Goal: Communication & Community: Answer question/provide support

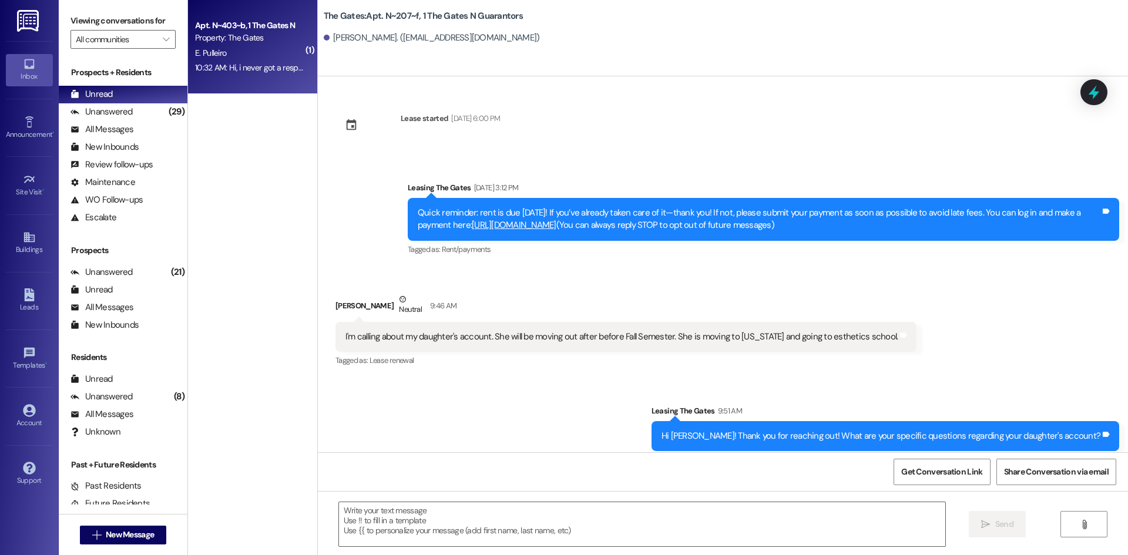
click at [233, 57] on div "E. Pulleiro" at bounding box center [249, 53] width 111 height 15
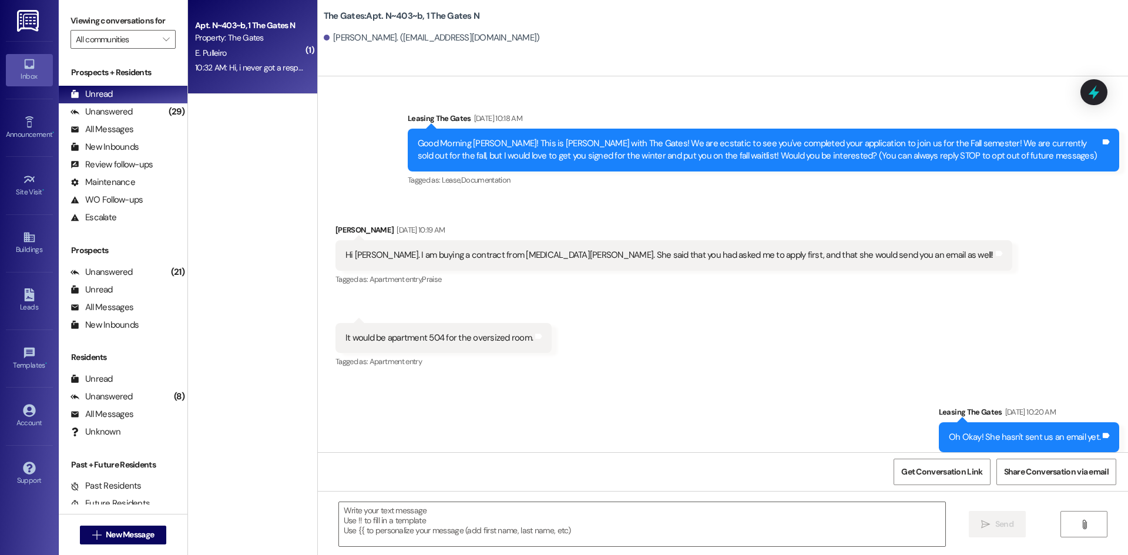
scroll to position [28373, 0]
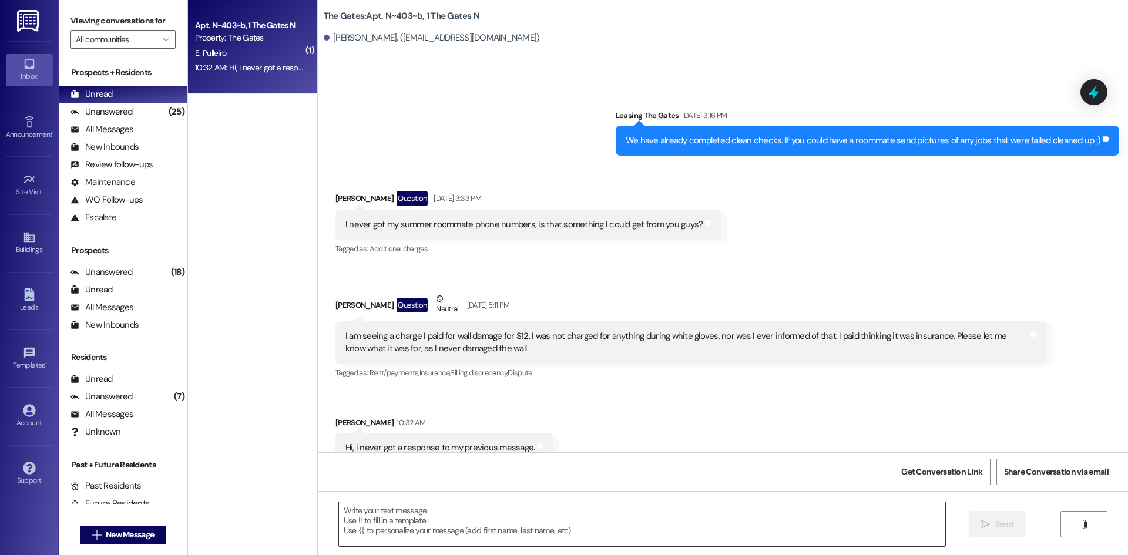
click at [422, 519] on textarea at bounding box center [642, 524] width 606 height 44
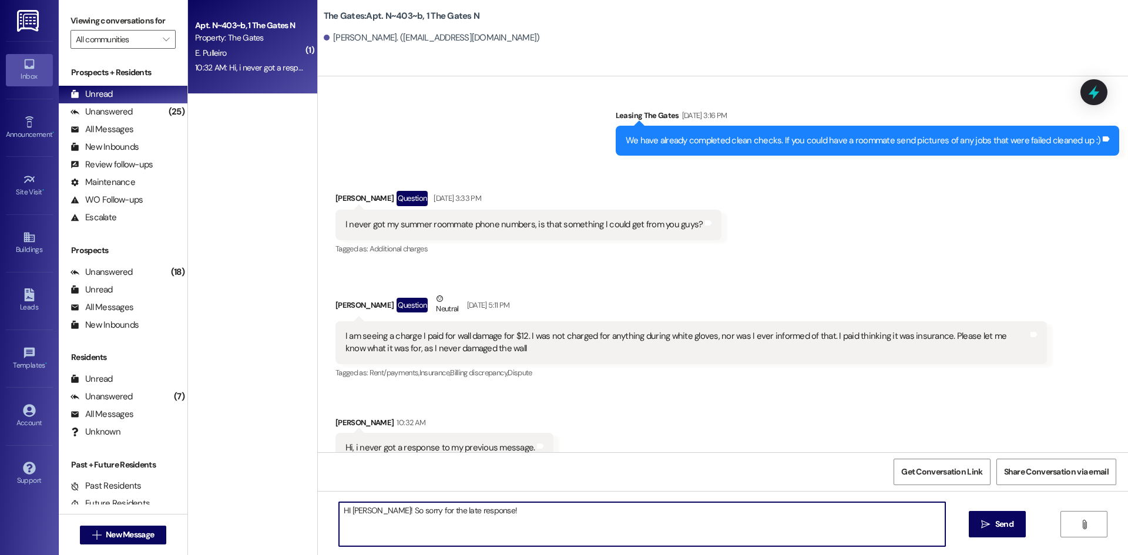
paste textarea "FOR MOVE-OUT PHOTO REQUEST RESPONSES: Hi [[PERSON_NAME]'s Name],Thanks for reac…"
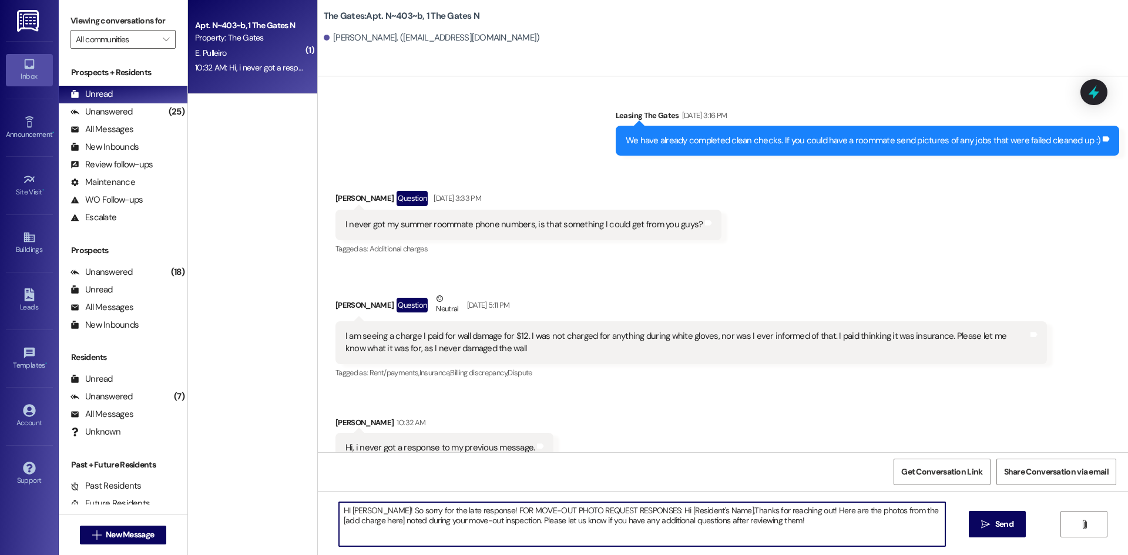
drag, startPoint x: 476, startPoint y: 508, endPoint x: 788, endPoint y: 509, distance: 312.6
click at [788, 509] on textarea "HI [PERSON_NAME]! So sorry for the late response! FOR MOVE-OUT PHOTO REQUEST RE…" at bounding box center [642, 524] width 606 height 44
drag, startPoint x: 636, startPoint y: 508, endPoint x: 576, endPoint y: 513, distance: 60.1
click at [576, 511] on textarea "HI [PERSON_NAME]! So sorry for the late response! Here are the photos from the …" at bounding box center [642, 524] width 606 height 44
type textarea "HI [PERSON_NAME]! So sorry for the late response! Here are the photos from the …"
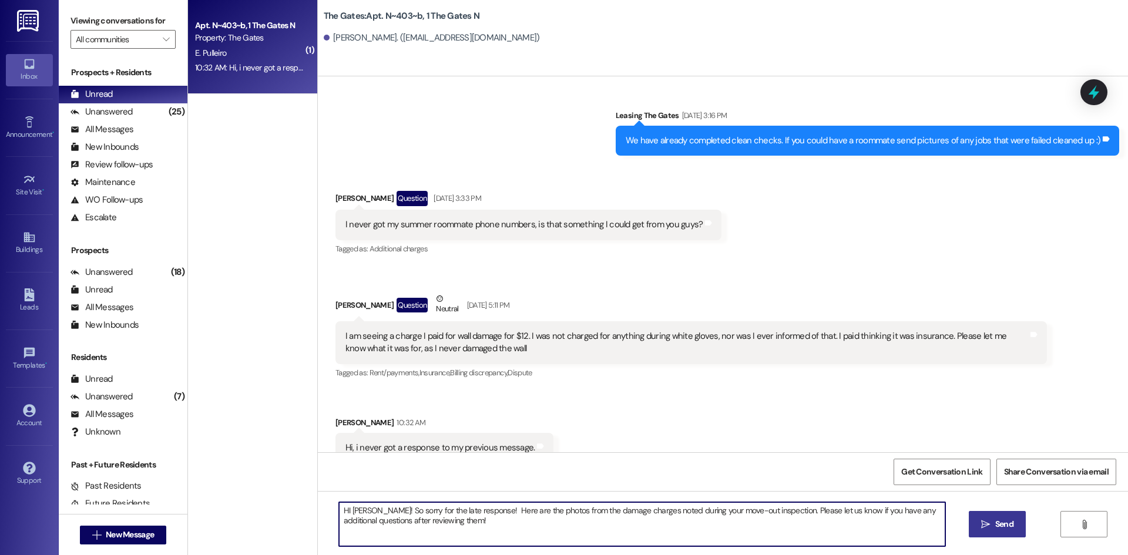
click at [1000, 523] on span "Send" at bounding box center [1004, 524] width 18 height 12
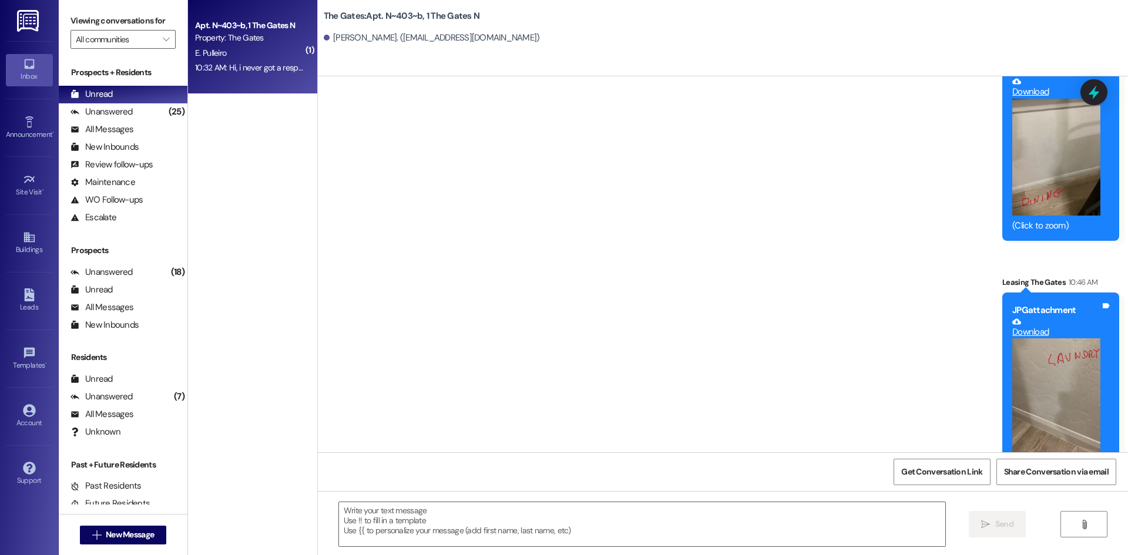
scroll to position [29029, 0]
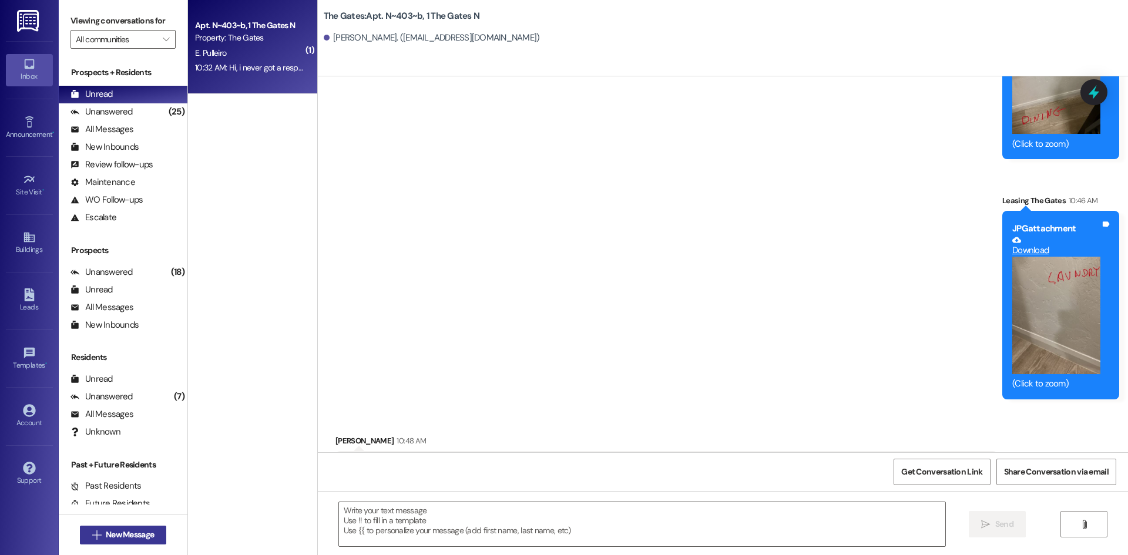
click at [130, 536] on span "New Message" at bounding box center [130, 535] width 48 height 12
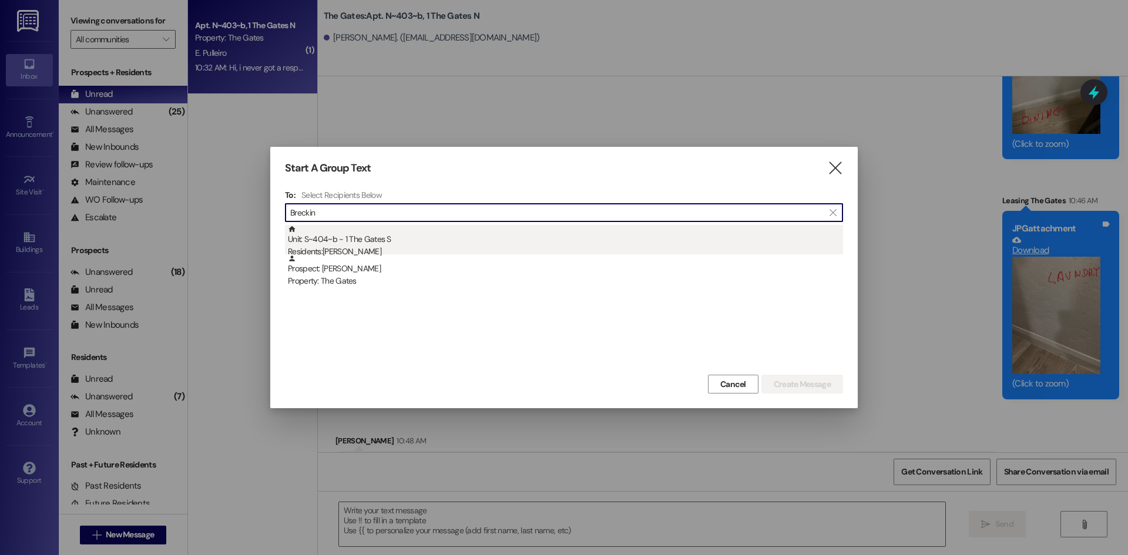
type input "Breckin"
click at [405, 231] on div "Unit: S~404~b - 1 The Gates S Residents: [PERSON_NAME]" at bounding box center [565, 241] width 555 height 33
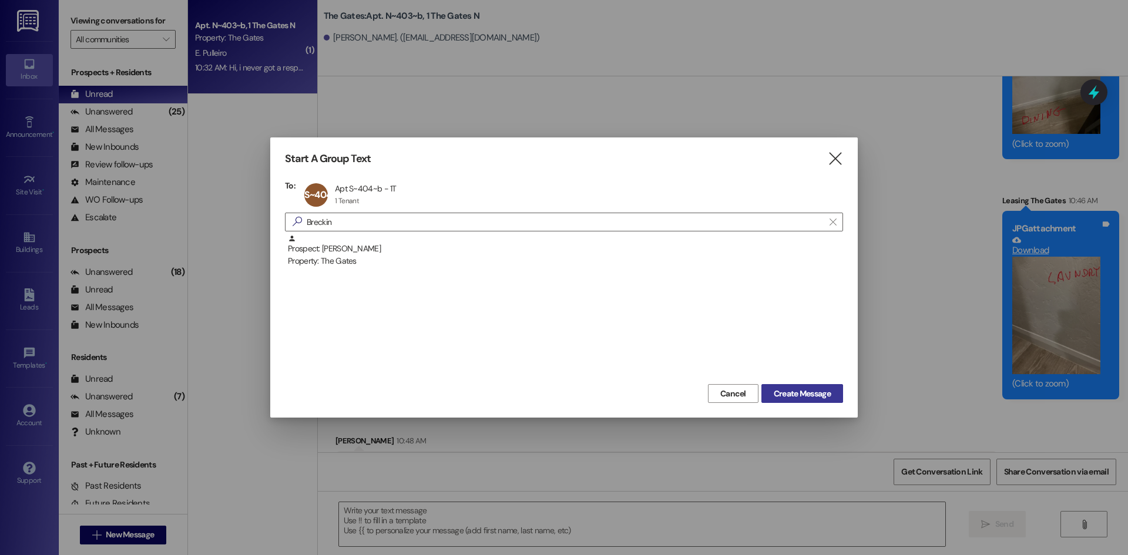
click at [788, 387] on button "Create Message" at bounding box center [802, 393] width 82 height 19
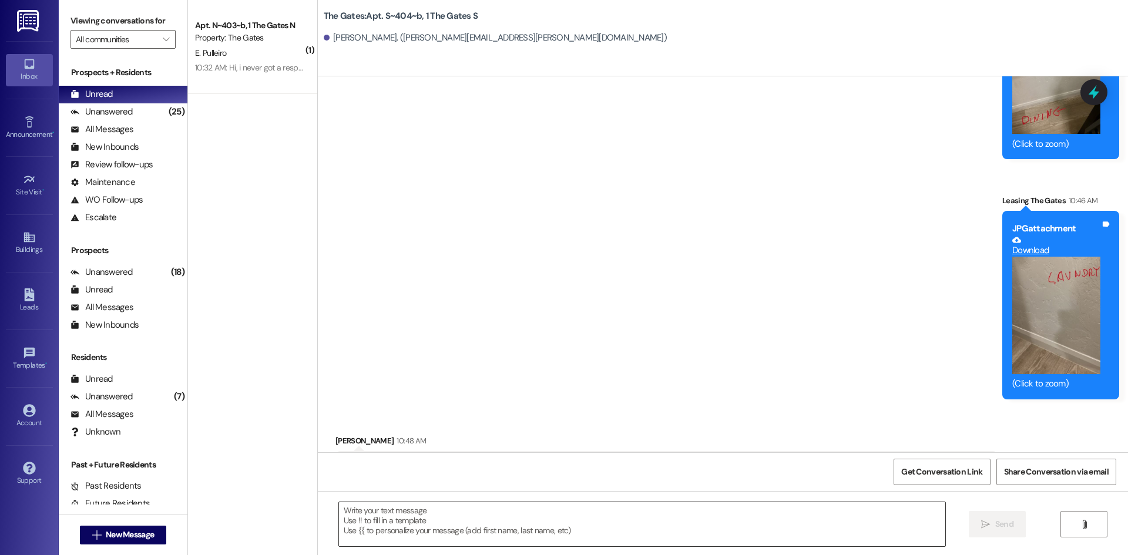
scroll to position [0, 0]
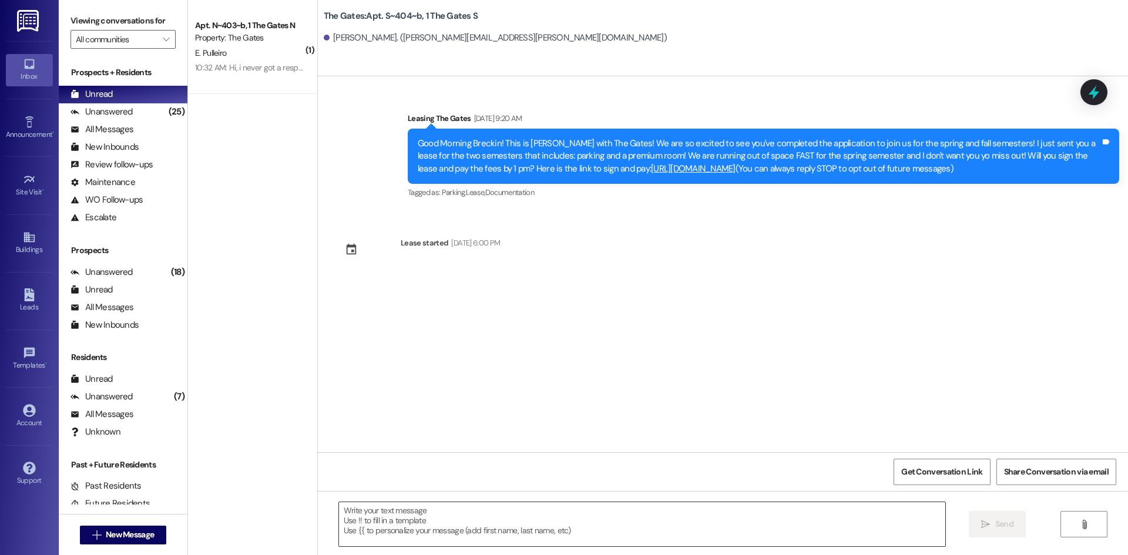
click at [370, 525] on textarea at bounding box center [642, 524] width 606 height 44
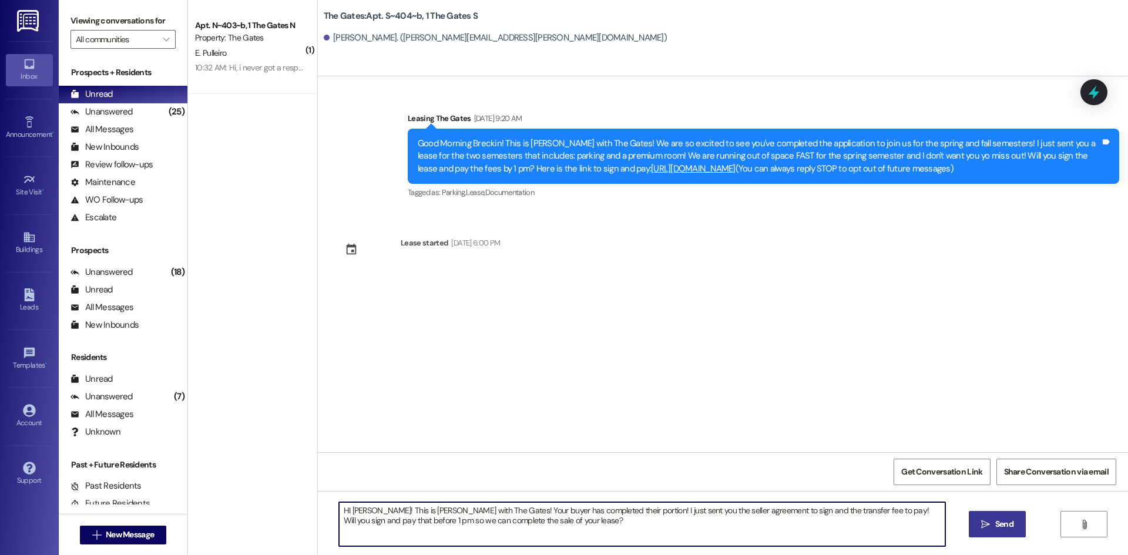
type textarea "HI [PERSON_NAME]! This is [PERSON_NAME] with The Gates! Your buyer has complete…"
click at [979, 529] on span " Send" at bounding box center [997, 524] width 37 height 12
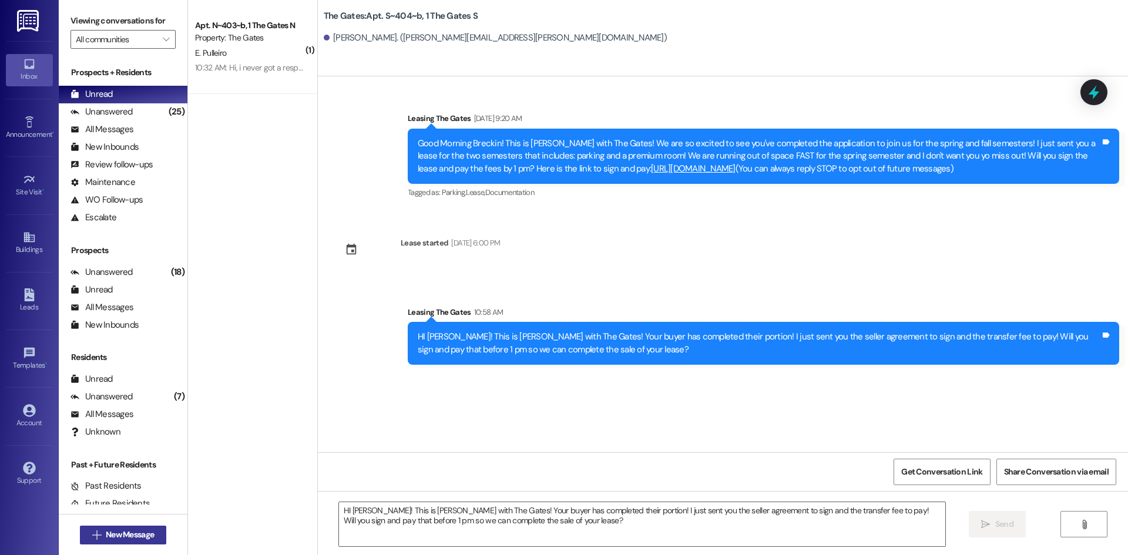
click at [131, 529] on span "New Message" at bounding box center [130, 535] width 48 height 12
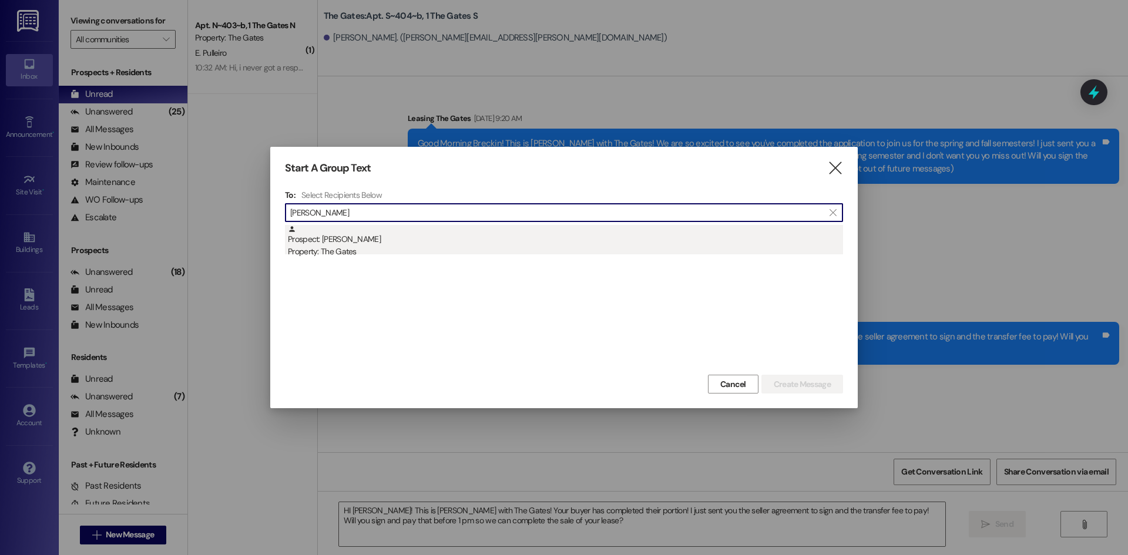
type input "[PERSON_NAME]"
click at [385, 251] on div "Property: The Gates" at bounding box center [565, 252] width 555 height 12
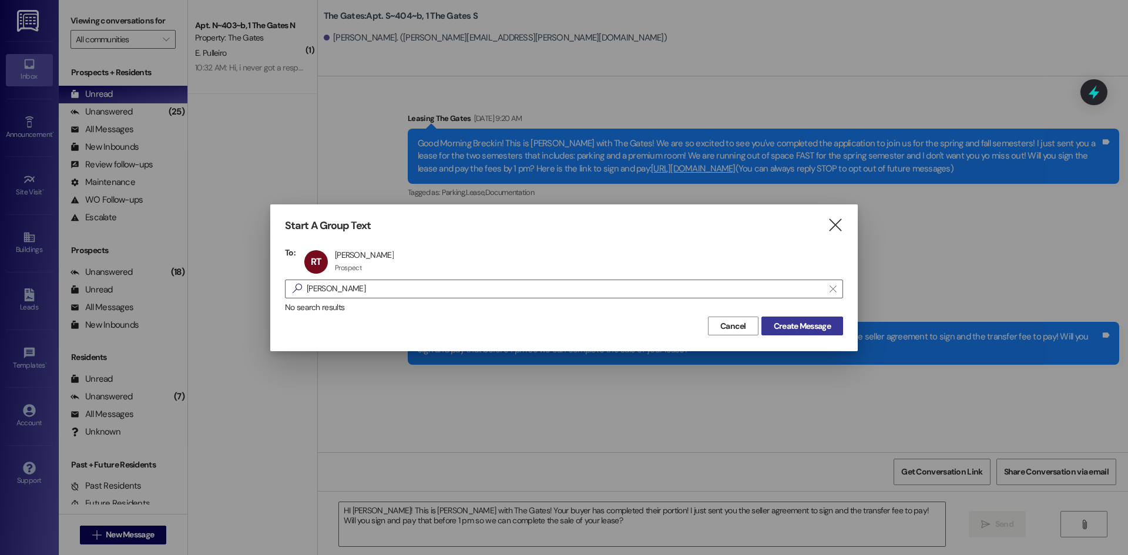
click at [788, 323] on span "Create Message" at bounding box center [802, 326] width 57 height 12
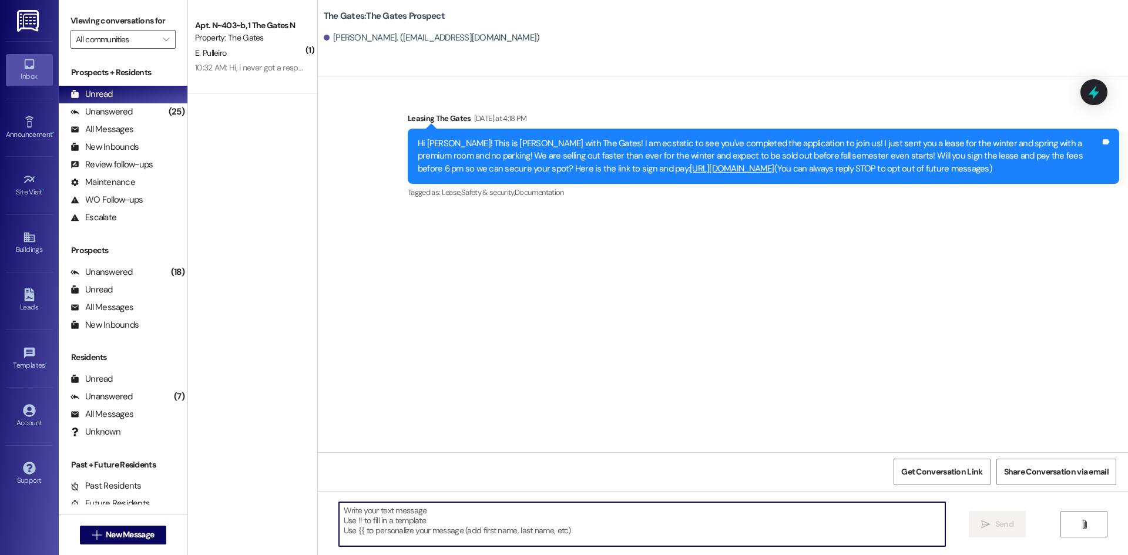
click at [422, 527] on textarea at bounding box center [642, 524] width 606 height 44
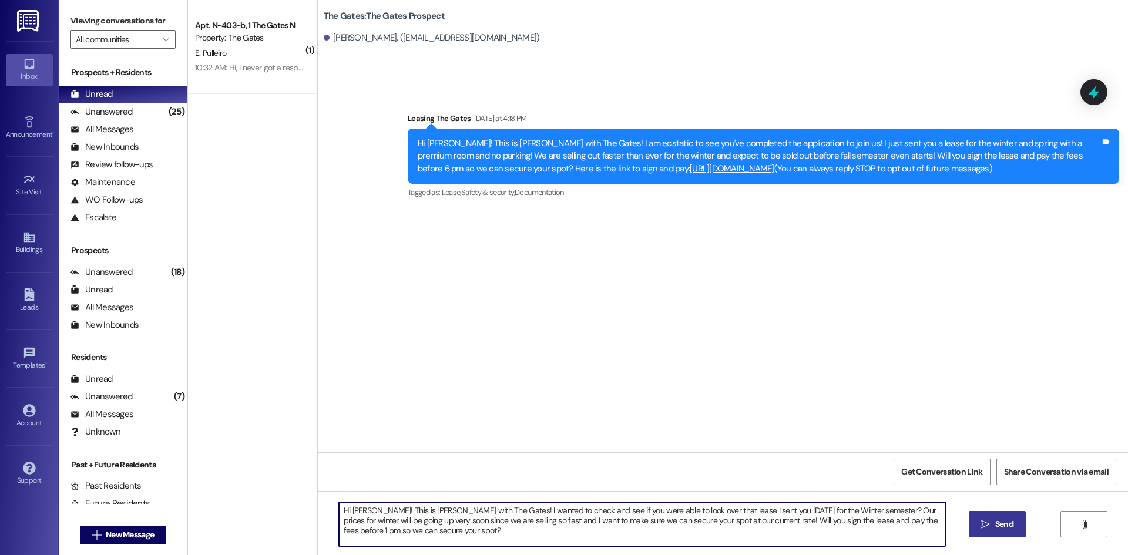
type textarea "Hi [PERSON_NAME]! This is [PERSON_NAME] with The Gates! I wanted to check and s…"
click at [1003, 531] on button " Send" at bounding box center [997, 524] width 57 height 26
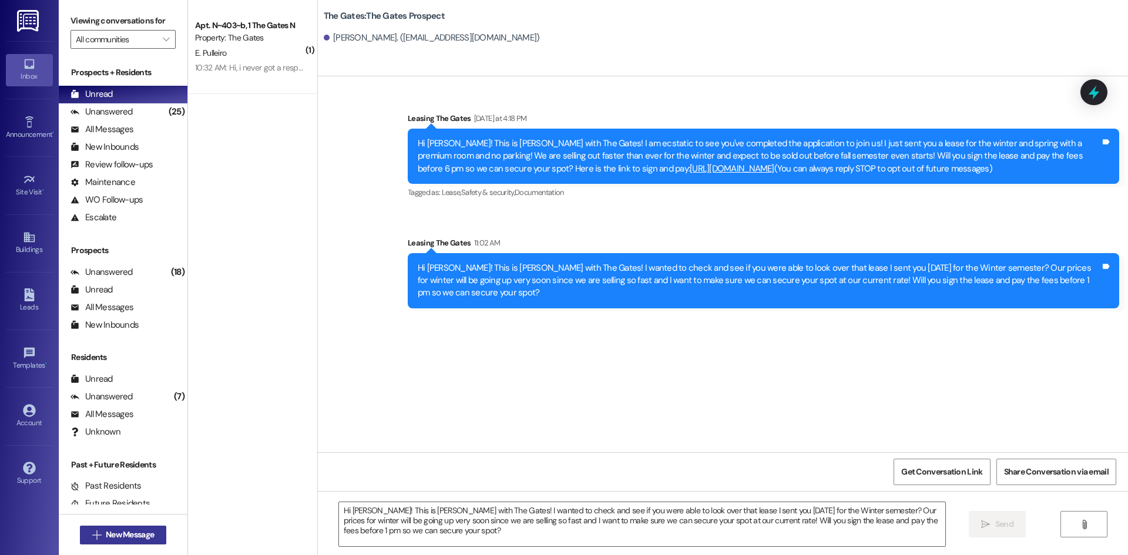
click at [115, 537] on span "New Message" at bounding box center [130, 535] width 48 height 12
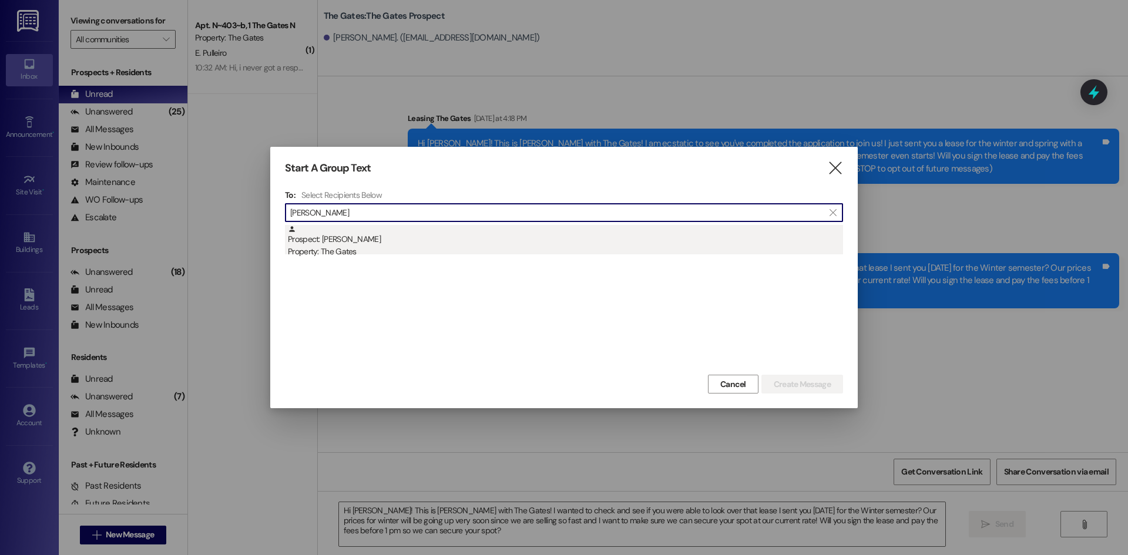
type input "[PERSON_NAME]"
click at [317, 238] on div "Prospect: [PERSON_NAME] Property: The Gates" at bounding box center [565, 241] width 555 height 33
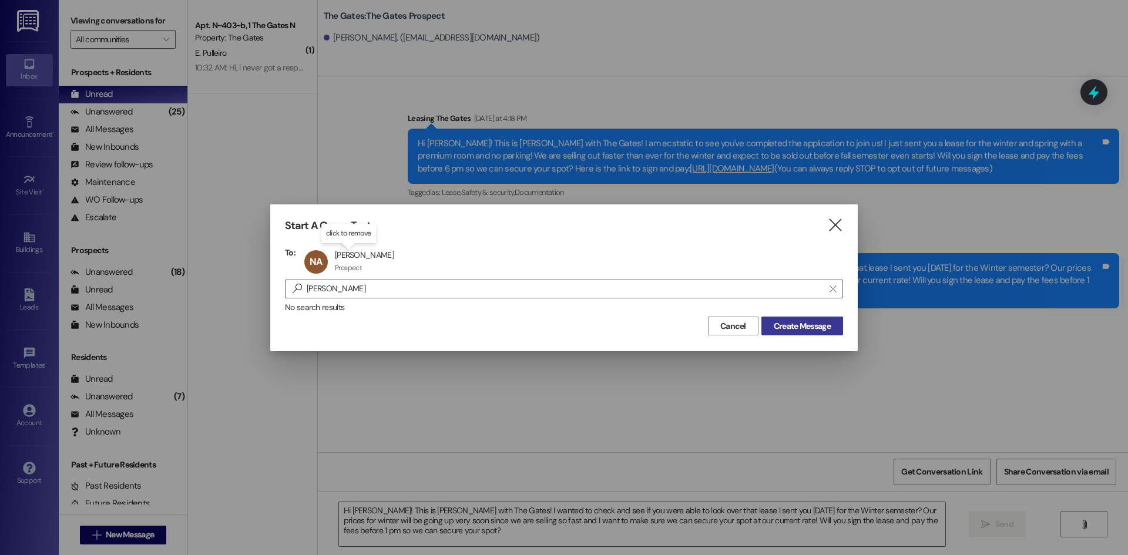
click at [786, 323] on span "Create Message" at bounding box center [802, 326] width 57 height 12
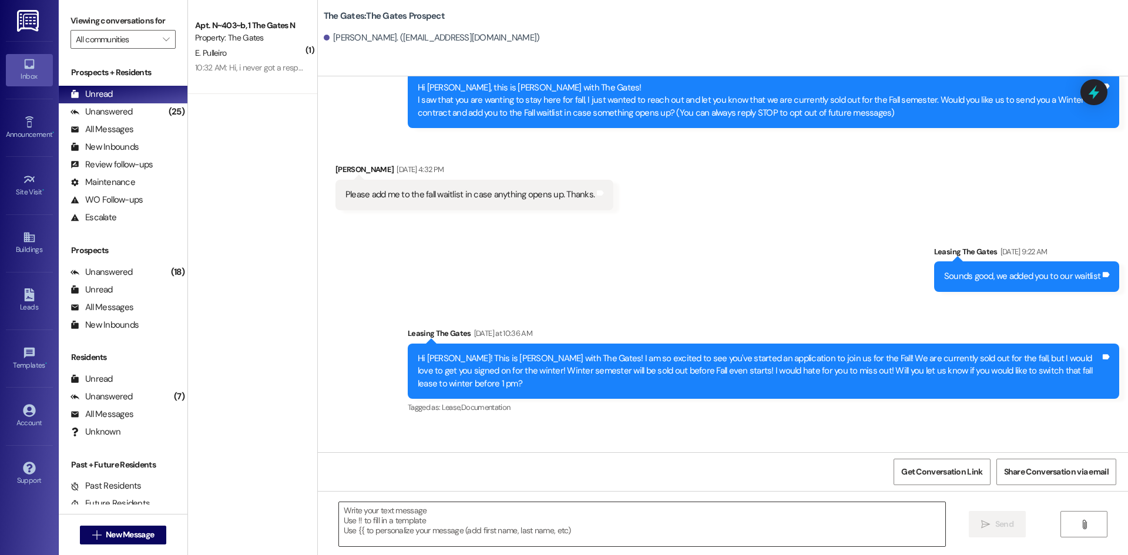
scroll to position [98, 0]
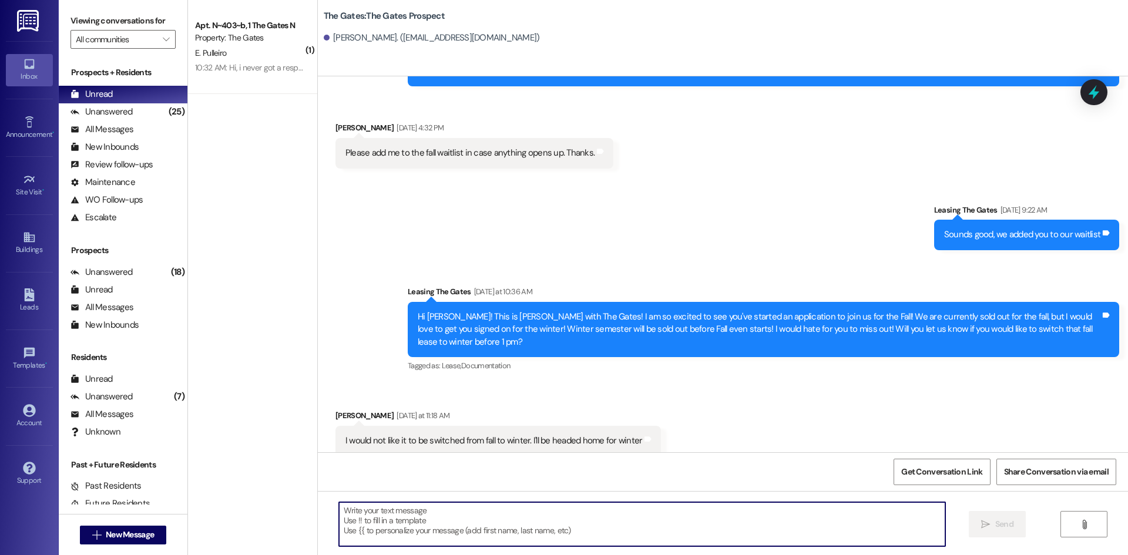
click at [385, 509] on textarea at bounding box center [642, 524] width 606 height 44
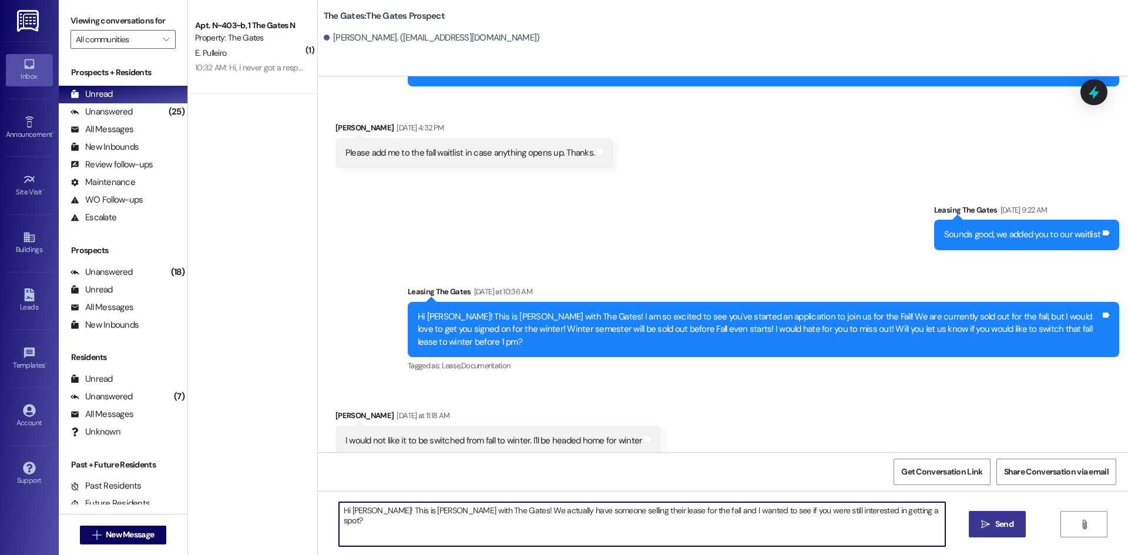
type textarea "Hi [PERSON_NAME]! This is [PERSON_NAME] with The Gates! We actually have someon…"
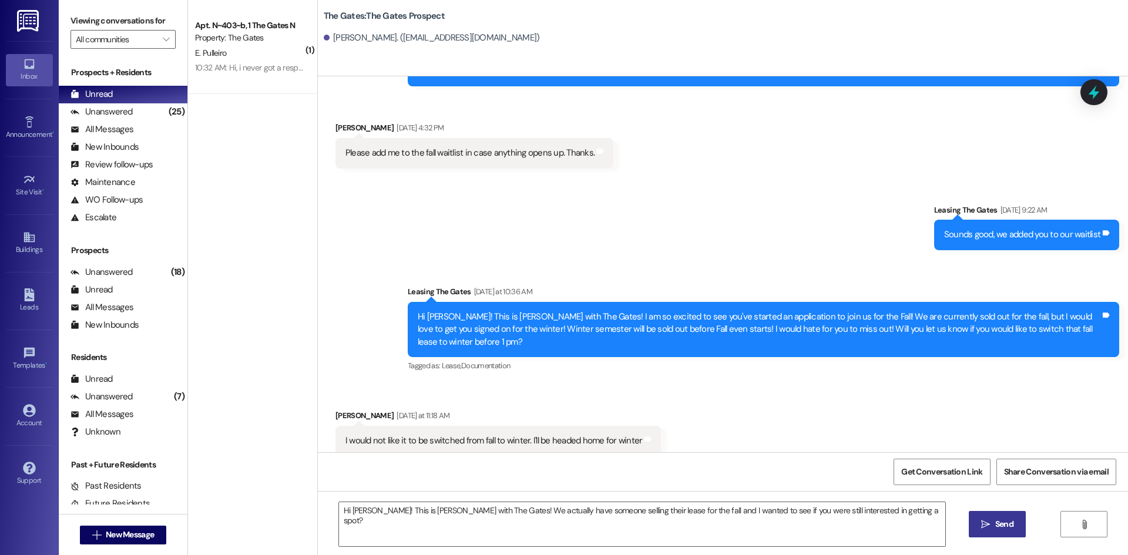
click at [985, 521] on icon "" at bounding box center [985, 524] width 9 height 9
click at [114, 540] on span "New Message" at bounding box center [130, 535] width 48 height 12
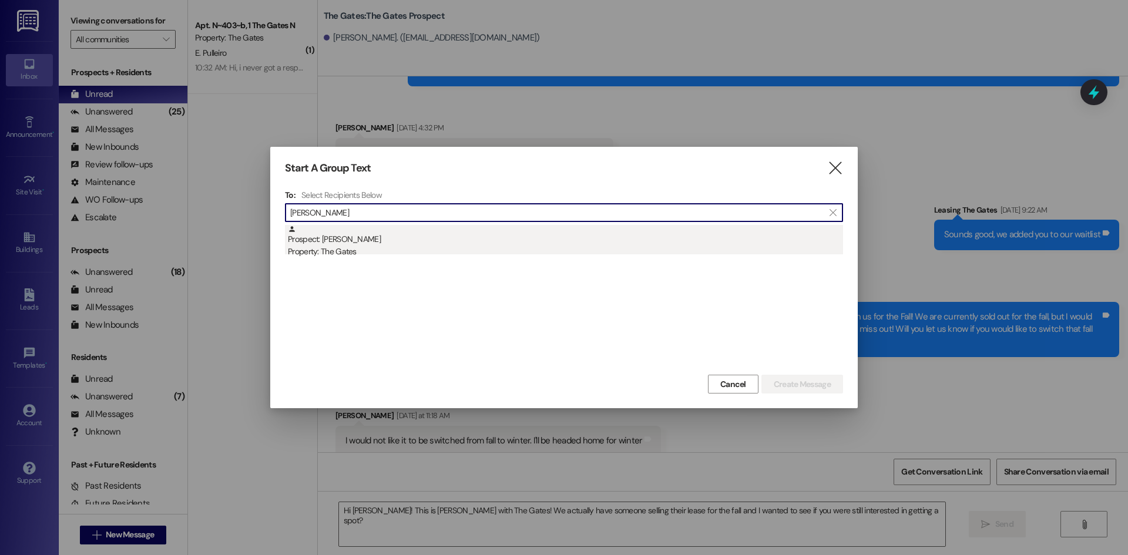
type input "[PERSON_NAME]"
drag, startPoint x: 375, startPoint y: 248, endPoint x: 579, endPoint y: 273, distance: 205.4
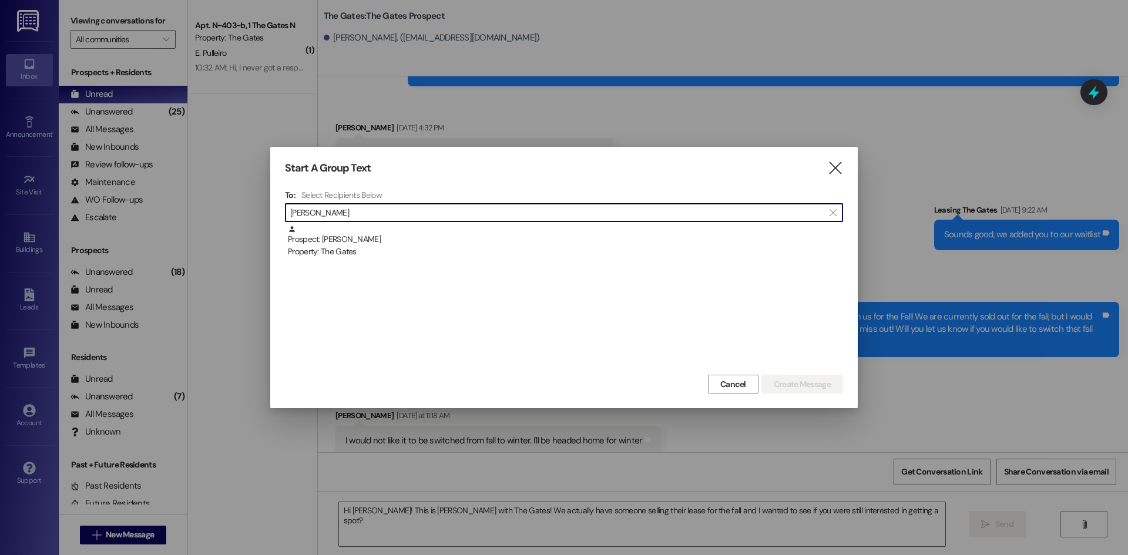
click at [377, 247] on div "Property: The Gates" at bounding box center [565, 252] width 555 height 12
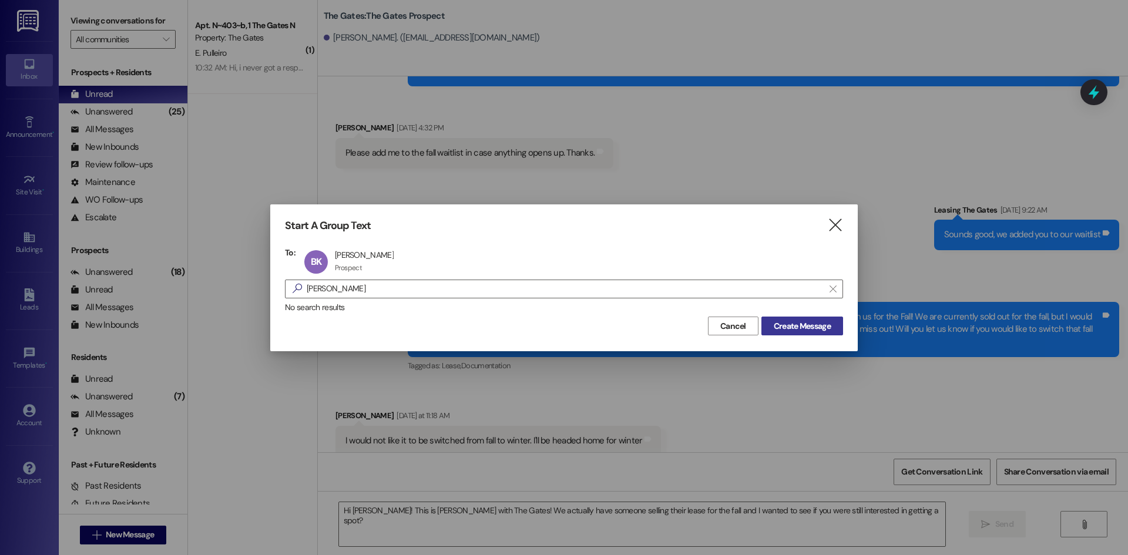
click at [798, 320] on span "Create Message" at bounding box center [802, 326] width 57 height 12
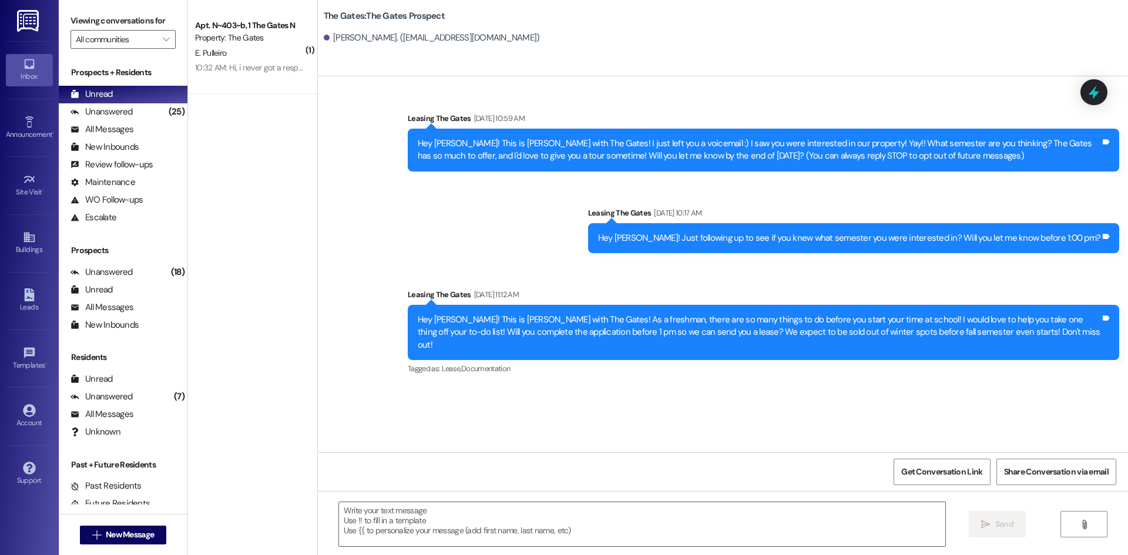
scroll to position [0, 0]
click at [369, 532] on textarea at bounding box center [642, 524] width 606 height 44
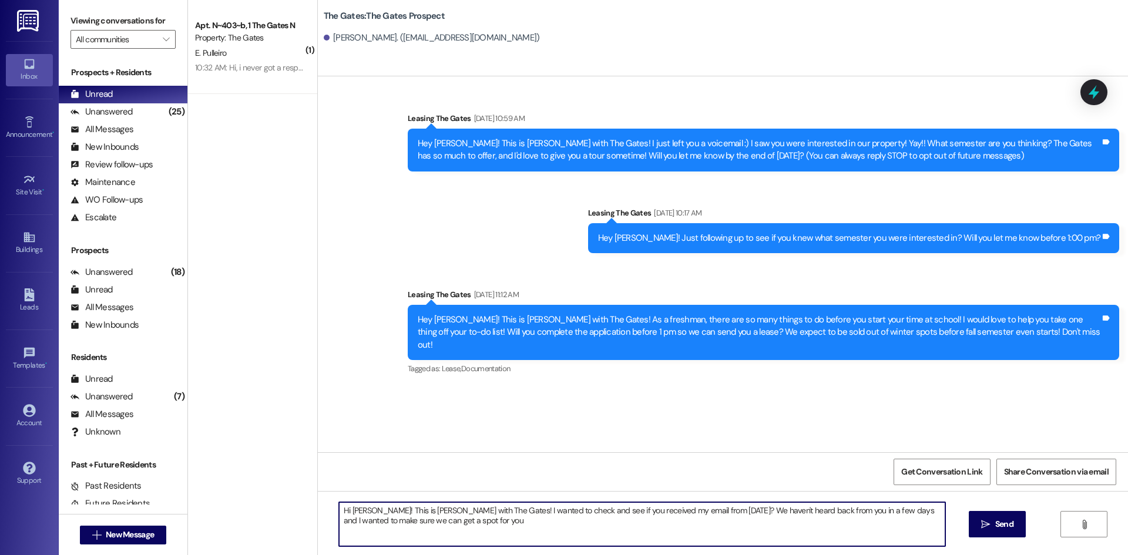
type textarea "Hi [PERSON_NAME]! This is [PERSON_NAME] with The Gates! I wanted to check and s…"
drag, startPoint x: 375, startPoint y: 516, endPoint x: 320, endPoint y: 507, distance: 56.6
click at [320, 507] on div "Hi [PERSON_NAME]! This is [PERSON_NAME] with The Gates! I wanted to check and s…" at bounding box center [723, 535] width 810 height 88
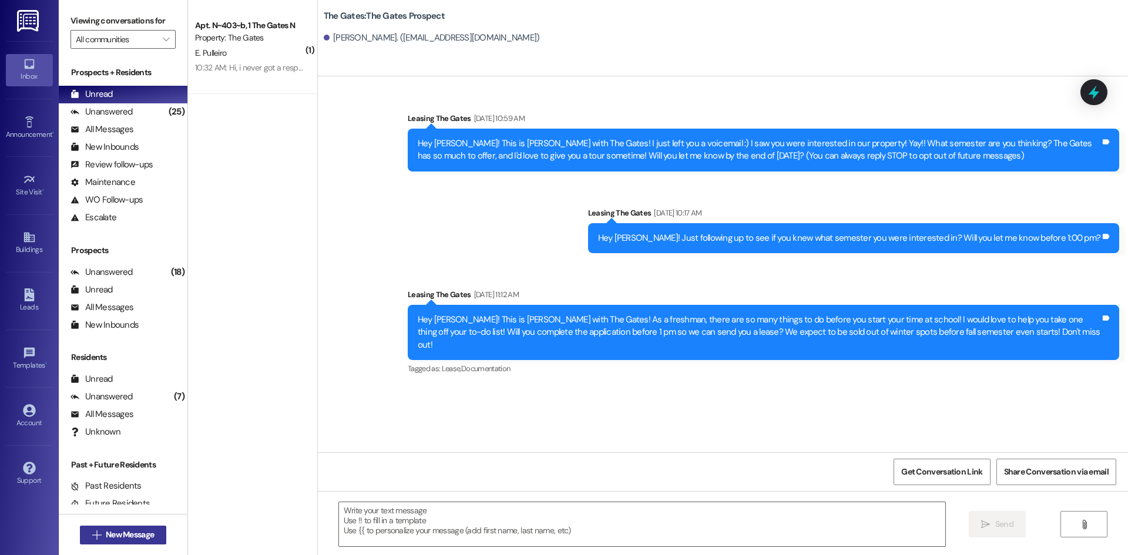
click at [108, 538] on span "New Message" at bounding box center [130, 535] width 48 height 12
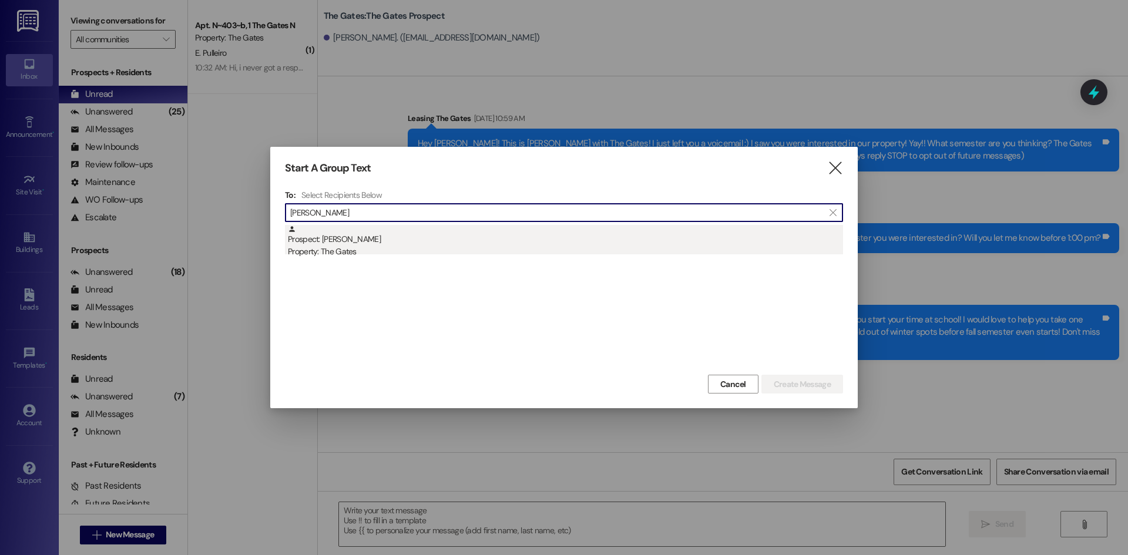
type input "[PERSON_NAME]"
click at [368, 242] on div "Prospect: [PERSON_NAME] Property: The Gates" at bounding box center [565, 241] width 555 height 33
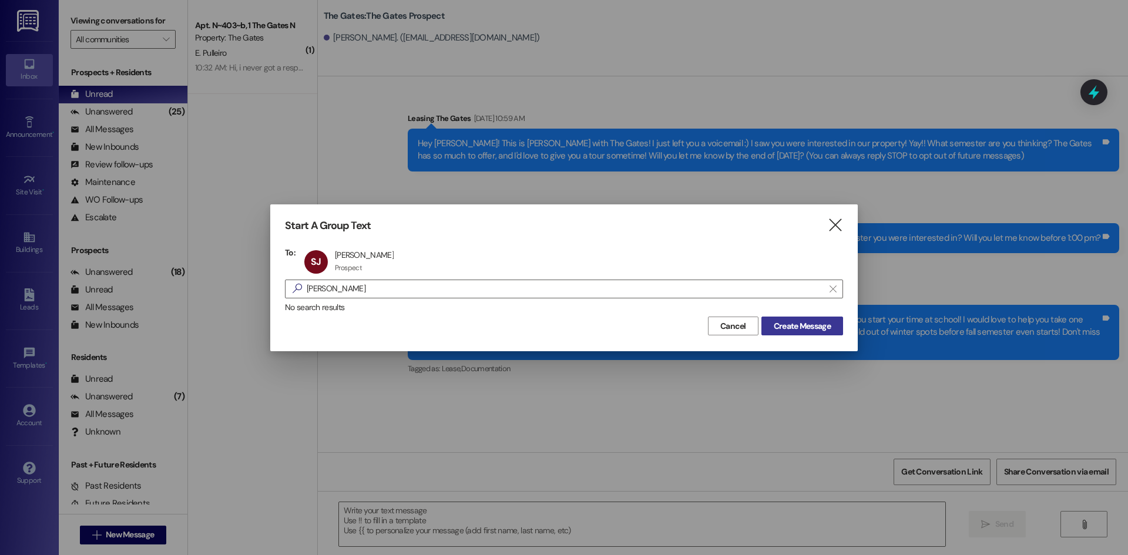
click at [811, 321] on span "Create Message" at bounding box center [802, 326] width 57 height 12
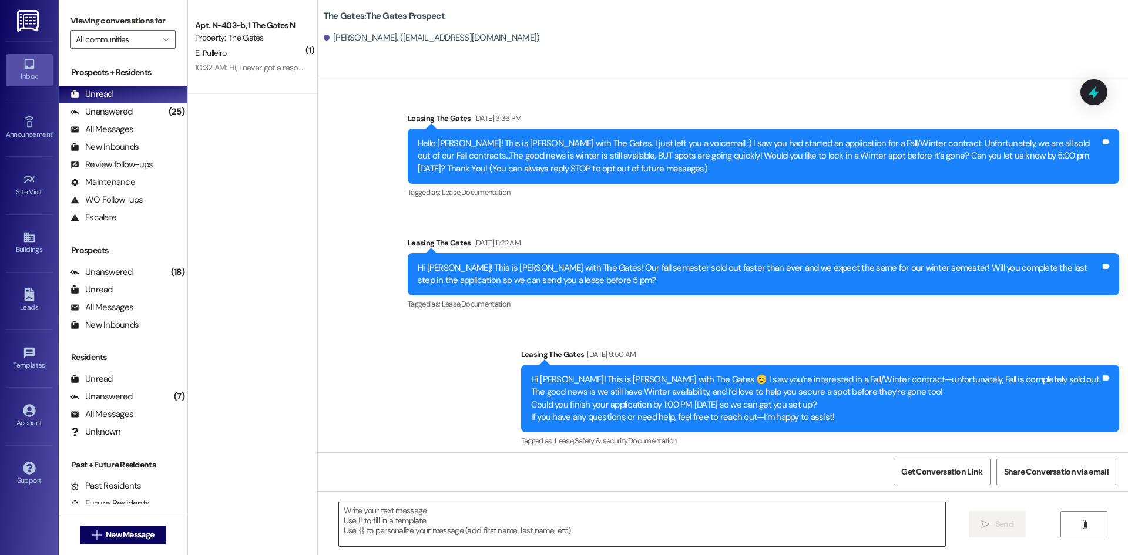
click at [457, 537] on textarea at bounding box center [642, 524] width 606 height 44
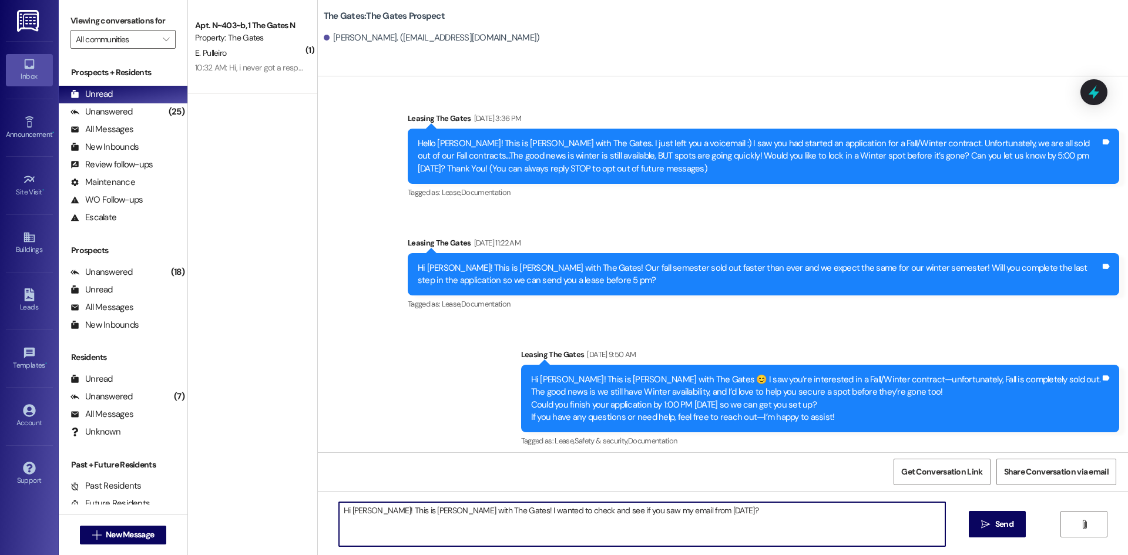
click at [762, 511] on textarea "Hi [PERSON_NAME]! This is [PERSON_NAME] with The Gates! I wanted to check and s…" at bounding box center [642, 524] width 606 height 44
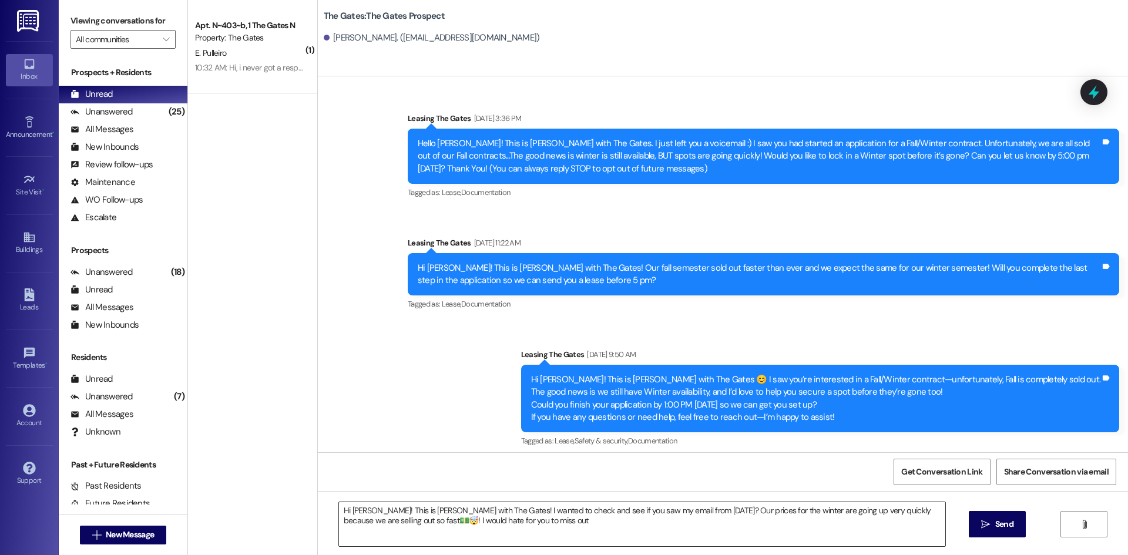
click at [677, 528] on textarea "Hi [PERSON_NAME]! This is [PERSON_NAME] with The Gates! I wanted to check and s…" at bounding box center [642, 524] width 606 height 44
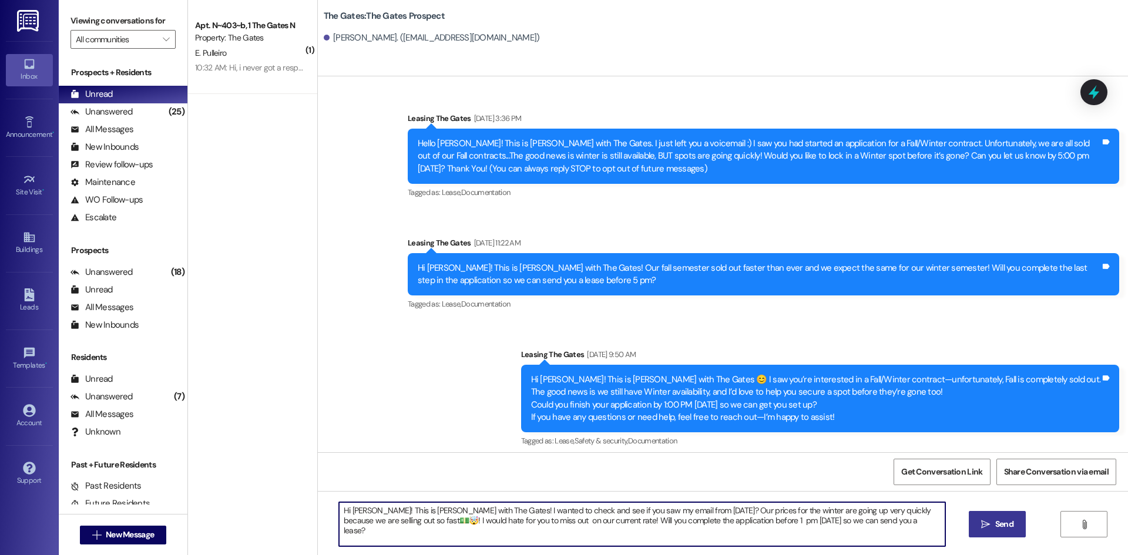
type textarea "Hi [PERSON_NAME]! This is [PERSON_NAME] with The Gates! I wanted to check and s…"
click at [1009, 528] on span "Send" at bounding box center [1004, 524] width 18 height 12
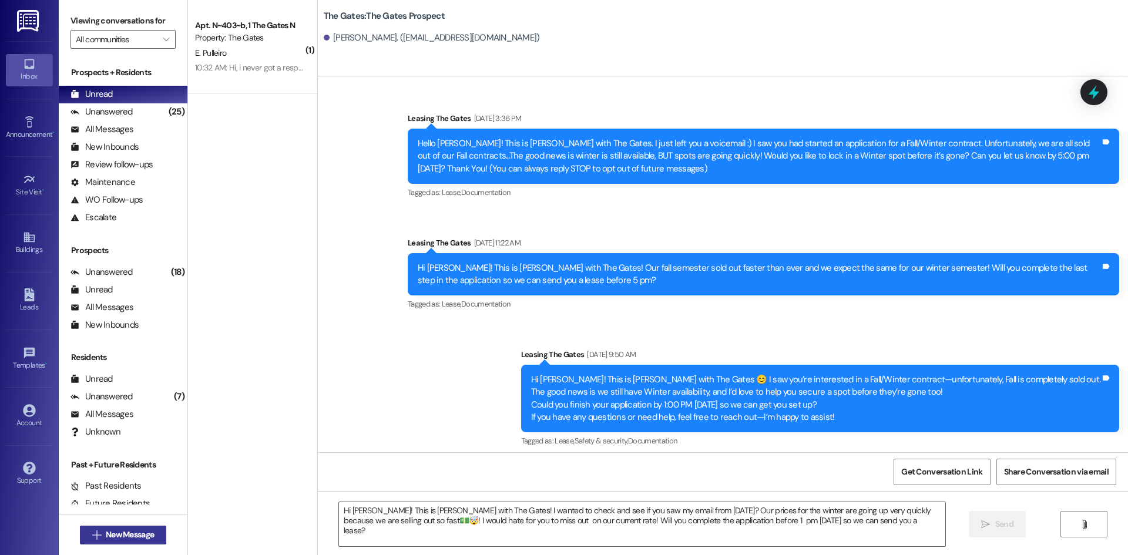
click at [121, 536] on span "New Message" at bounding box center [130, 535] width 48 height 12
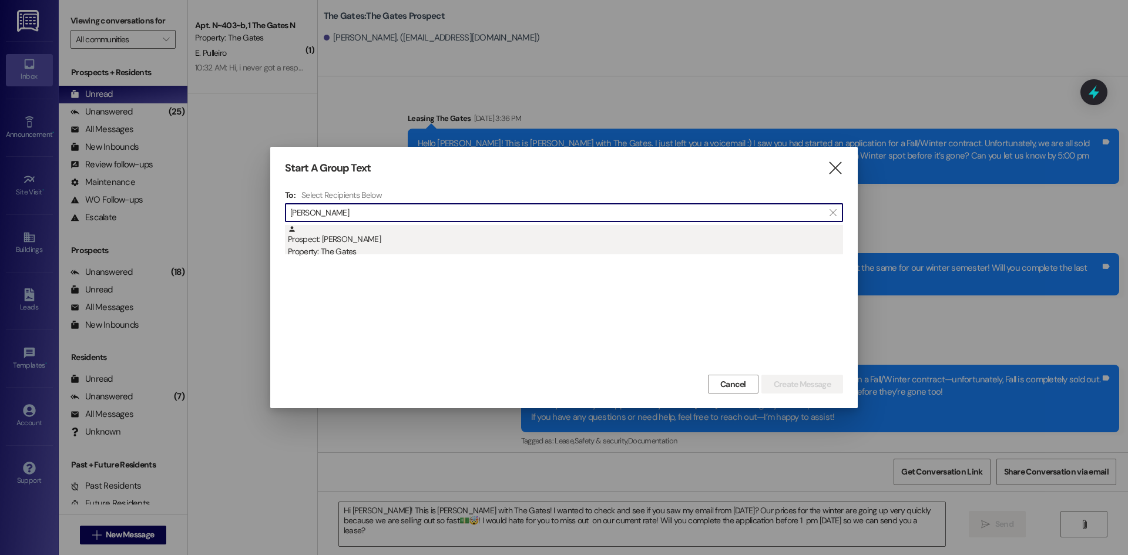
type input "[PERSON_NAME]"
click at [346, 248] on div "Property: The Gates" at bounding box center [565, 252] width 555 height 12
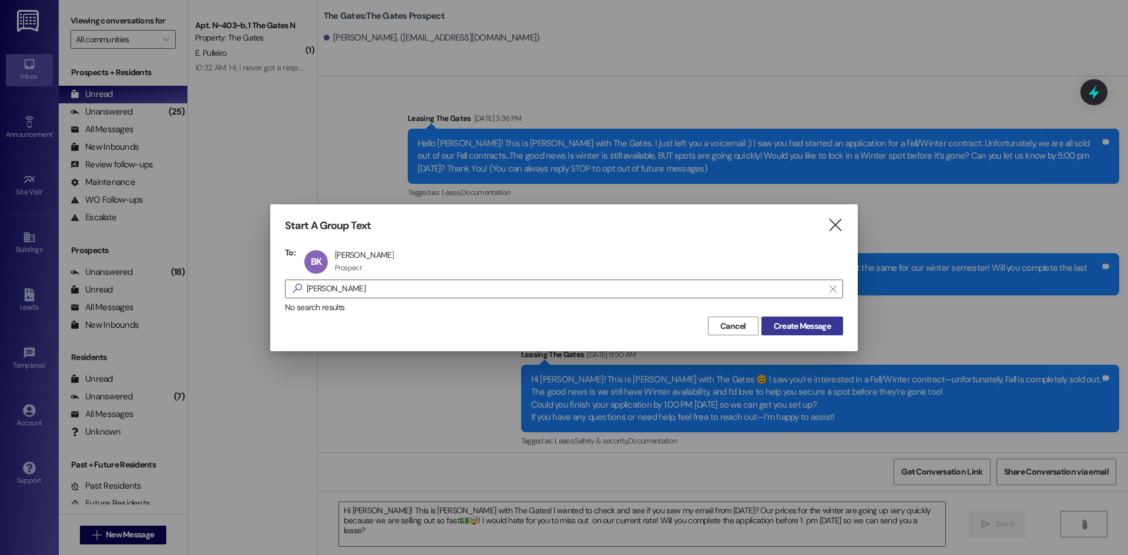
click at [804, 328] on span "Create Message" at bounding box center [802, 326] width 57 height 12
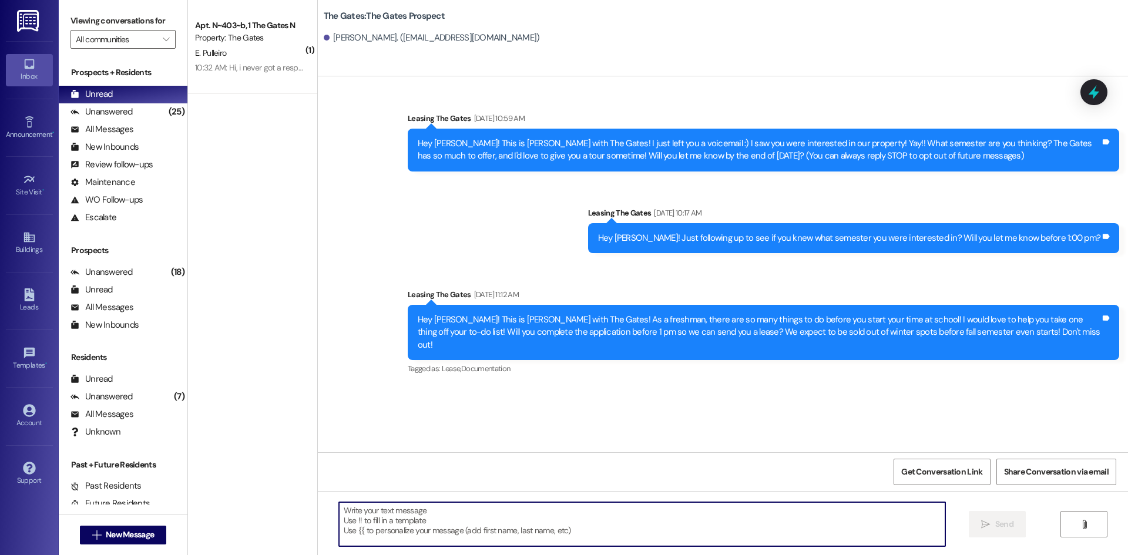
click at [406, 516] on textarea at bounding box center [642, 524] width 606 height 44
paste textarea "Hi [PERSON_NAME]! This is [PERSON_NAME] with The Gates! I wanted to check and s…"
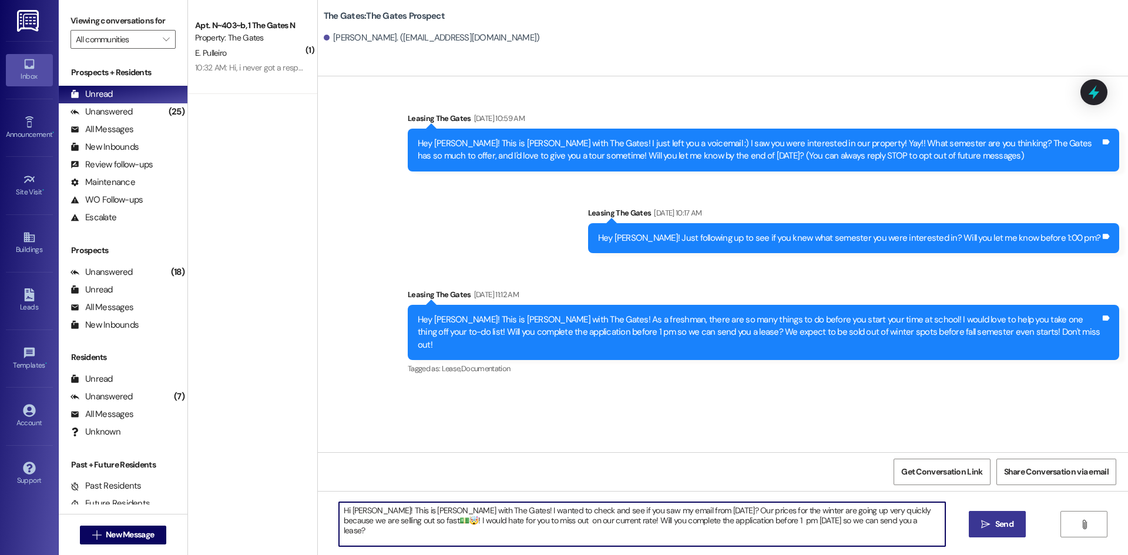
click at [365, 511] on textarea "Hi [PERSON_NAME]! This is [PERSON_NAME] with The Gates! I wanted to check and s…" at bounding box center [642, 524] width 606 height 44
type textarea "Hi [PERSON_NAME]! This is [PERSON_NAME] with The Gates! I wanted to check and s…"
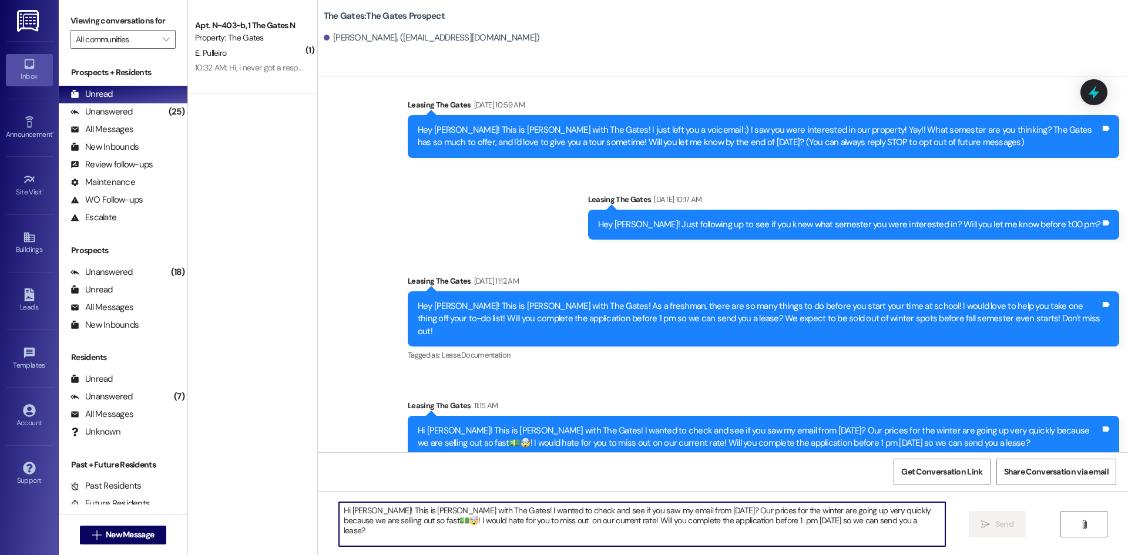
scroll to position [16, 0]
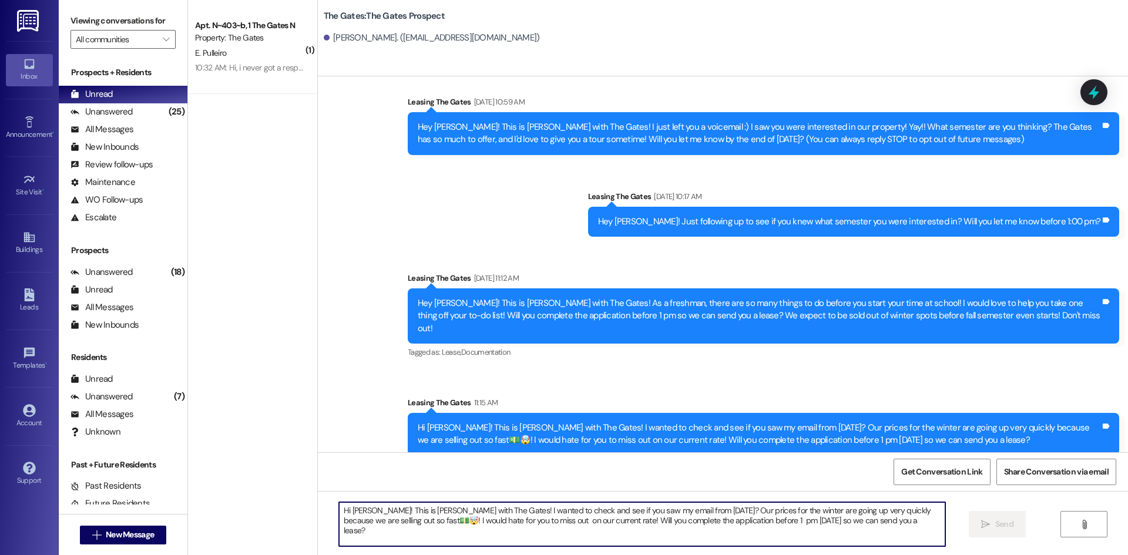
click at [486, 428] on div "Hi [PERSON_NAME]! This is [PERSON_NAME] with The Gates! I wanted to check and s…" at bounding box center [759, 434] width 683 height 25
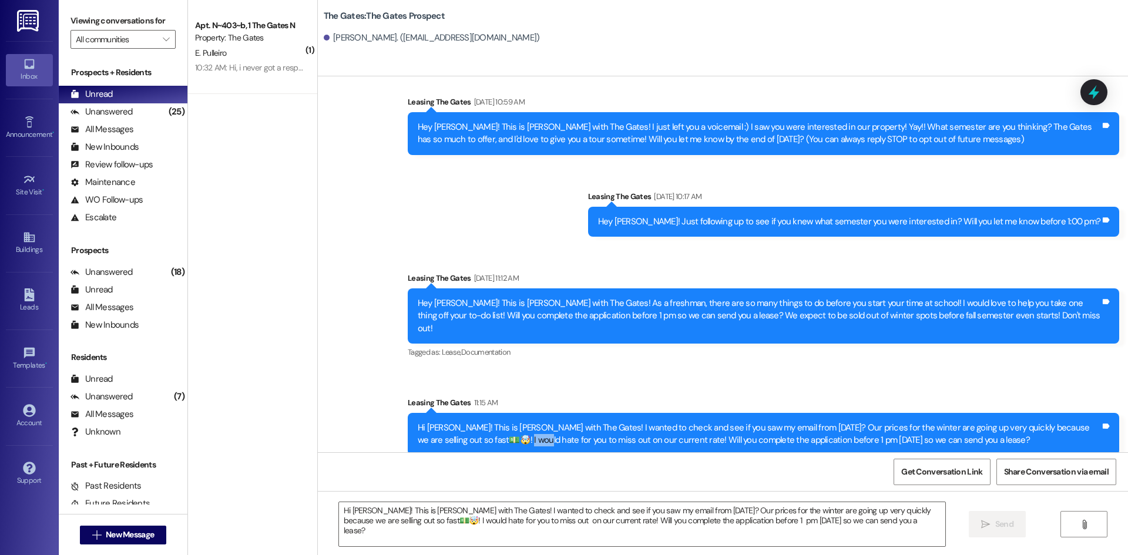
click at [486, 428] on div "Hi [PERSON_NAME]! This is [PERSON_NAME] with The Gates! I wanted to check and s…" at bounding box center [759, 434] width 683 height 25
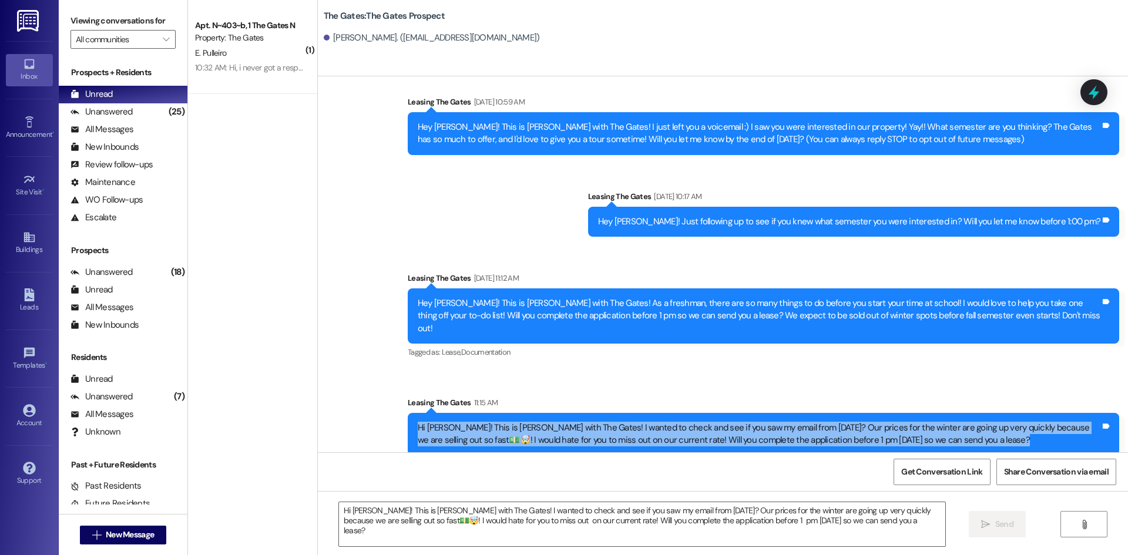
click at [486, 428] on div "Hi [PERSON_NAME]! This is [PERSON_NAME] with The Gates! I wanted to check and s…" at bounding box center [759, 434] width 683 height 25
copy div "Hi [PERSON_NAME]! This is [PERSON_NAME] with The Gates! I wanted to check and s…"
click at [103, 536] on span "New Message" at bounding box center [129, 535] width 53 height 12
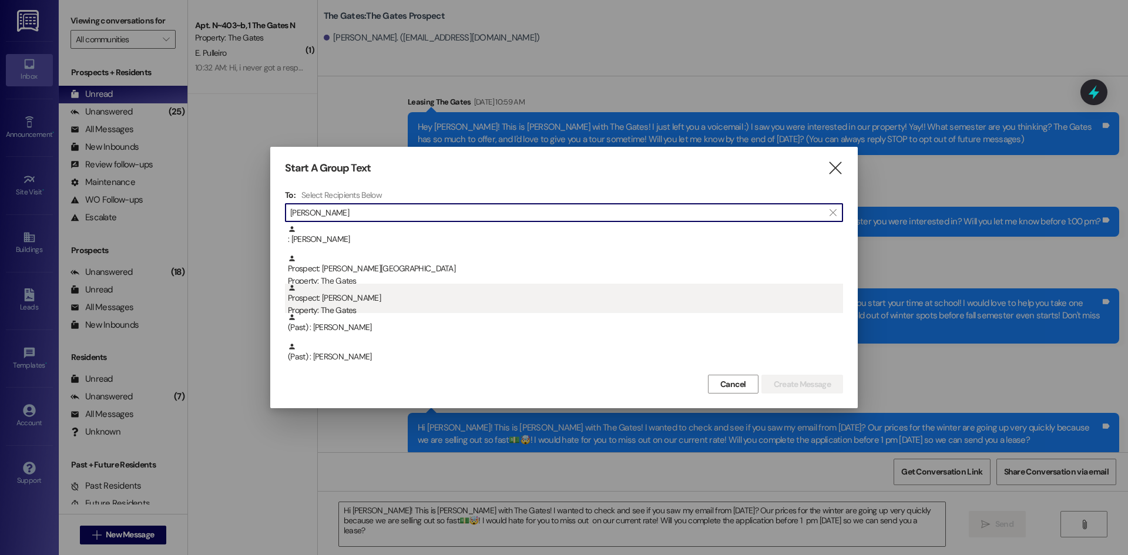
type input "[PERSON_NAME]"
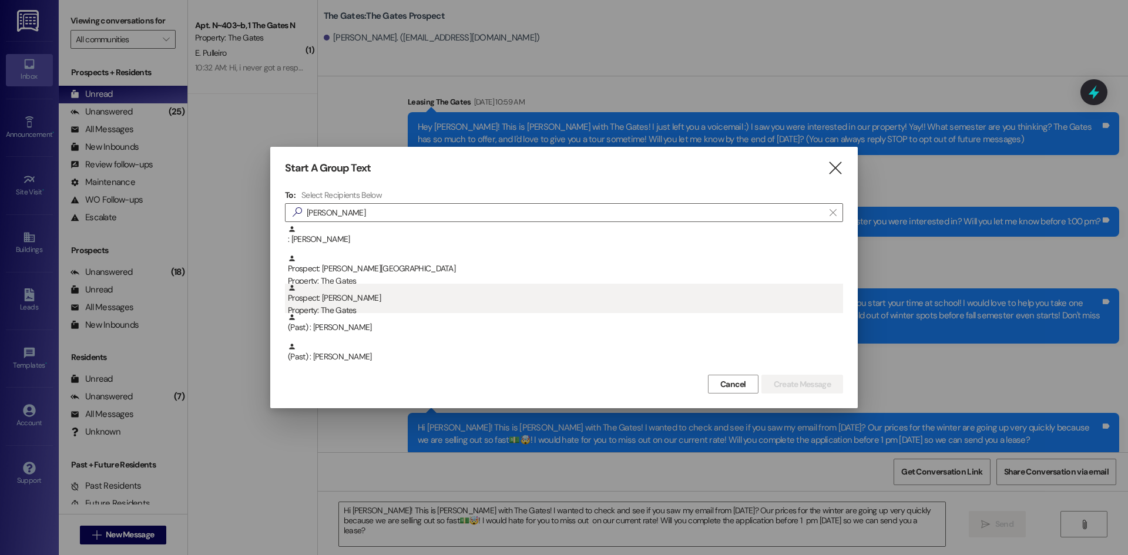
click at [384, 304] on div "Property: The Gates" at bounding box center [565, 310] width 555 height 12
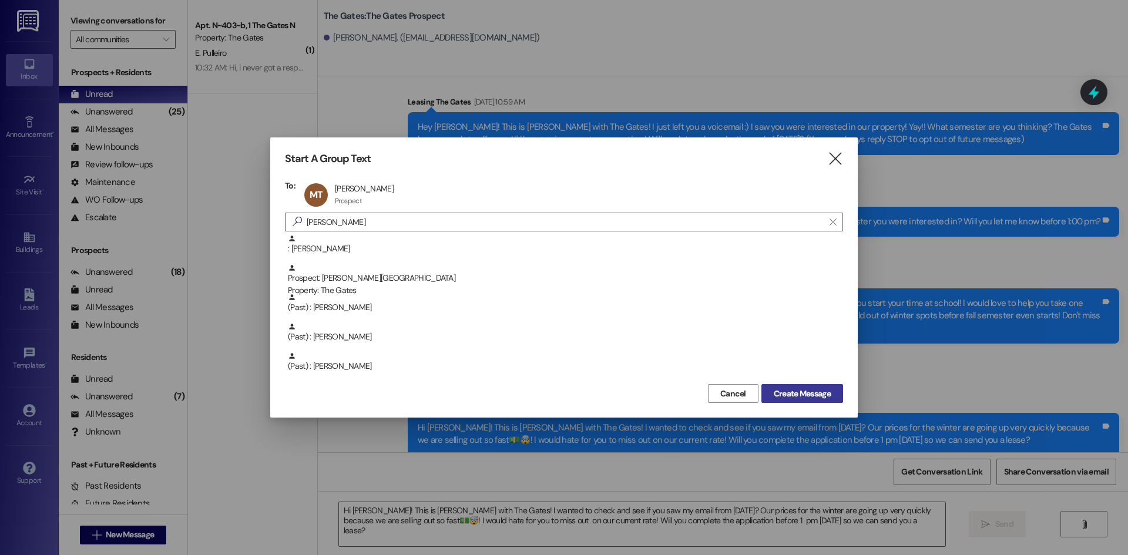
click at [793, 395] on span "Create Message" at bounding box center [802, 394] width 57 height 12
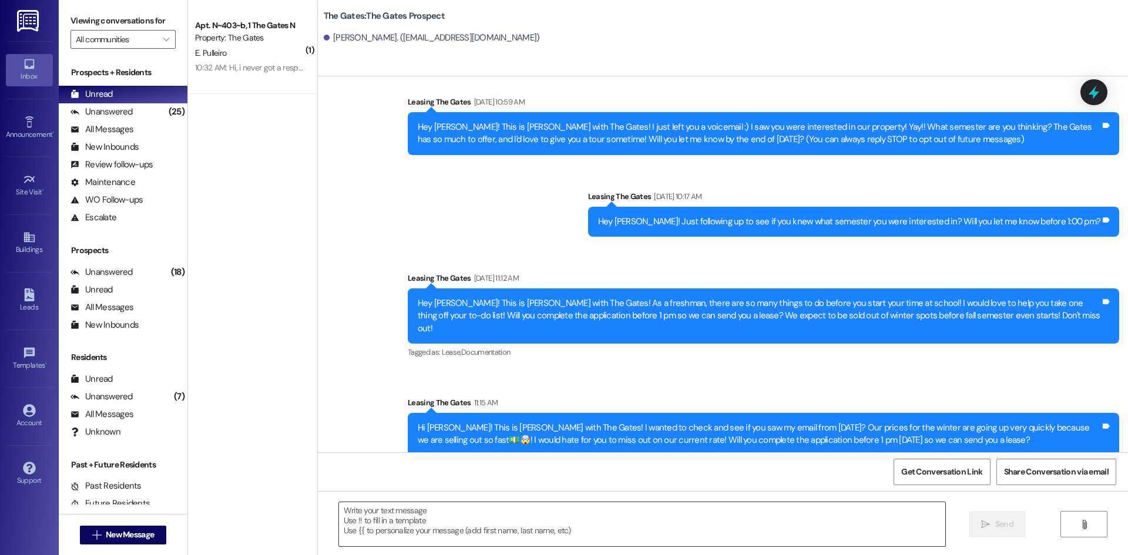
scroll to position [0, 0]
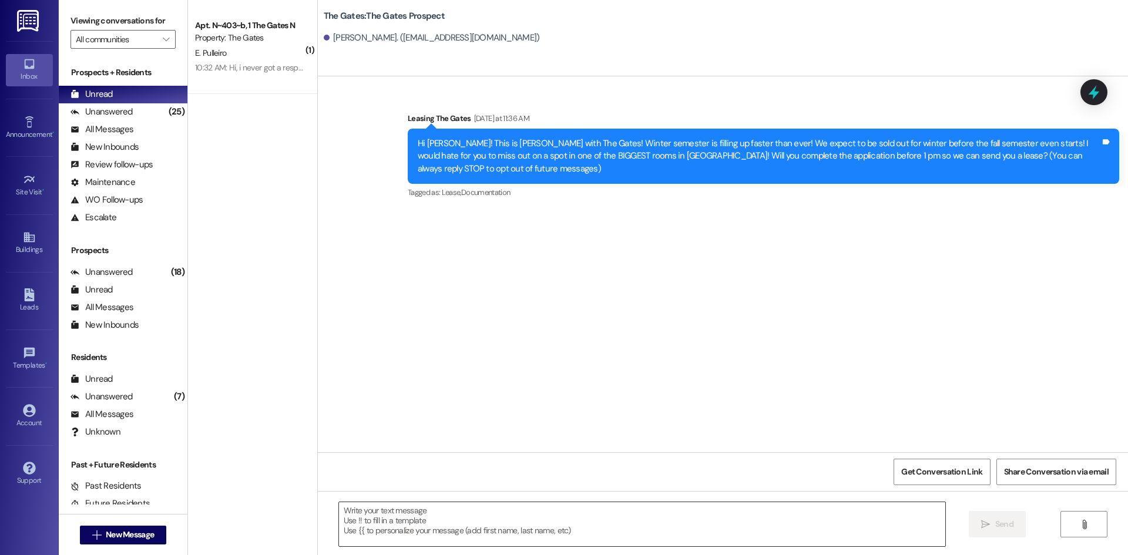
click at [408, 517] on textarea at bounding box center [642, 524] width 606 height 44
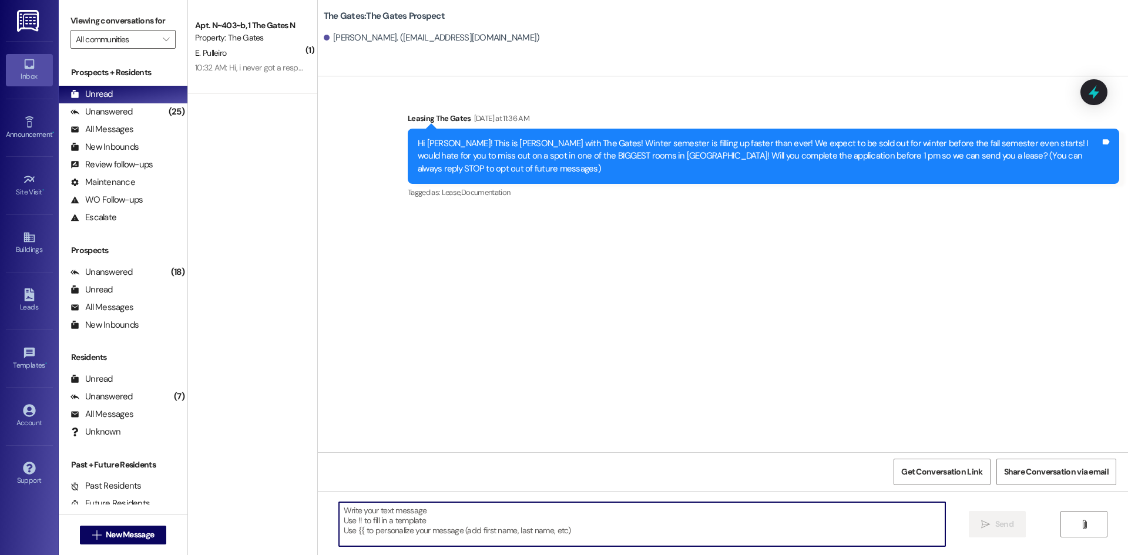
paste textarea "Hi [PERSON_NAME]! This is [PERSON_NAME] with The Gates! I wanted to check and s…"
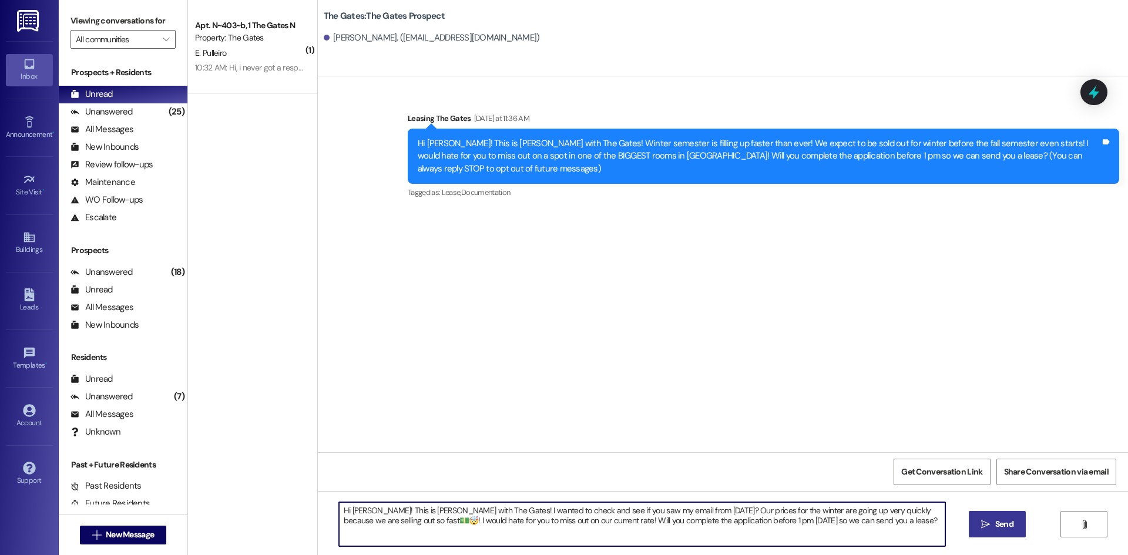
click at [364, 508] on textarea "Hi [PERSON_NAME]! This is [PERSON_NAME] with The Gates! I wanted to check and s…" at bounding box center [642, 524] width 606 height 44
click at [643, 509] on textarea "Hi [PERSON_NAME]! This is [PERSON_NAME] with The Gates! I wanted to check and s…" at bounding box center [642, 524] width 606 height 44
type textarea "Hi [PERSON_NAME]! This is [PERSON_NAME] with The Gates! I wanted to check and s…"
click at [1012, 531] on span "Send" at bounding box center [1004, 524] width 18 height 12
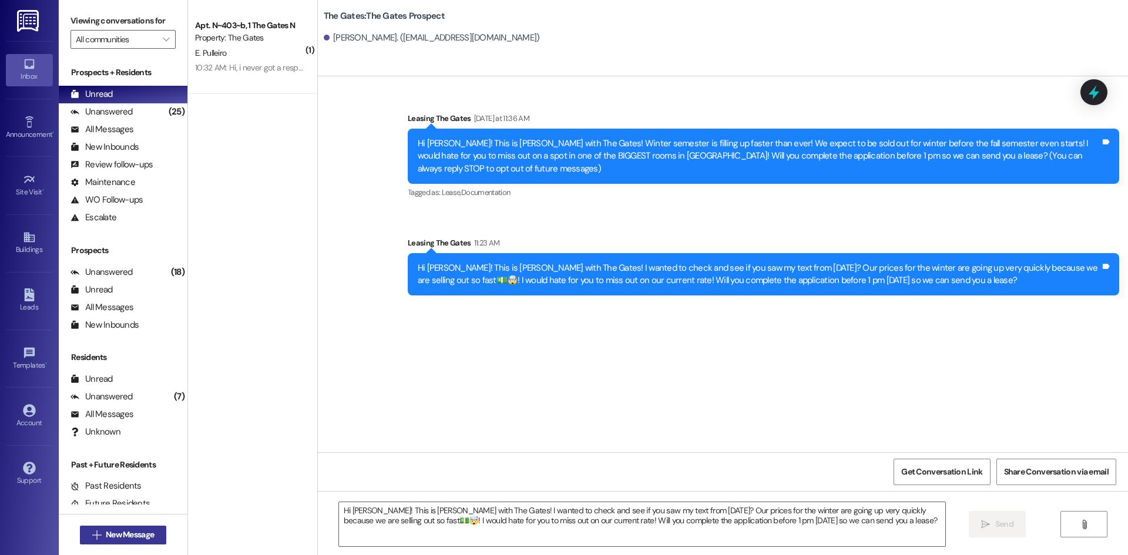
click at [136, 536] on span "New Message" at bounding box center [130, 535] width 48 height 12
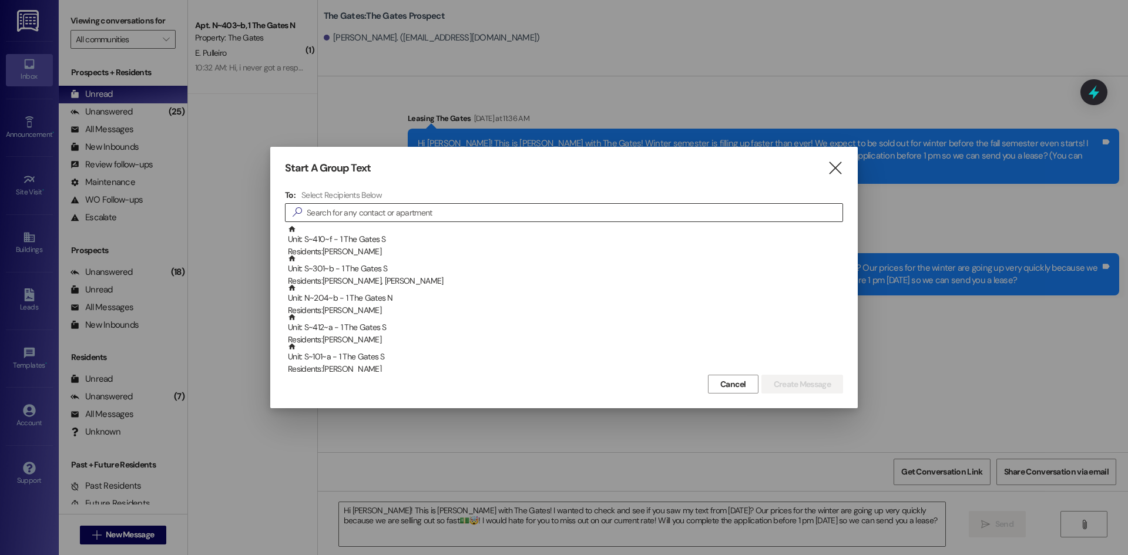
click at [382, 217] on input at bounding box center [575, 212] width 536 height 16
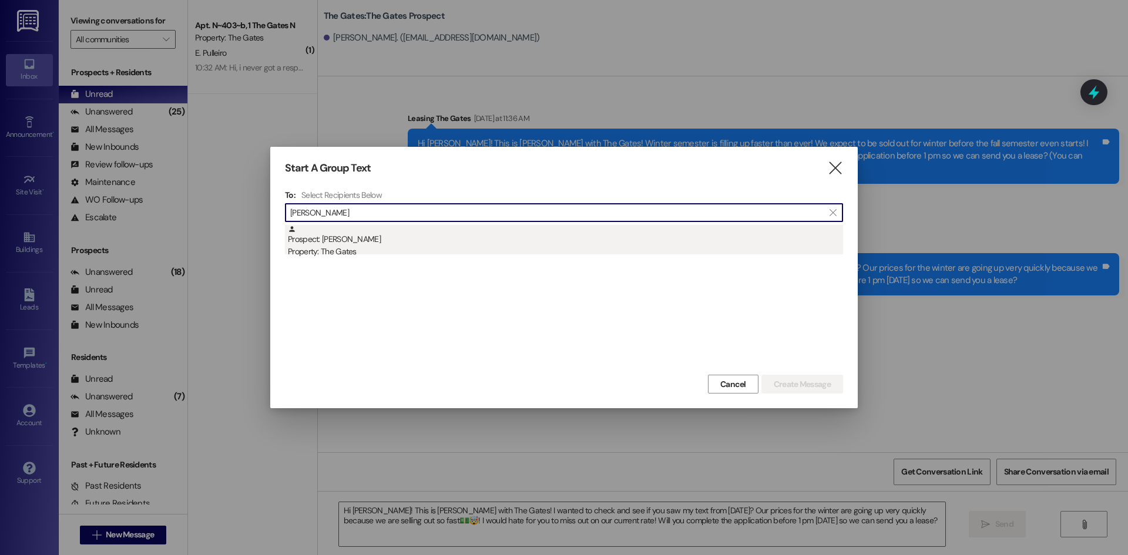
type input "[PERSON_NAME]"
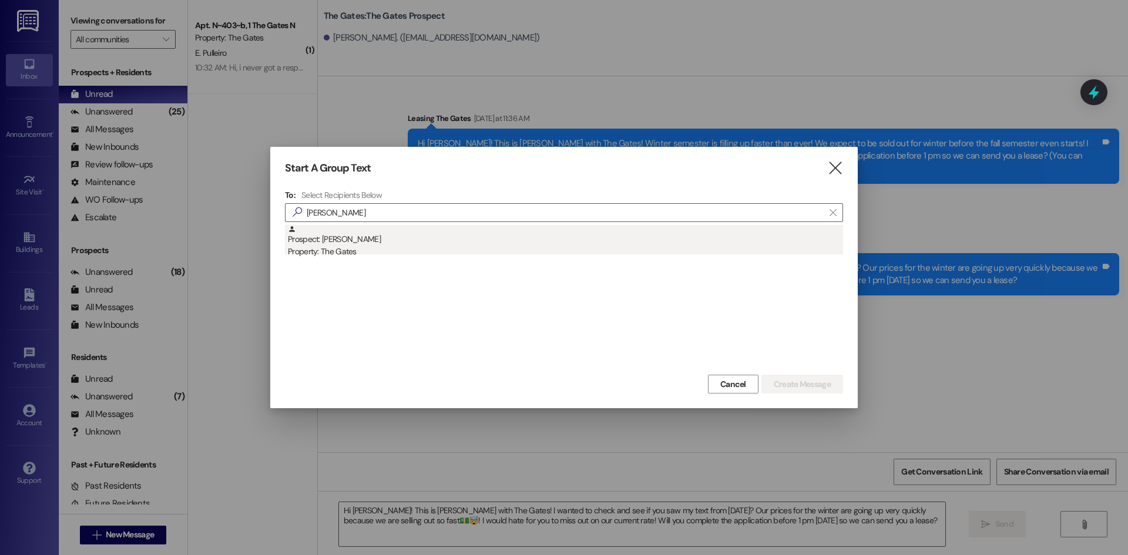
click at [334, 255] on div "Property: The Gates" at bounding box center [565, 252] width 555 height 12
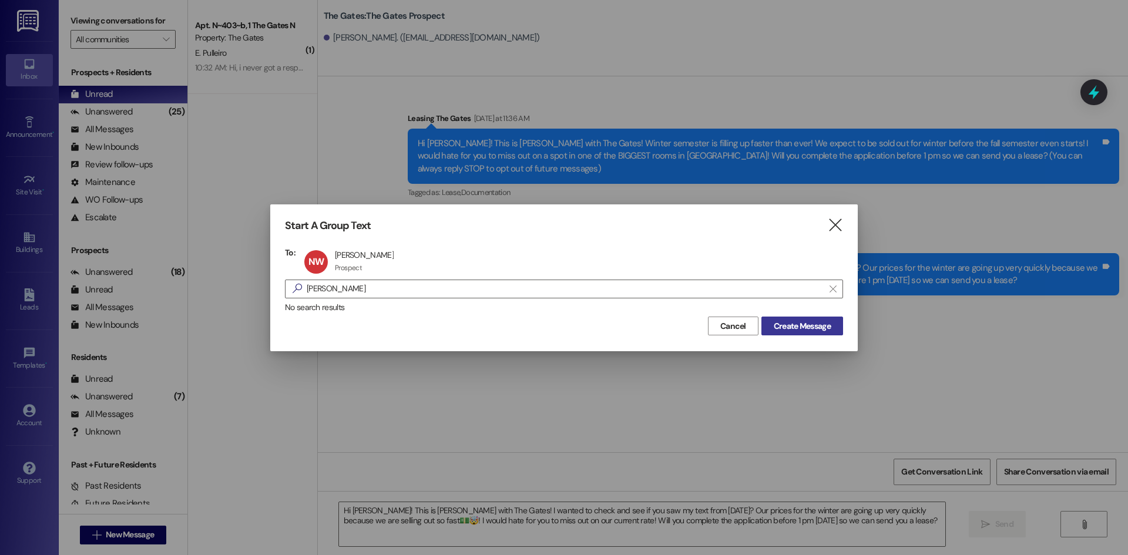
click at [777, 331] on span "Create Message" at bounding box center [802, 326] width 57 height 12
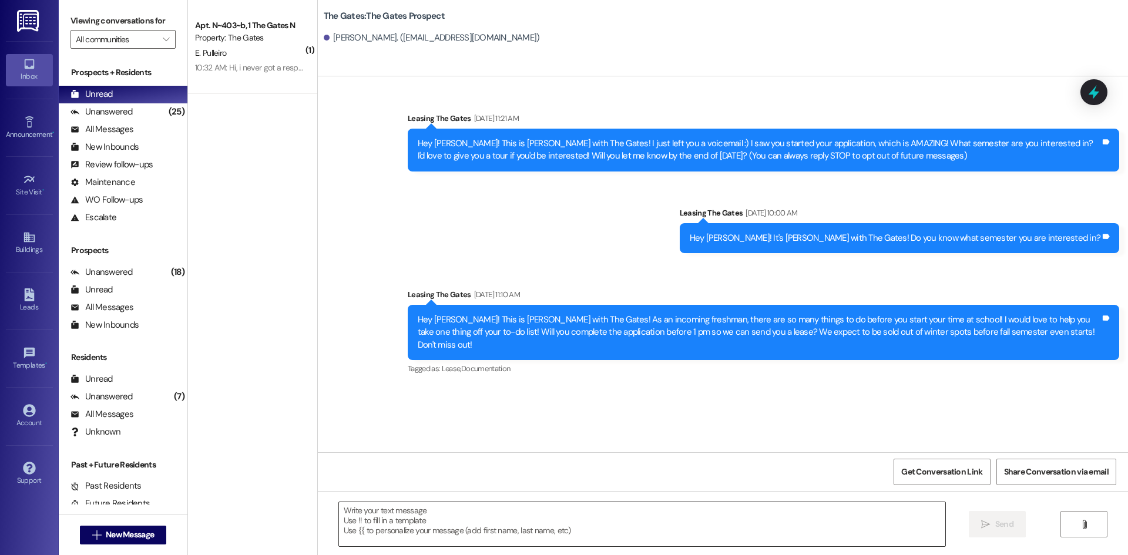
click at [395, 518] on textarea at bounding box center [642, 524] width 606 height 44
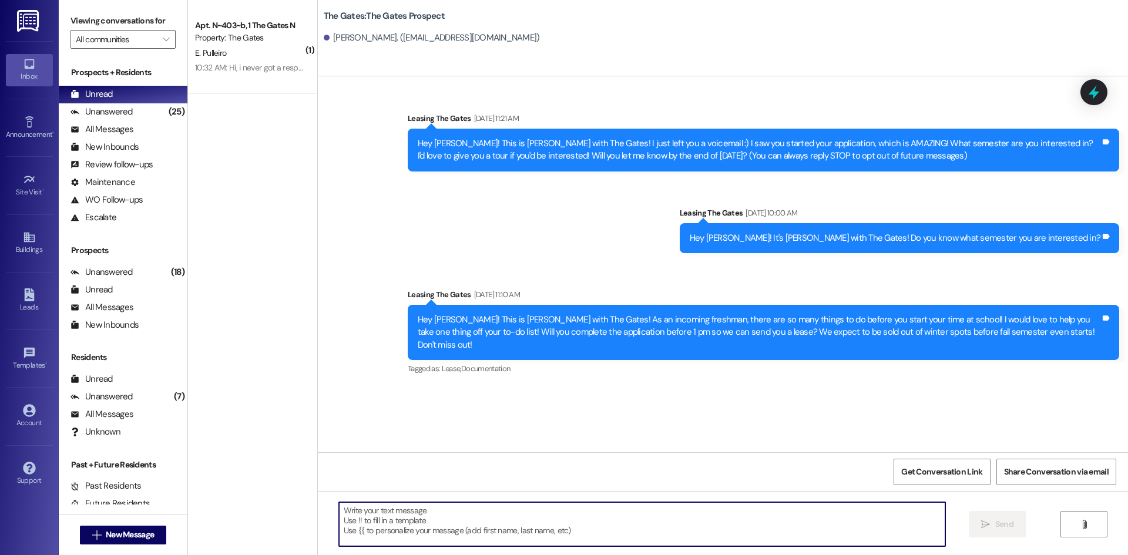
paste textarea "Hi [PERSON_NAME]! This is [PERSON_NAME] with The Gates! I wanted to check and s…"
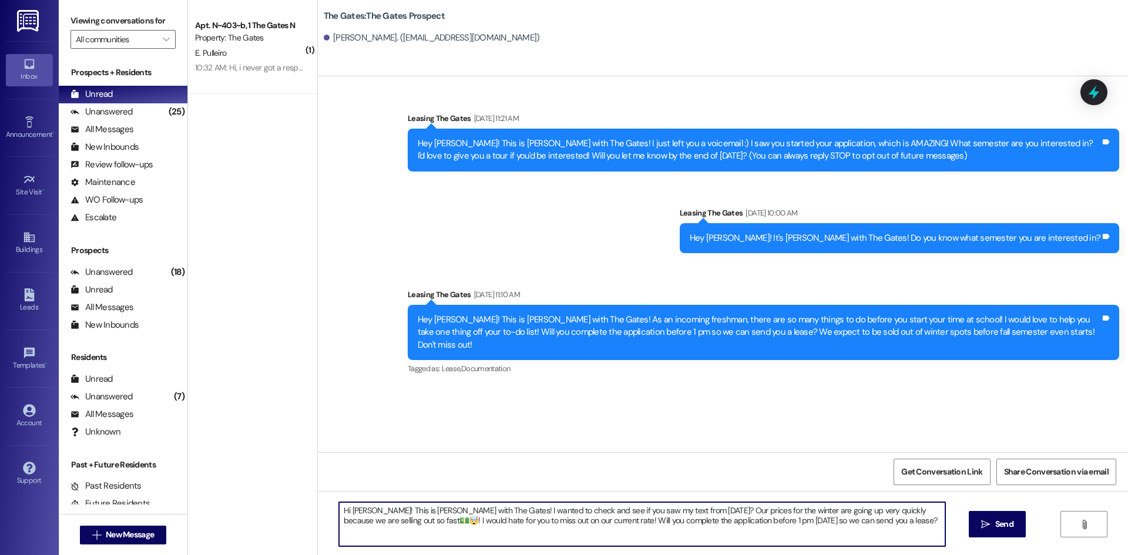
click at [368, 508] on textarea "Hi [PERSON_NAME]! This is [PERSON_NAME] with The Gates! I wanted to check and s…" at bounding box center [642, 524] width 606 height 44
click at [638, 506] on textarea "Hi [PERSON_NAME]! This is [PERSON_NAME] with The Gates! I wanted to check and s…" at bounding box center [642, 524] width 606 height 44
type textarea "Hi [PERSON_NAME]! This is [PERSON_NAME] with The Gates! I wanted to check and s…"
click at [1010, 532] on button " Send" at bounding box center [997, 524] width 57 height 26
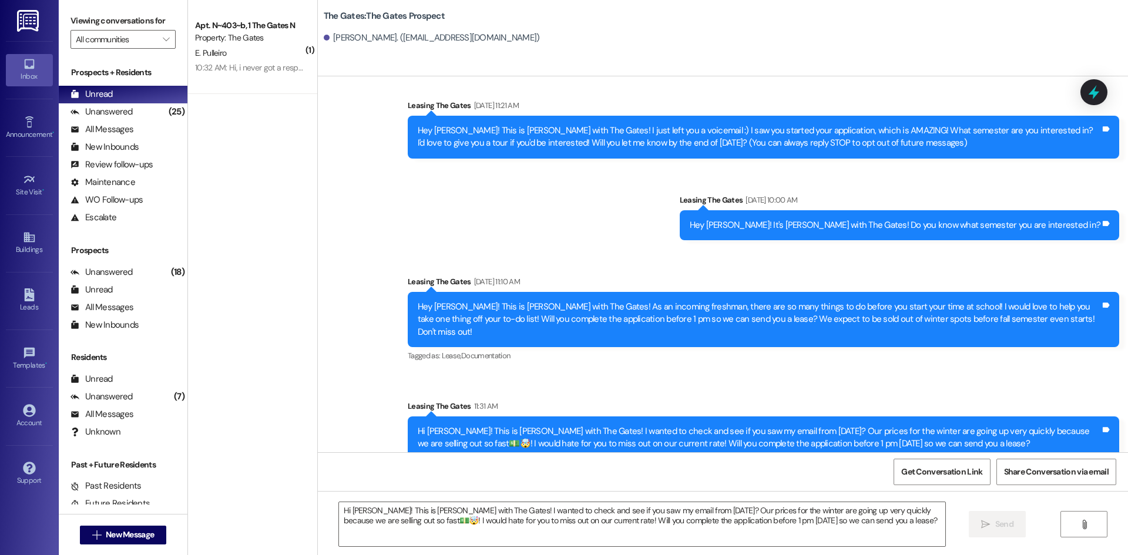
scroll to position [16, 0]
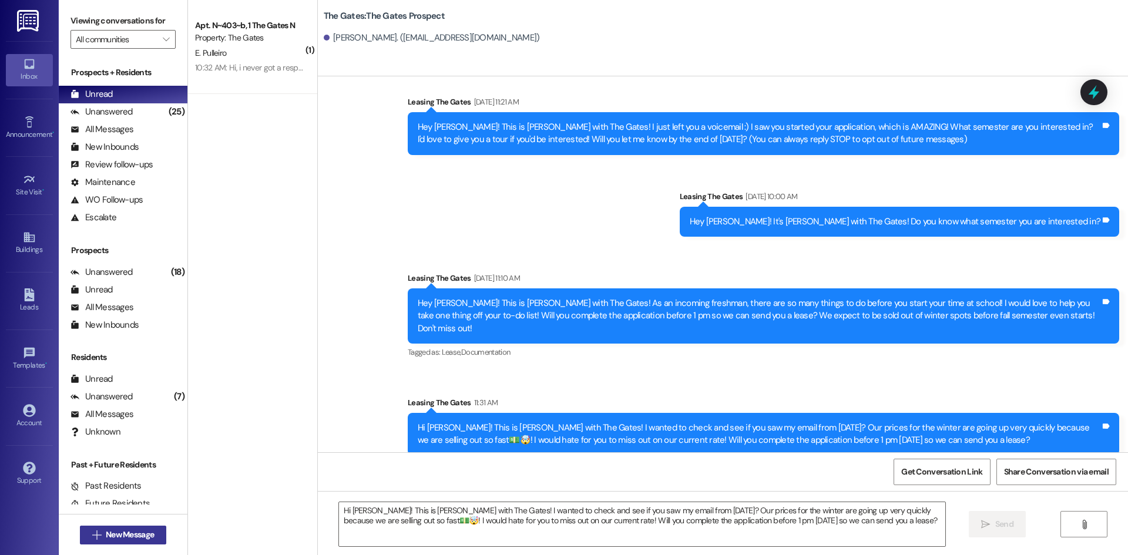
click at [114, 528] on button " New Message" at bounding box center [123, 535] width 87 height 19
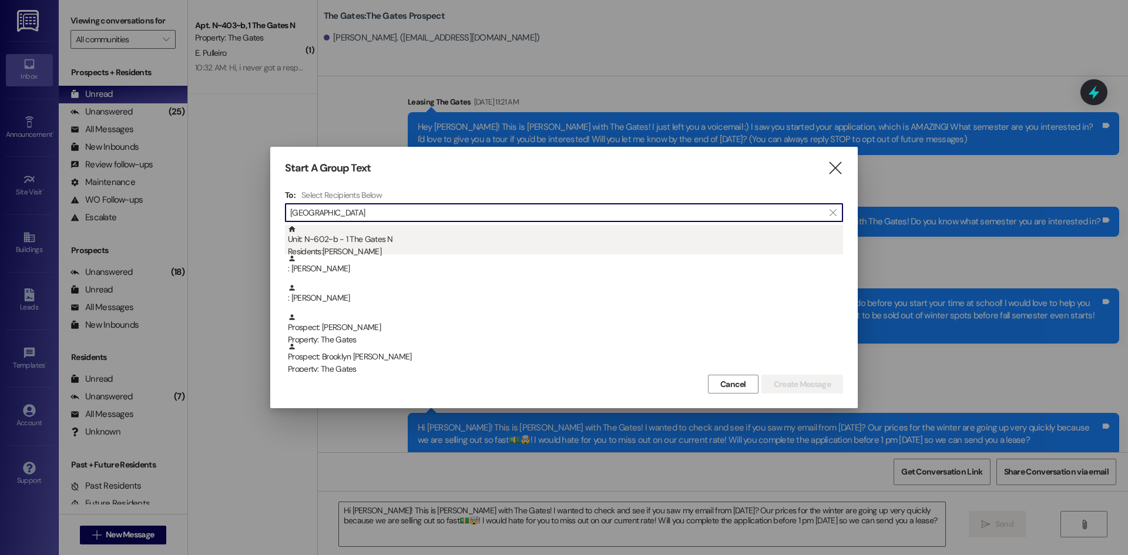
type input "[GEOGRAPHIC_DATA]"
click at [373, 249] on div "Residents: [PERSON_NAME]" at bounding box center [565, 252] width 555 height 12
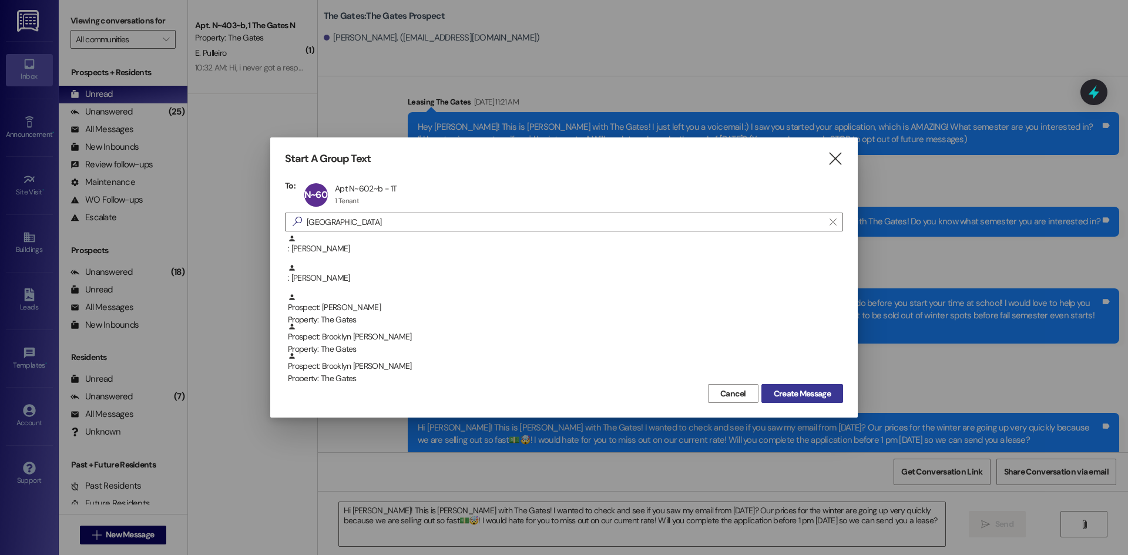
click at [814, 392] on span "Create Message" at bounding box center [802, 394] width 57 height 12
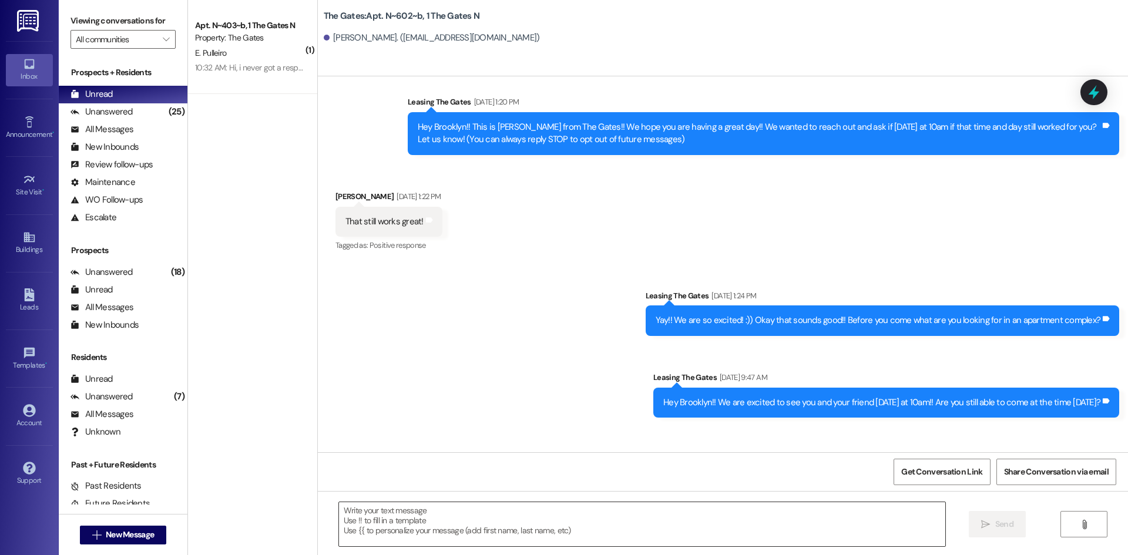
scroll to position [18761, 0]
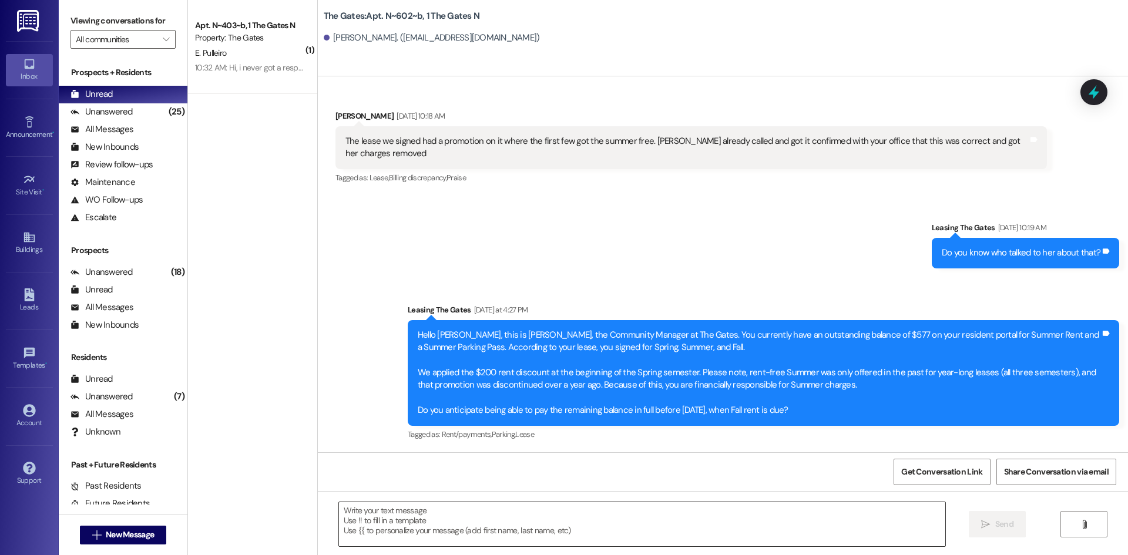
click at [372, 516] on textarea at bounding box center [642, 524] width 606 height 44
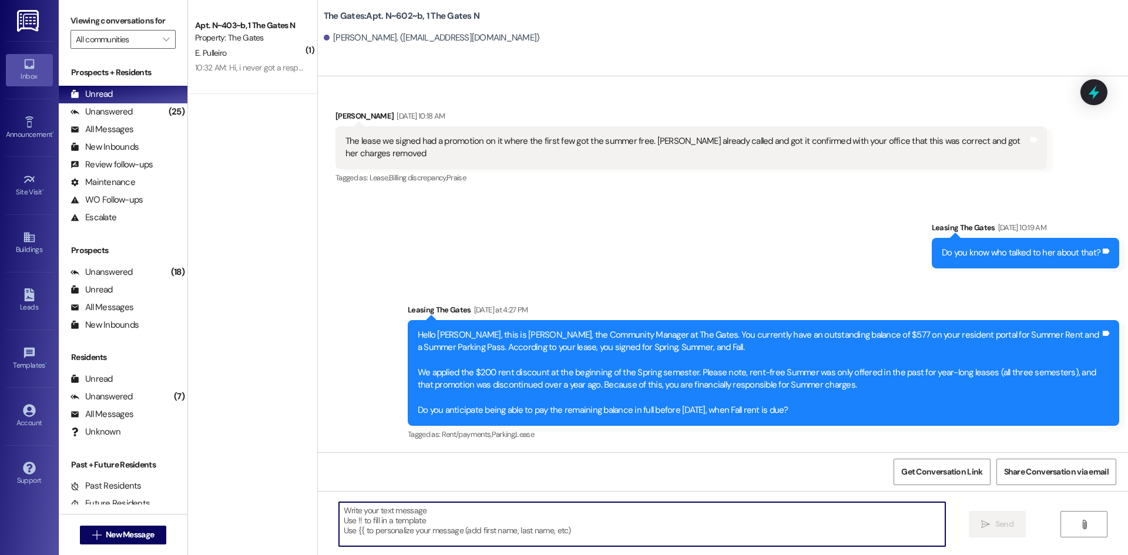
paste textarea "Hi [PERSON_NAME]! This is [PERSON_NAME] with The Gates! I wanted to check and s…"
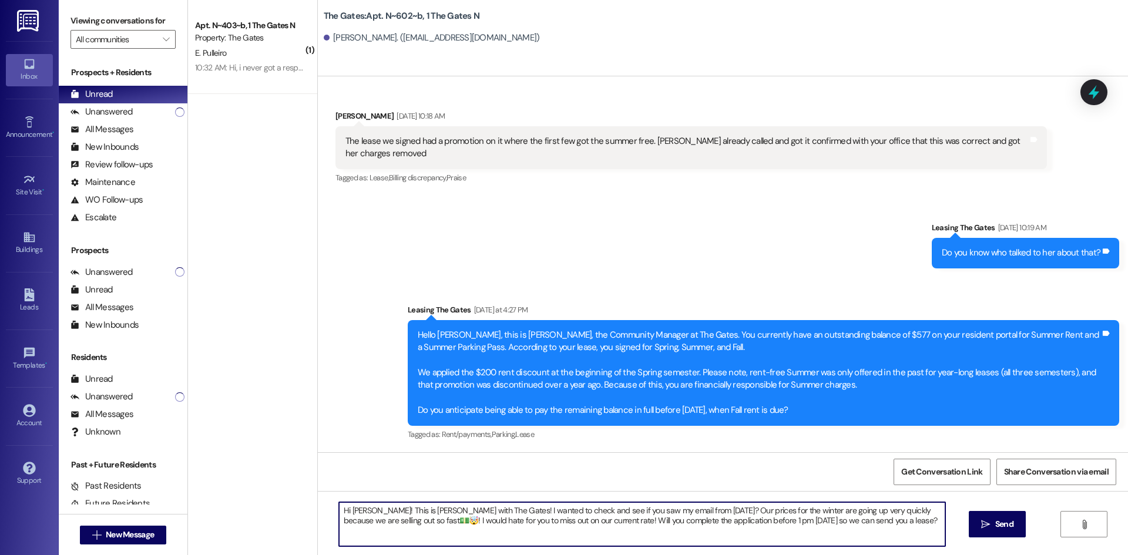
click at [365, 509] on textarea "Hi [PERSON_NAME]! This is [PERSON_NAME] with The Gates! I wanted to check and s…" at bounding box center [642, 524] width 606 height 44
type textarea "Hi Brooklyn! This is [PERSON_NAME] with The Gates! I wanted to check and see if…"
click at [1002, 532] on button " Send" at bounding box center [997, 524] width 57 height 26
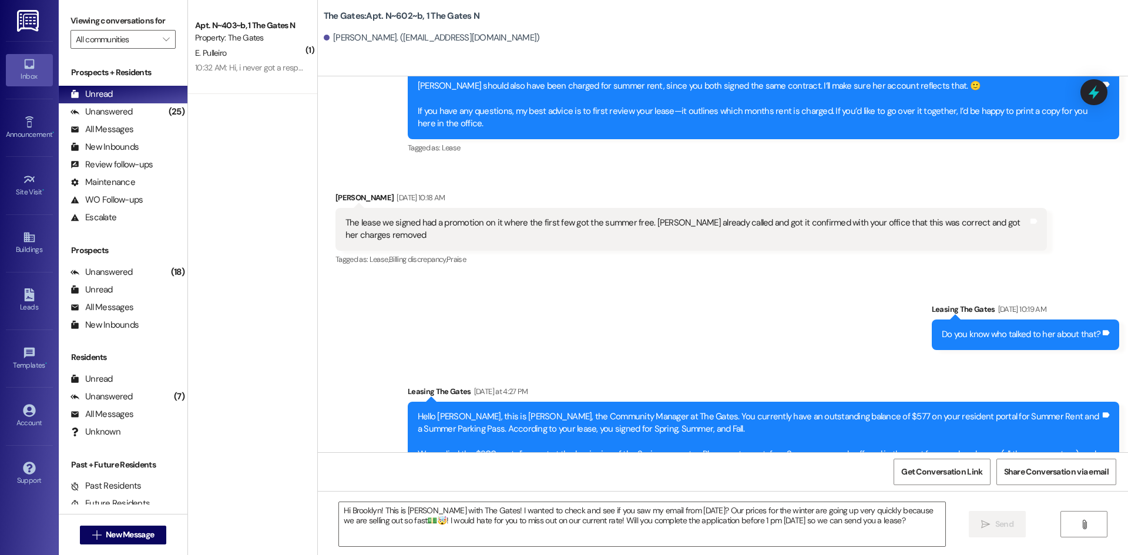
scroll to position [18856, 0]
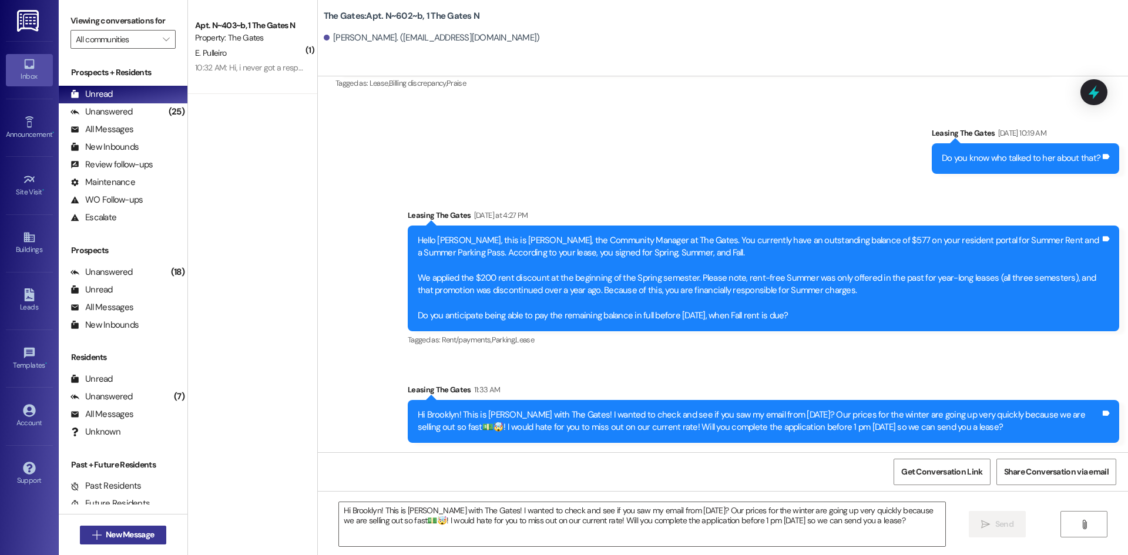
click at [115, 531] on span "New Message" at bounding box center [130, 535] width 48 height 12
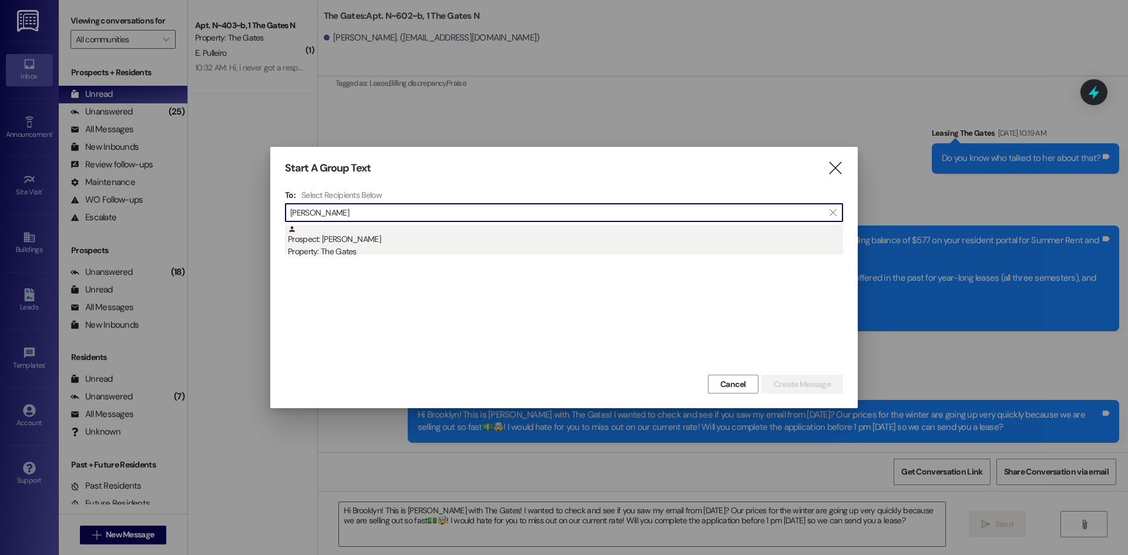
type input "[PERSON_NAME]"
click at [362, 233] on div "Prospect: [PERSON_NAME] Property: The Gates" at bounding box center [565, 241] width 555 height 33
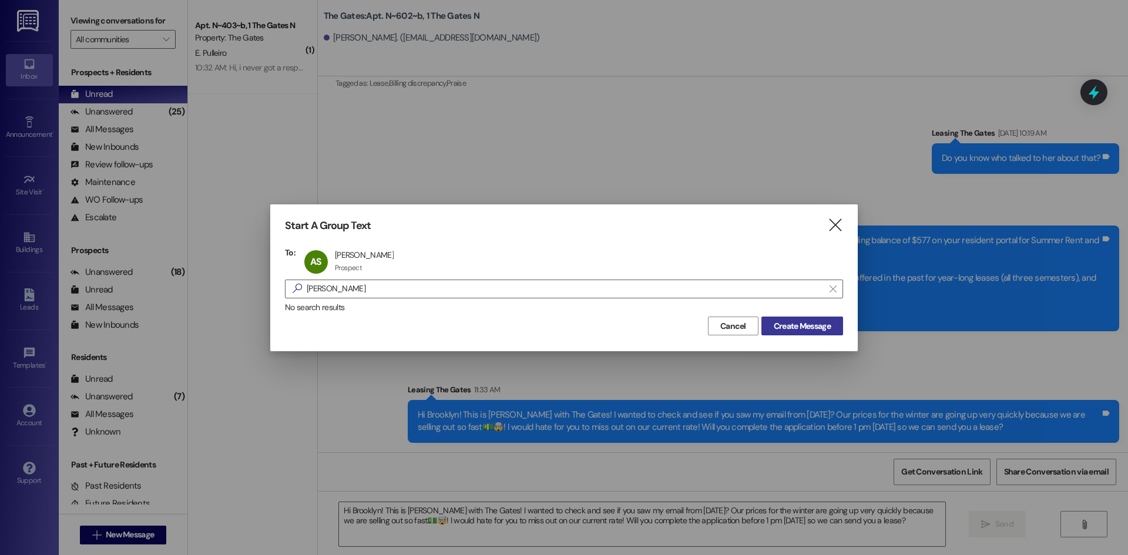
click at [767, 324] on button "Create Message" at bounding box center [802, 326] width 82 height 19
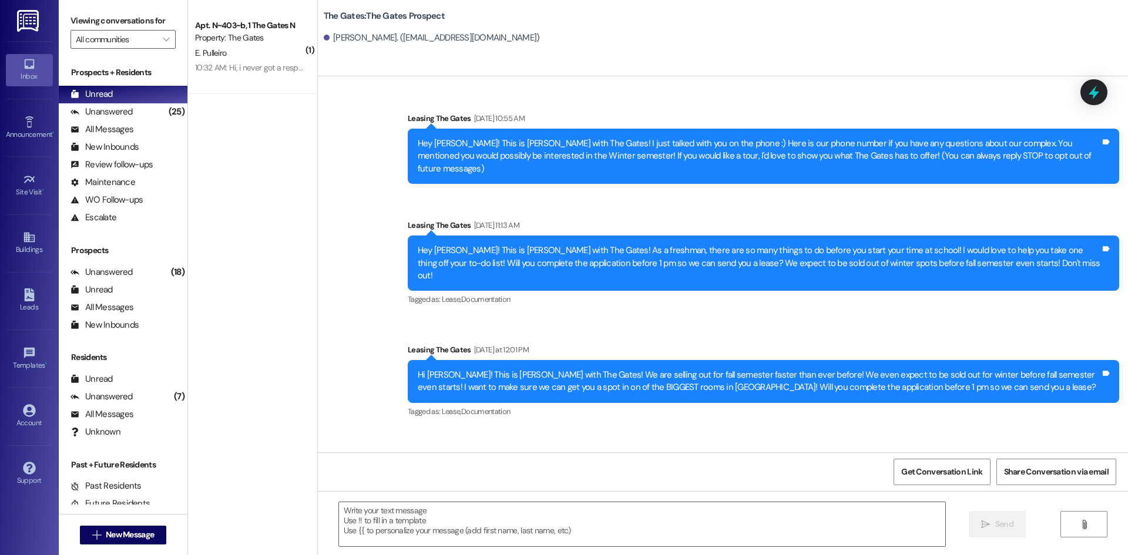
scroll to position [0, 0]
click at [367, 519] on textarea at bounding box center [642, 524] width 606 height 44
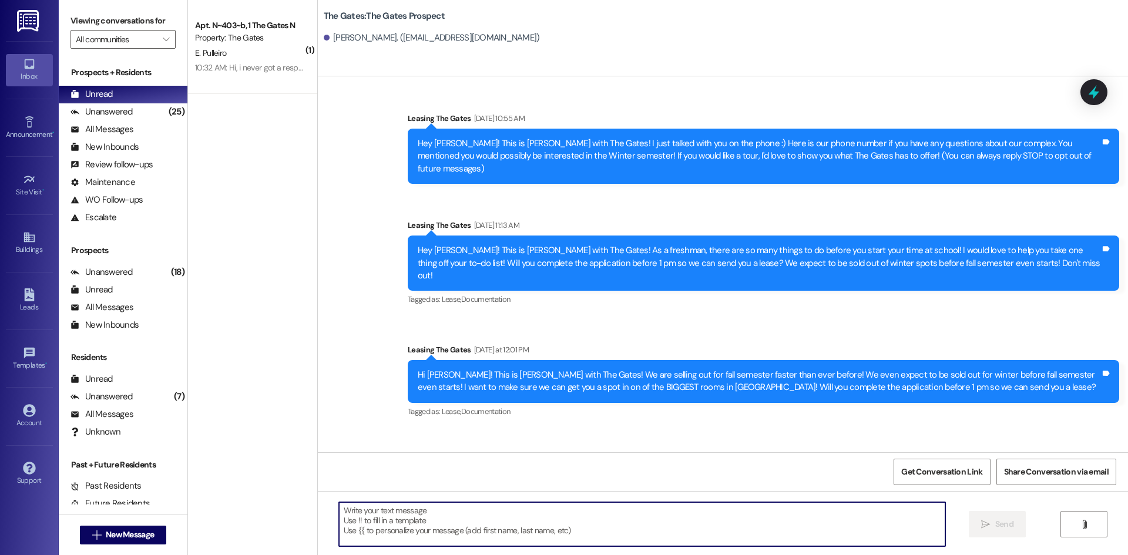
paste textarea "Hi Brooklyn! This is [PERSON_NAME] with The Gates! I wanted to check and see if…"
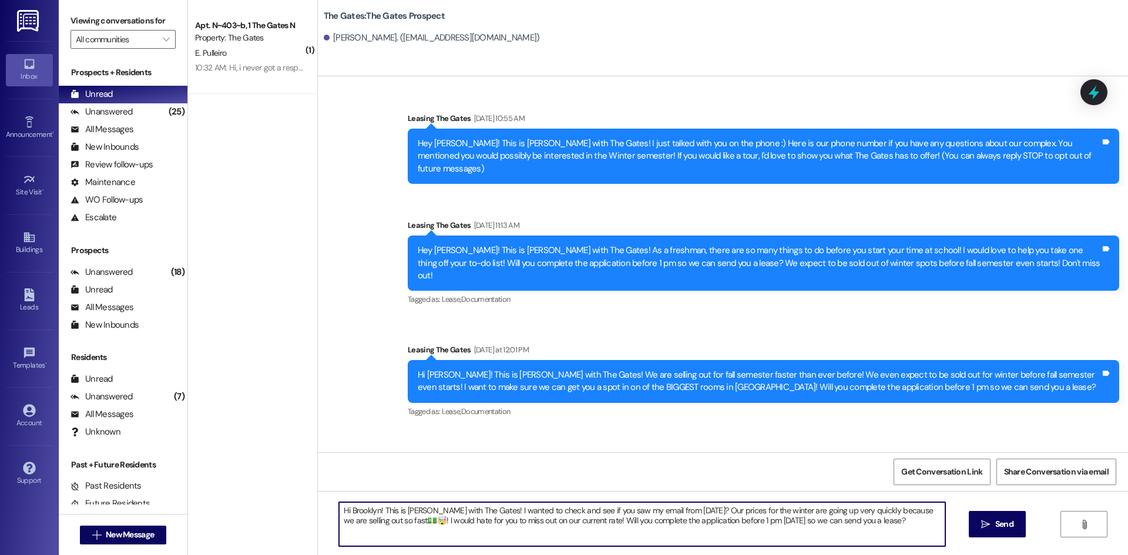
click at [373, 508] on textarea "Hi Brooklyn! This is [PERSON_NAME] with The Gates! I wanted to check and see if…" at bounding box center [642, 524] width 606 height 44
type textarea "Hi [PERSON_NAME]! This is [PERSON_NAME] with The Gates! I wanted to check and s…"
click at [1003, 532] on button " Send" at bounding box center [997, 524] width 57 height 26
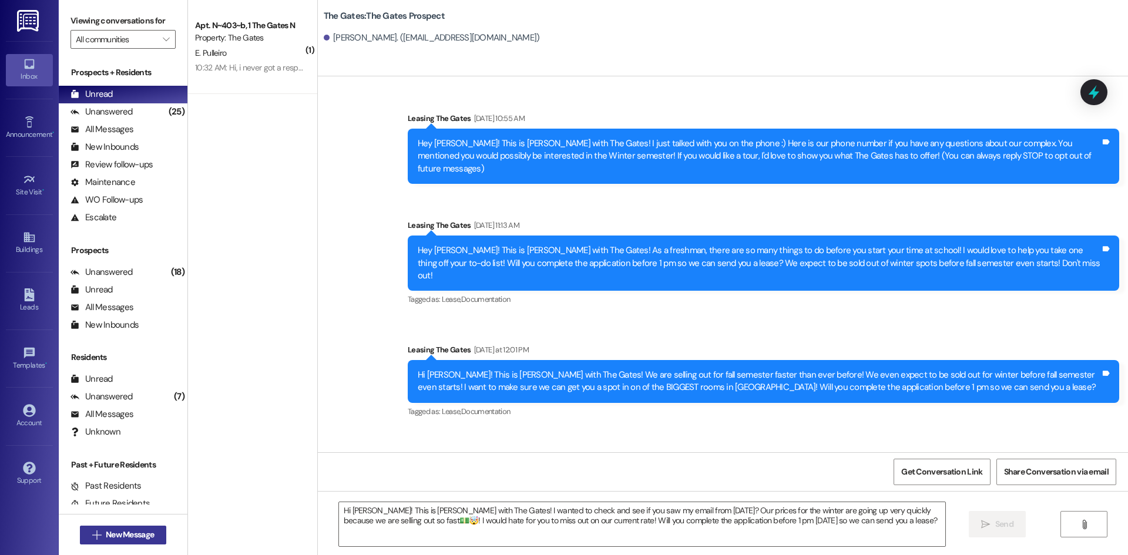
click at [113, 529] on span "New Message" at bounding box center [130, 535] width 48 height 12
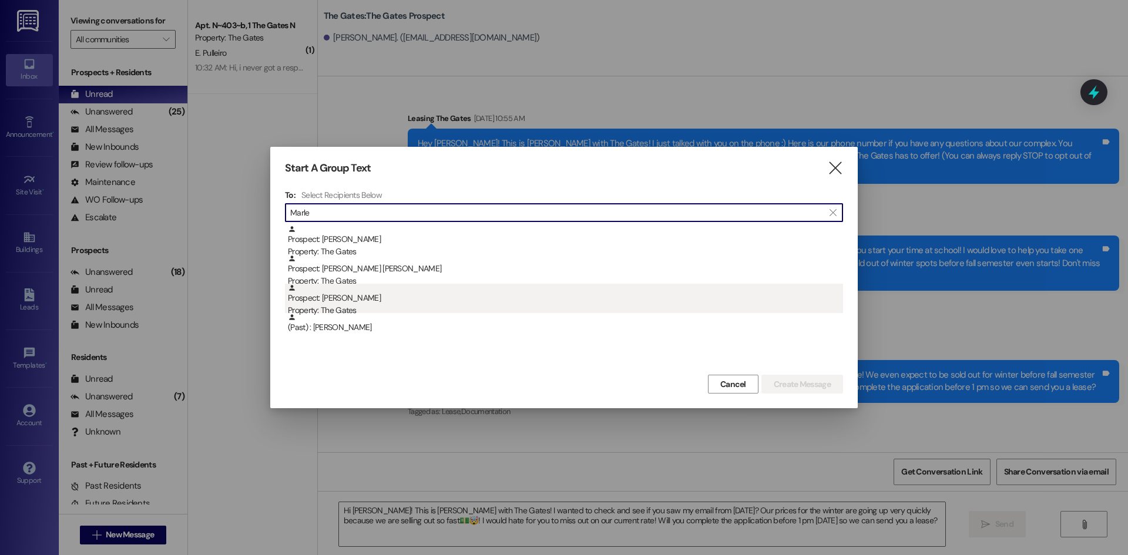
type input "Marle"
click at [394, 293] on div "Prospect: [PERSON_NAME] Property: The Gates" at bounding box center [565, 300] width 555 height 33
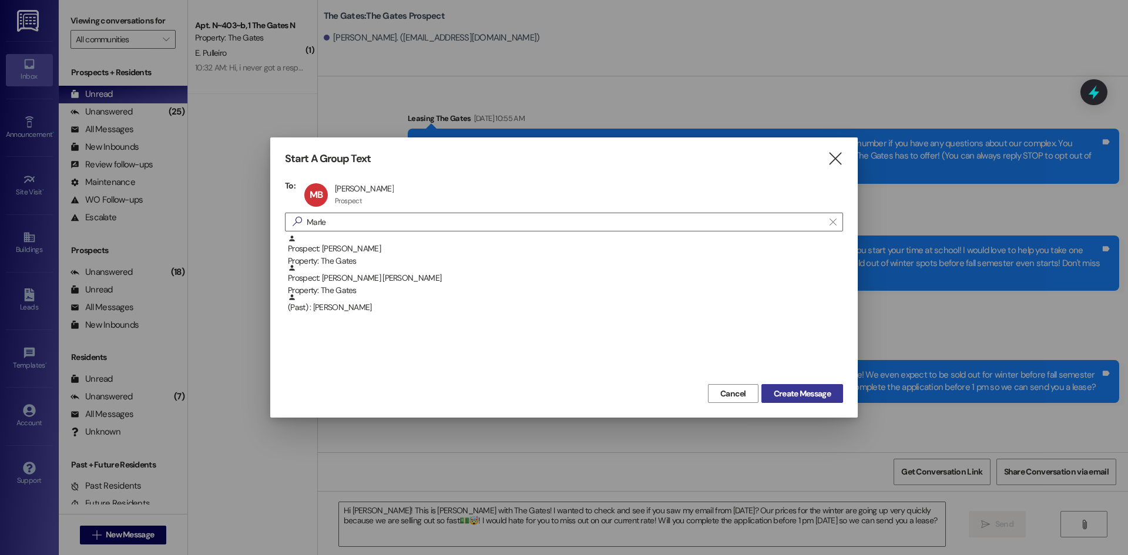
click at [820, 389] on span "Create Message" at bounding box center [802, 394] width 57 height 12
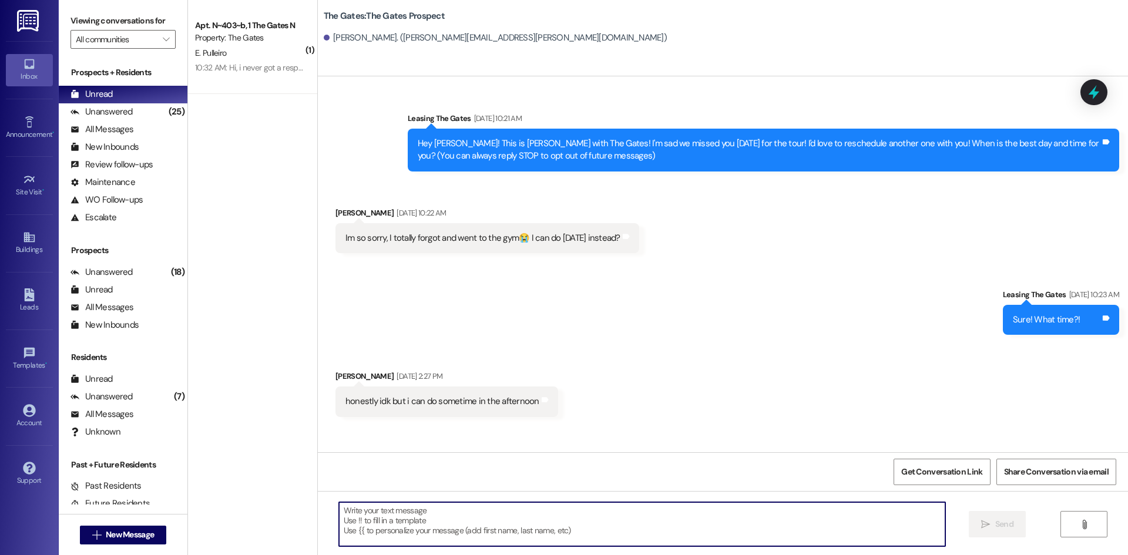
click at [393, 513] on textarea at bounding box center [642, 524] width 606 height 44
paste textarea "Hi [PERSON_NAME]! This is [PERSON_NAME] with The Gates! I wanted to check and s…"
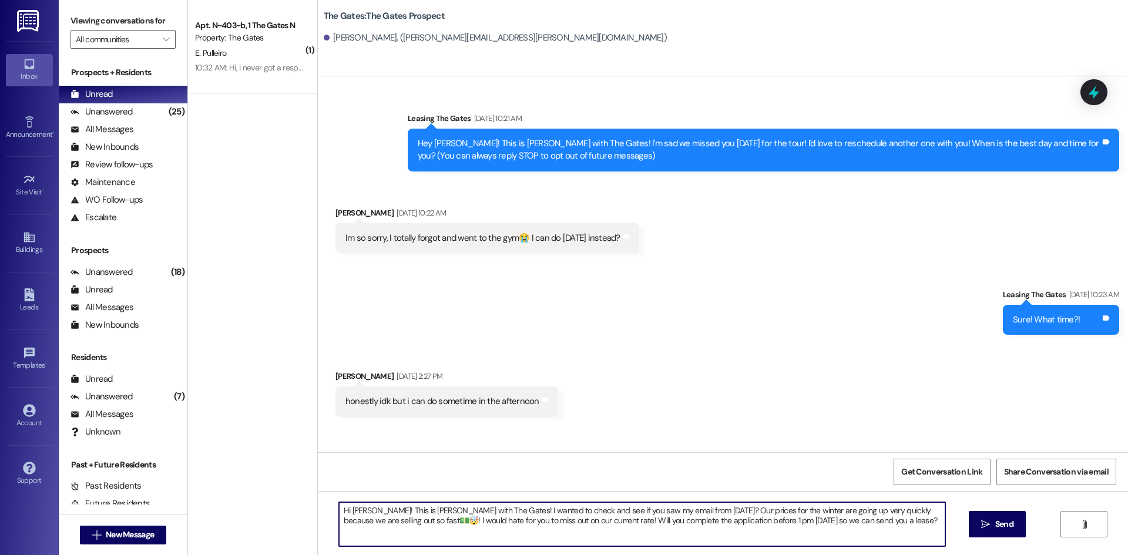
drag, startPoint x: 639, startPoint y: 507, endPoint x: 622, endPoint y: 508, distance: 17.7
click at [622, 508] on textarea "Hi [PERSON_NAME]! This is [PERSON_NAME] with The Gates! I wanted to check and s…" at bounding box center [642, 524] width 606 height 44
type textarea "Hi [PERSON_NAME]! This is [PERSON_NAME] with The Gates! I wanted to check and s…"
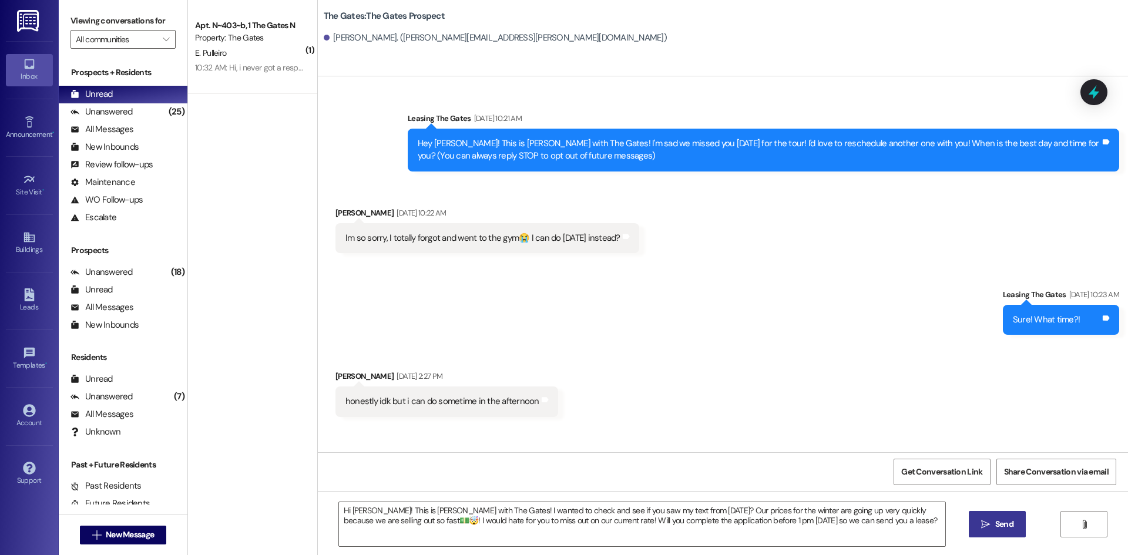
click at [1001, 535] on button " Send" at bounding box center [997, 524] width 57 height 26
click at [150, 541] on span "New Message" at bounding box center [130, 535] width 48 height 12
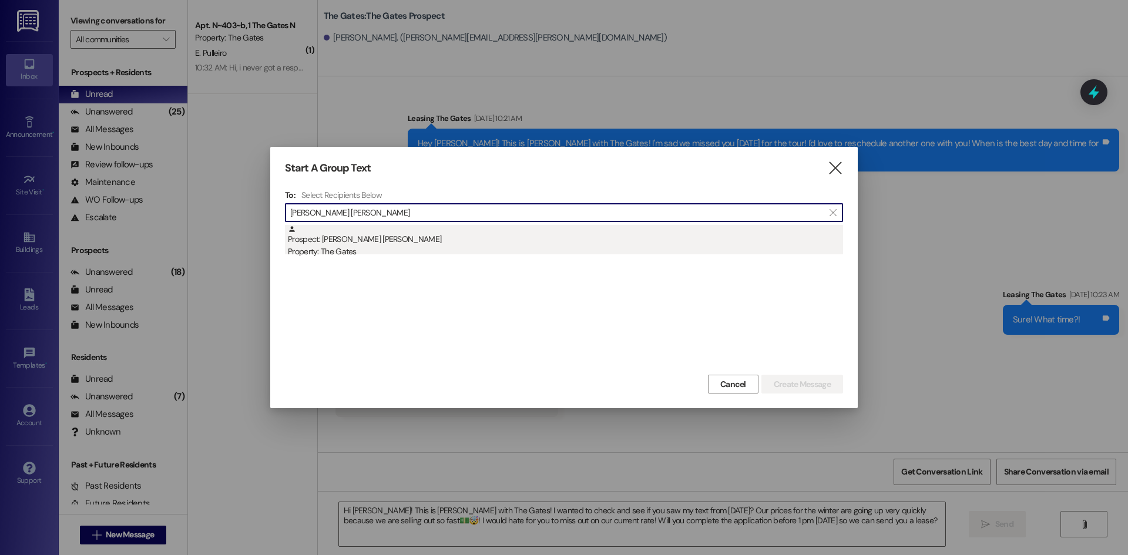
type input "[PERSON_NAME] [PERSON_NAME]"
click at [345, 253] on div "Property: The Gates" at bounding box center [565, 252] width 555 height 12
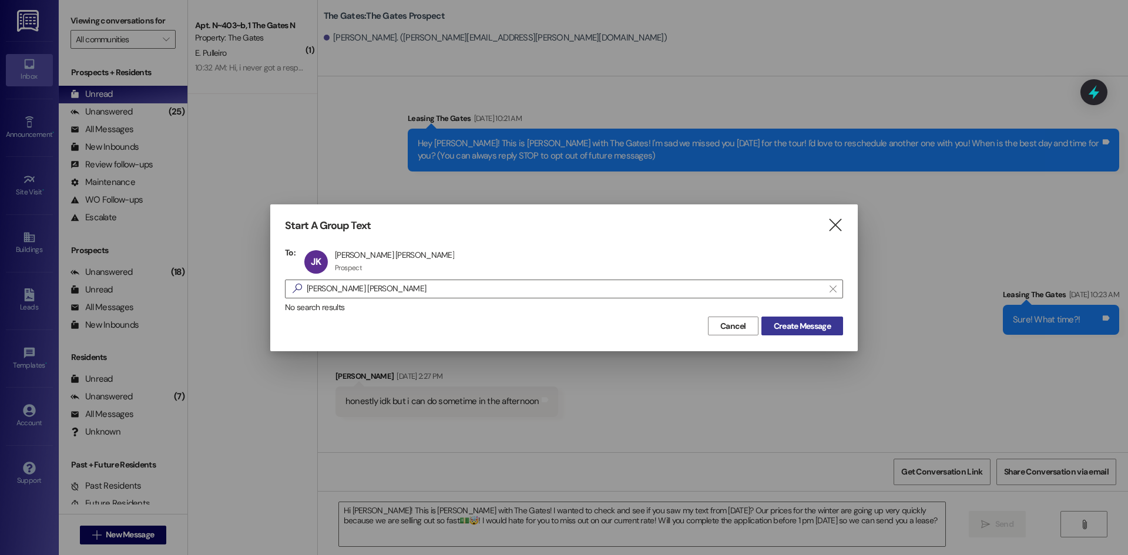
click at [822, 327] on span "Create Message" at bounding box center [802, 326] width 57 height 12
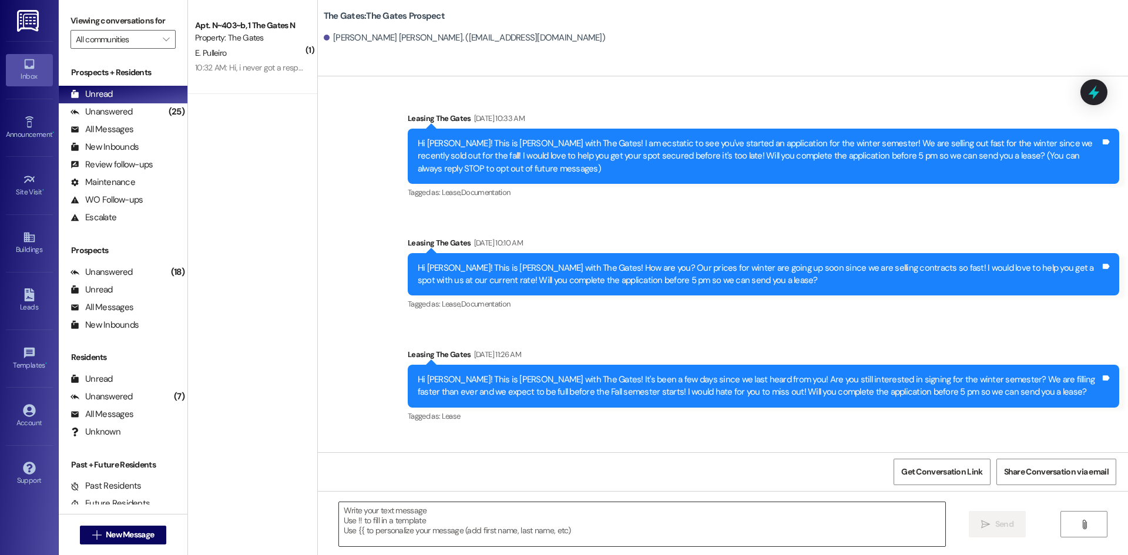
click at [361, 523] on textarea at bounding box center [642, 524] width 606 height 44
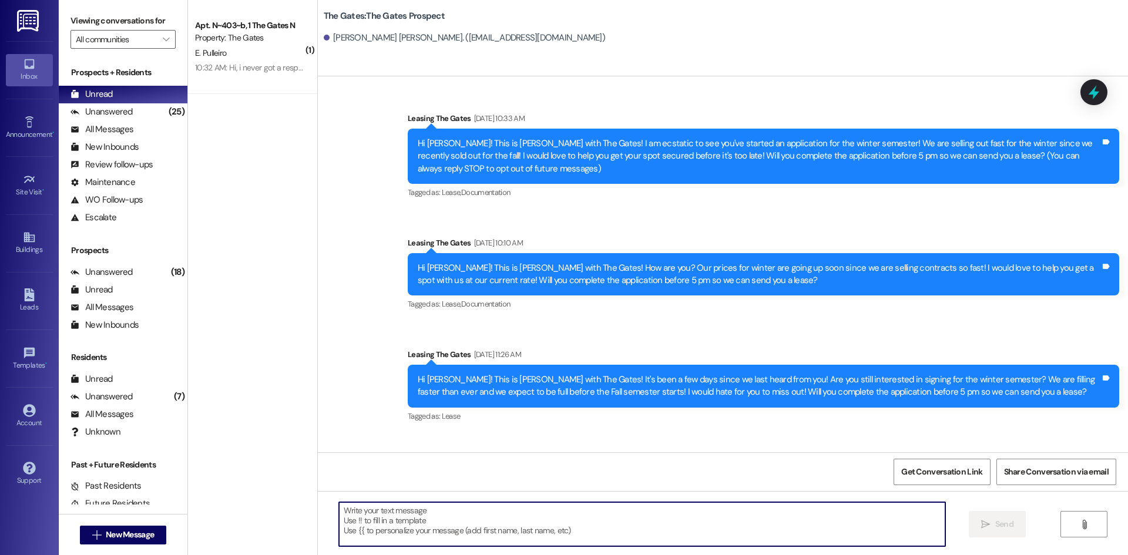
paste textarea "Hi [PERSON_NAME]! This is [PERSON_NAME] with The Gates! I wanted to check and s…"
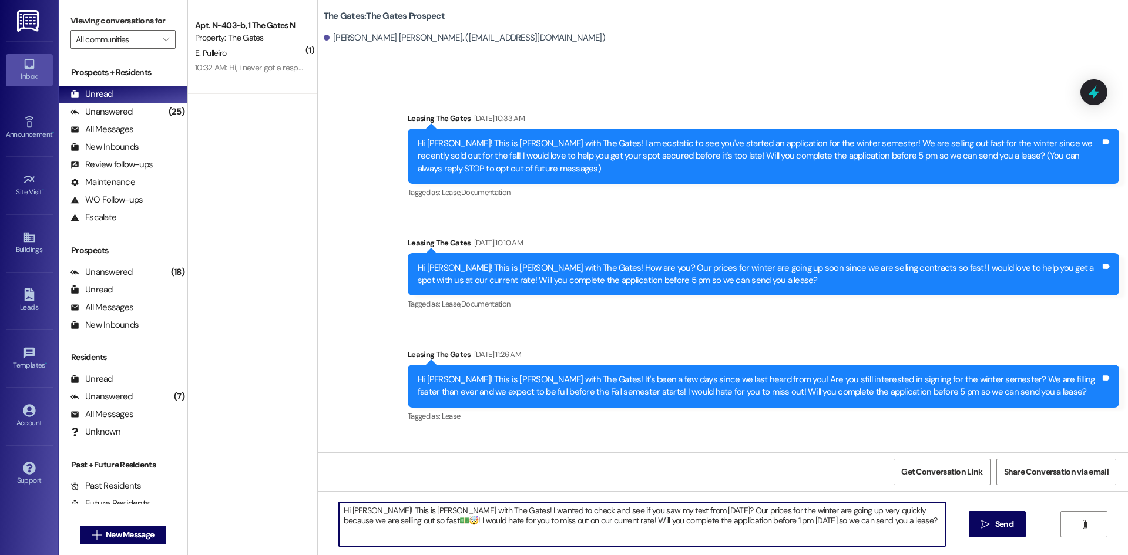
click at [363, 511] on textarea "Hi [PERSON_NAME]! This is [PERSON_NAME] with The Gates! I wanted to check and s…" at bounding box center [642, 524] width 606 height 44
type textarea "Hi [PERSON_NAME]! This is [PERSON_NAME] with The Gates! I wanted to check and s…"
click at [1021, 523] on button " Send" at bounding box center [997, 524] width 57 height 26
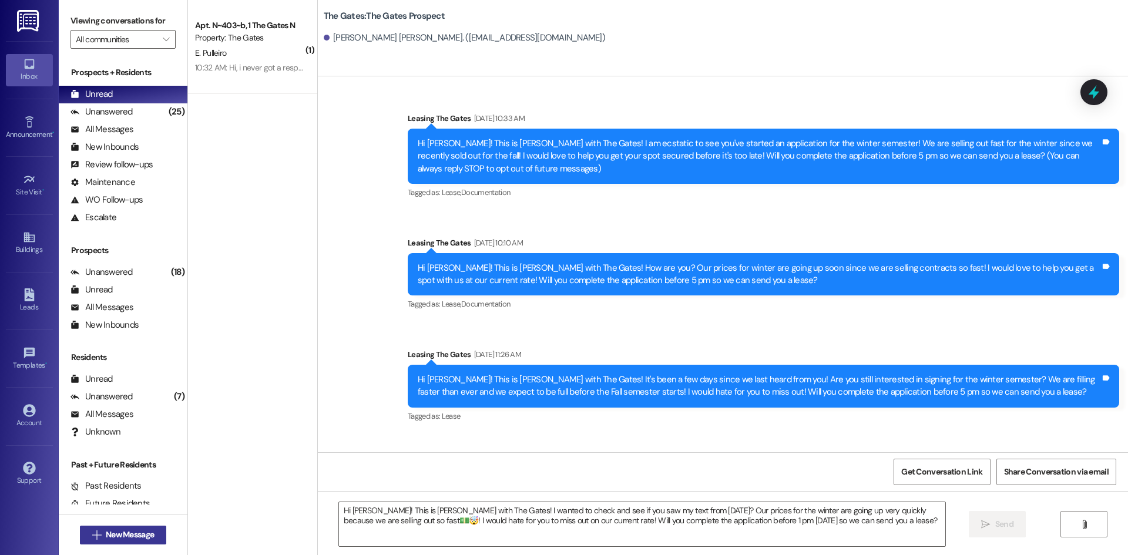
click at [130, 541] on span "New Message" at bounding box center [130, 535] width 48 height 12
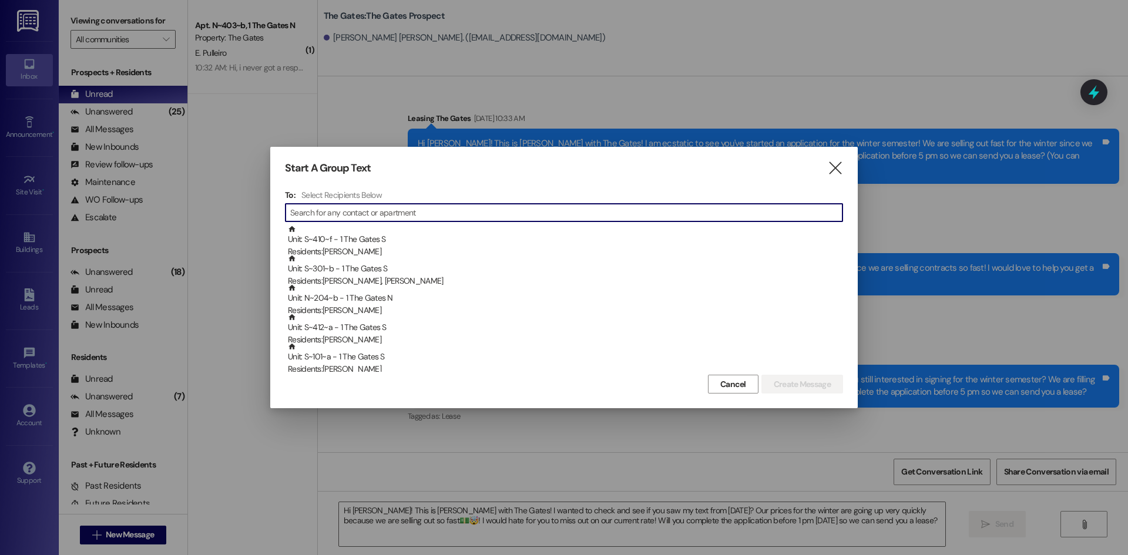
click at [386, 215] on input at bounding box center [566, 212] width 552 height 16
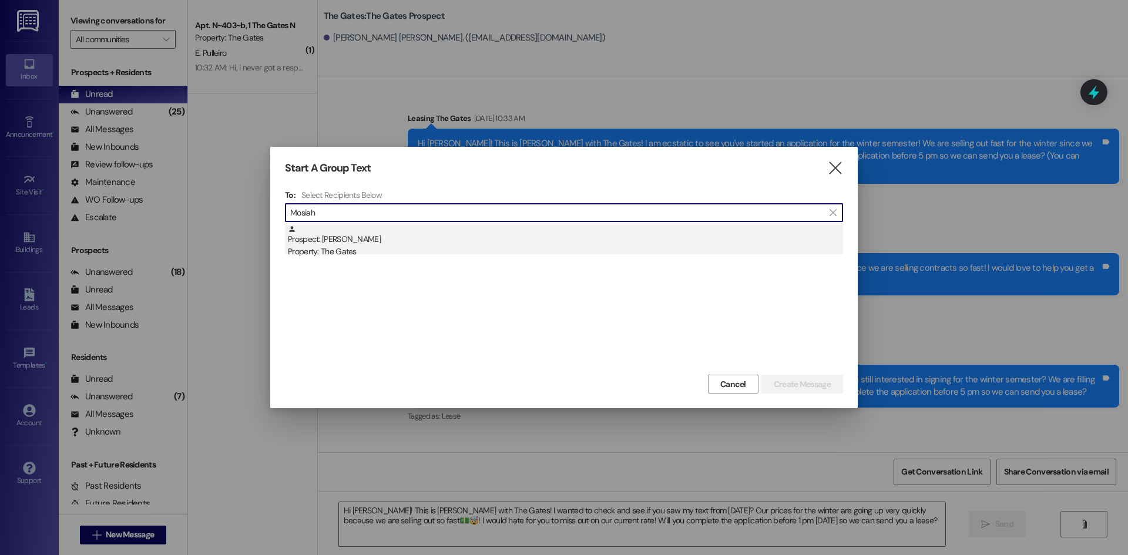
type input "Mosiah"
click at [350, 235] on div "Prospect: [PERSON_NAME] Property: The Gates" at bounding box center [565, 241] width 555 height 33
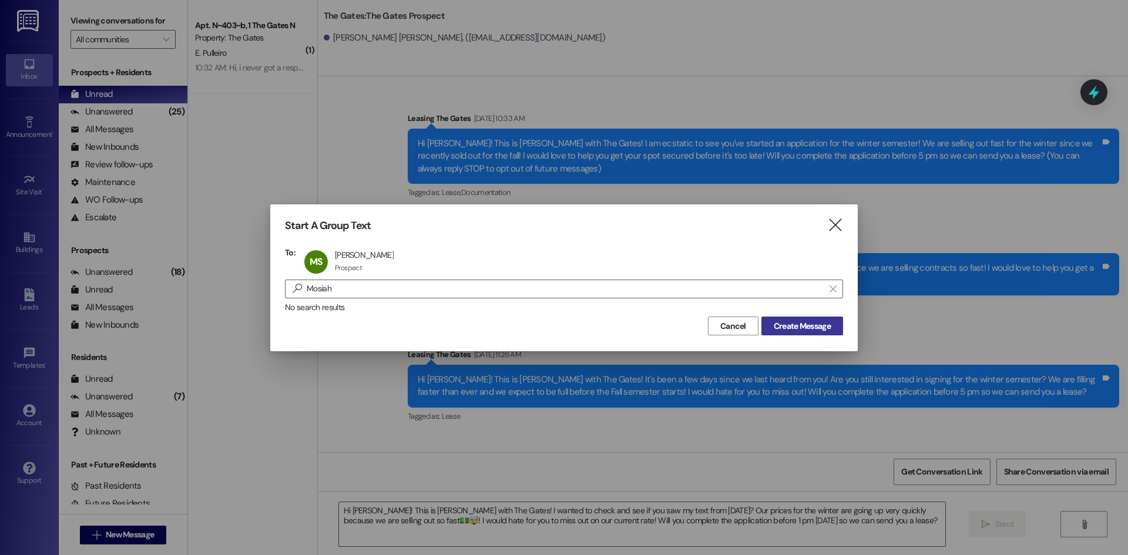
click at [786, 325] on span "Create Message" at bounding box center [802, 326] width 57 height 12
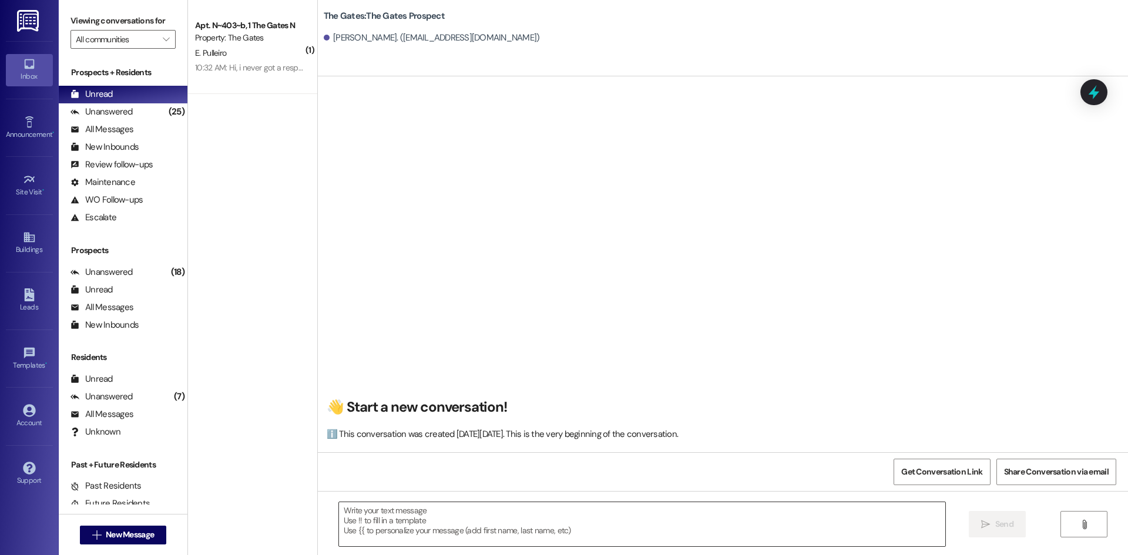
click at [353, 513] on textarea at bounding box center [642, 524] width 606 height 44
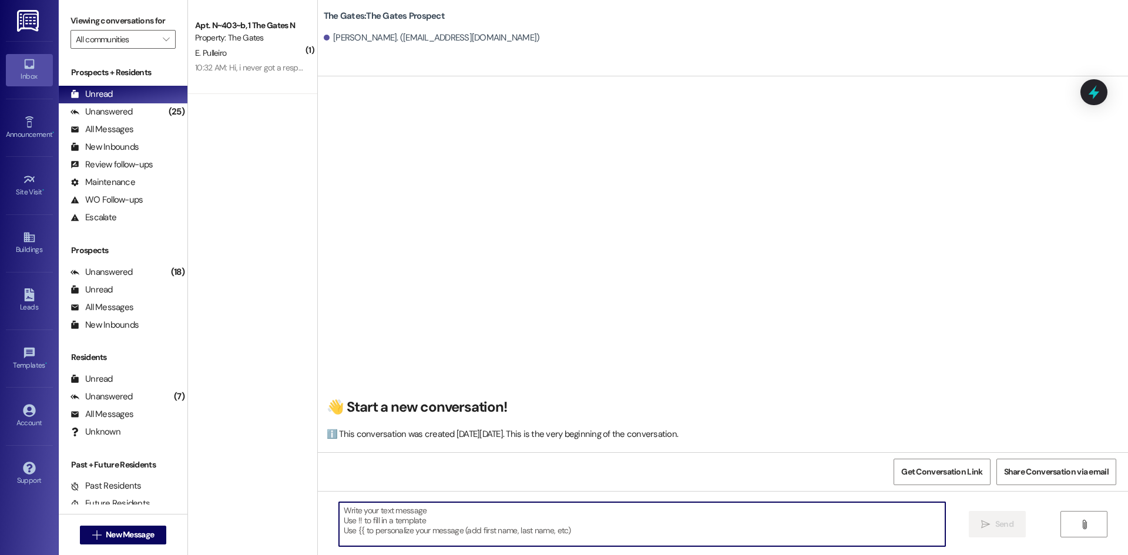
paste textarea "Hi [PERSON_NAME]! This is [PERSON_NAME] with The Gates! I wanted to check and s…"
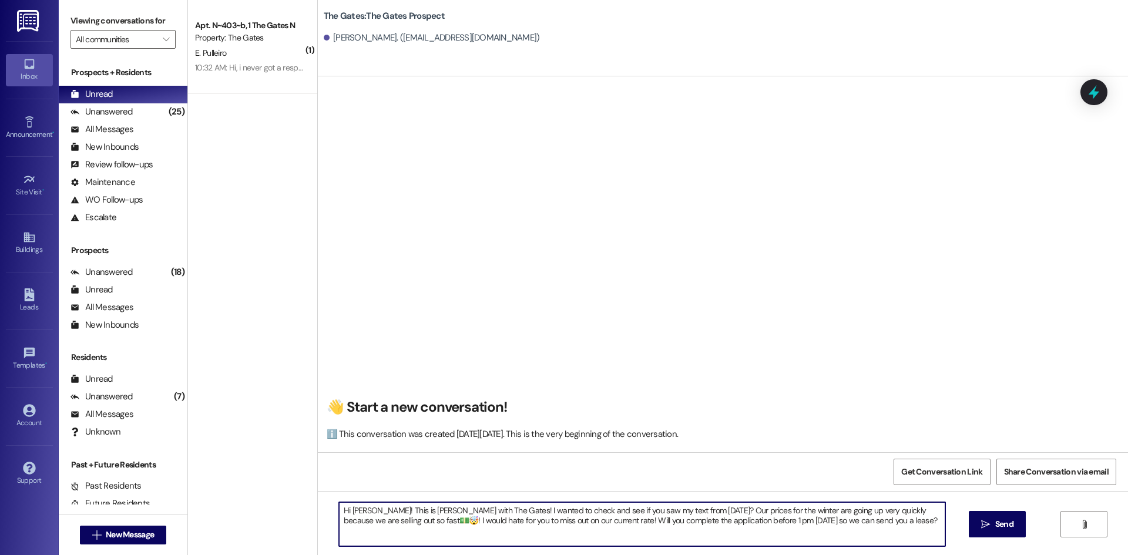
click at [366, 510] on textarea "Hi [PERSON_NAME]! This is [PERSON_NAME] with The Gates! I wanted to check and s…" at bounding box center [642, 524] width 606 height 44
type textarea "Hi [PERSON_NAME]! This is [PERSON_NAME] with The Gates! I wanted to check and s…"
click at [976, 526] on button " Send" at bounding box center [997, 524] width 57 height 26
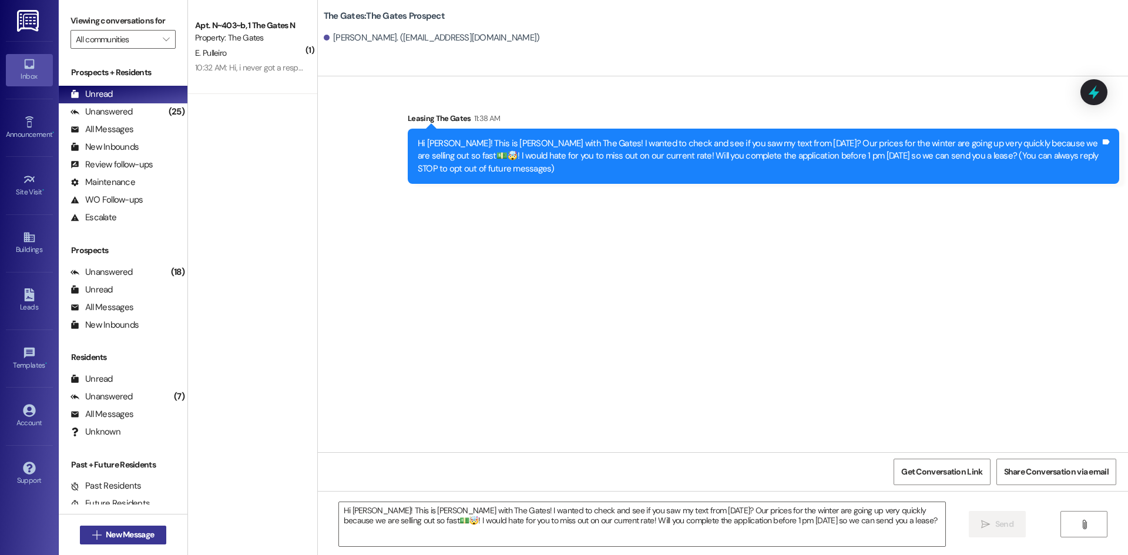
click at [124, 539] on span "New Message" at bounding box center [130, 535] width 48 height 12
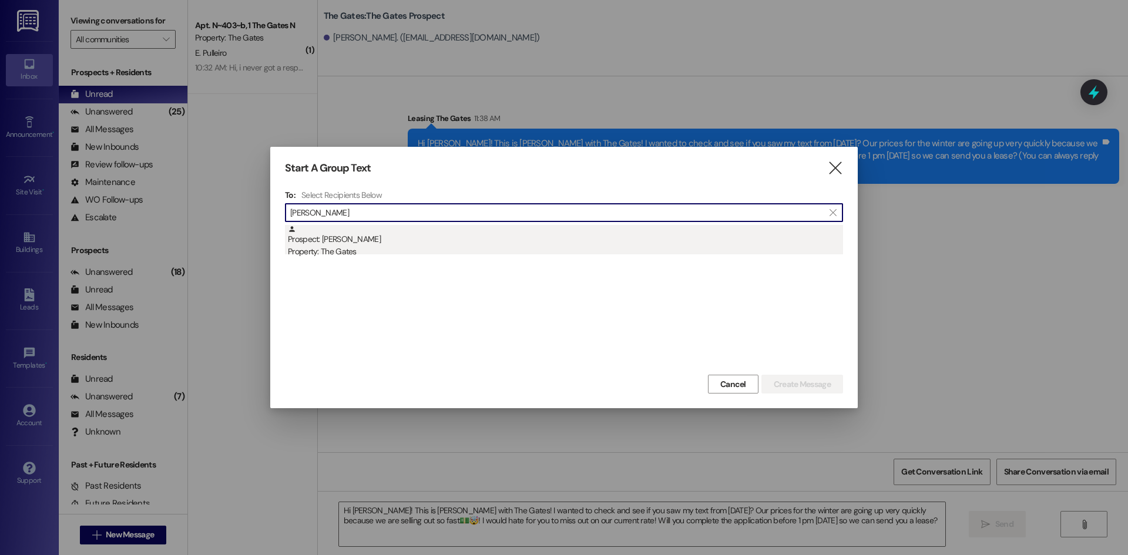
type input "[PERSON_NAME]"
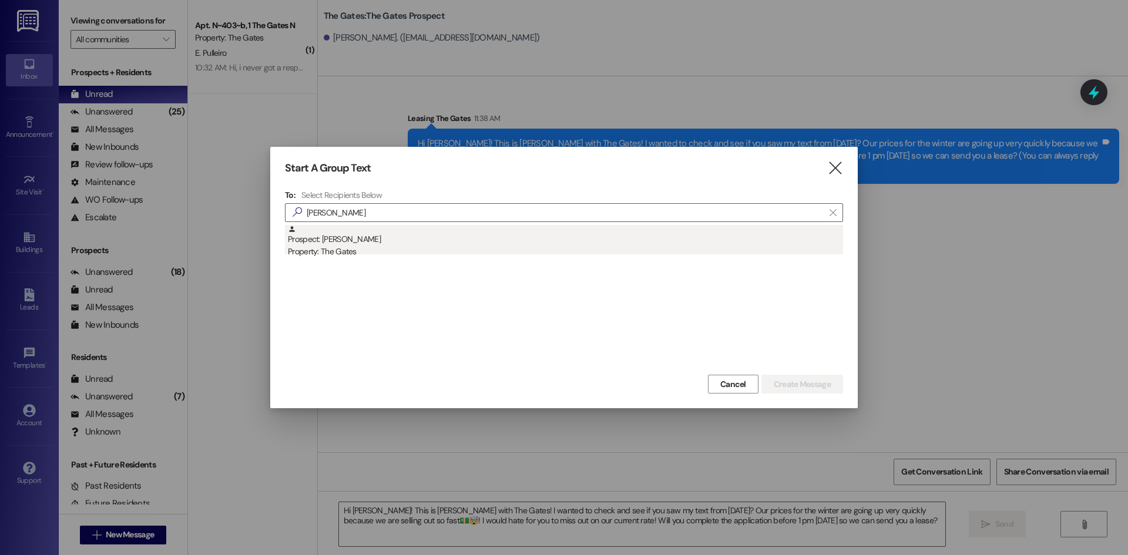
click at [348, 241] on div "Prospect: [PERSON_NAME] Property: The Gates" at bounding box center [565, 241] width 555 height 33
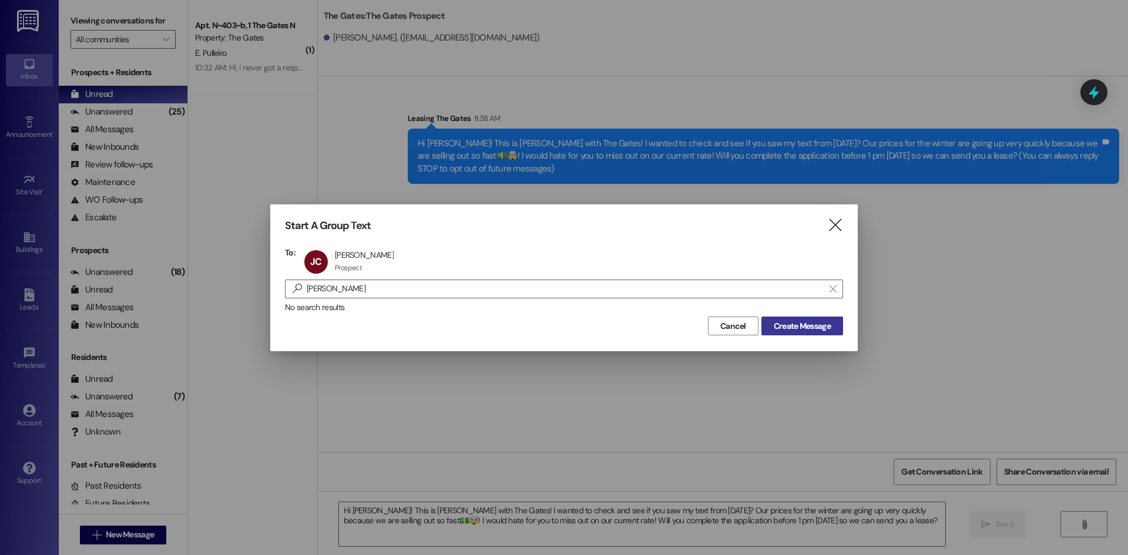
click at [817, 324] on span "Create Message" at bounding box center [802, 326] width 57 height 12
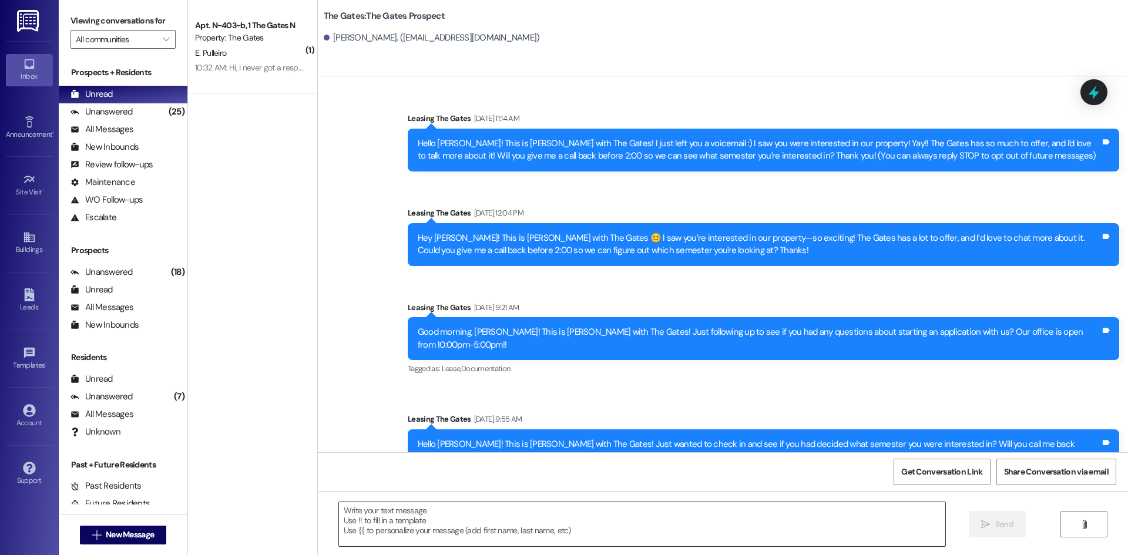
click at [377, 532] on textarea at bounding box center [642, 524] width 606 height 44
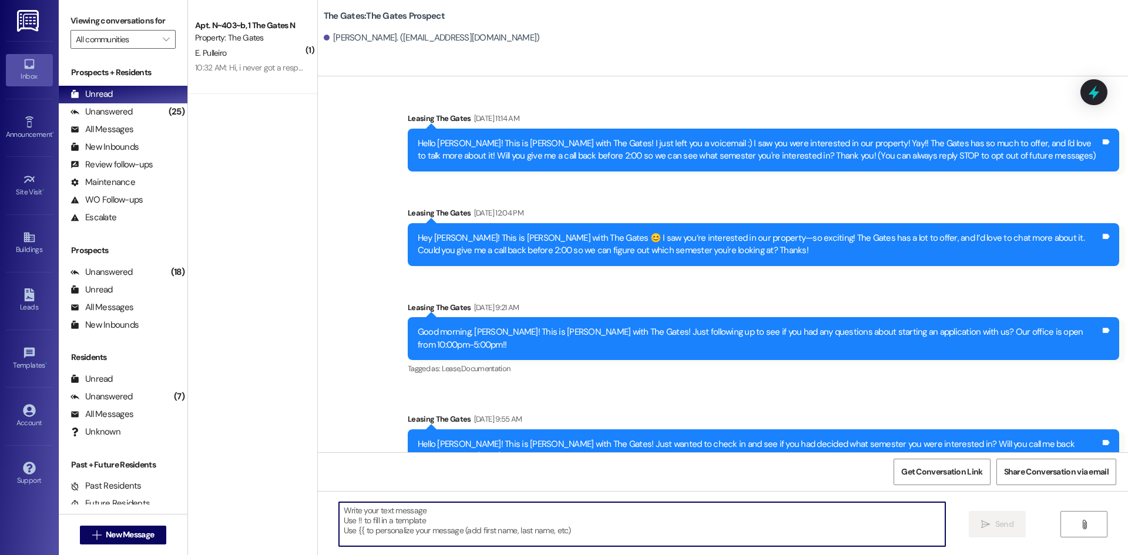
paste textarea "Hi [PERSON_NAME]! This is [PERSON_NAME] with The Gates! I wanted to check and s…"
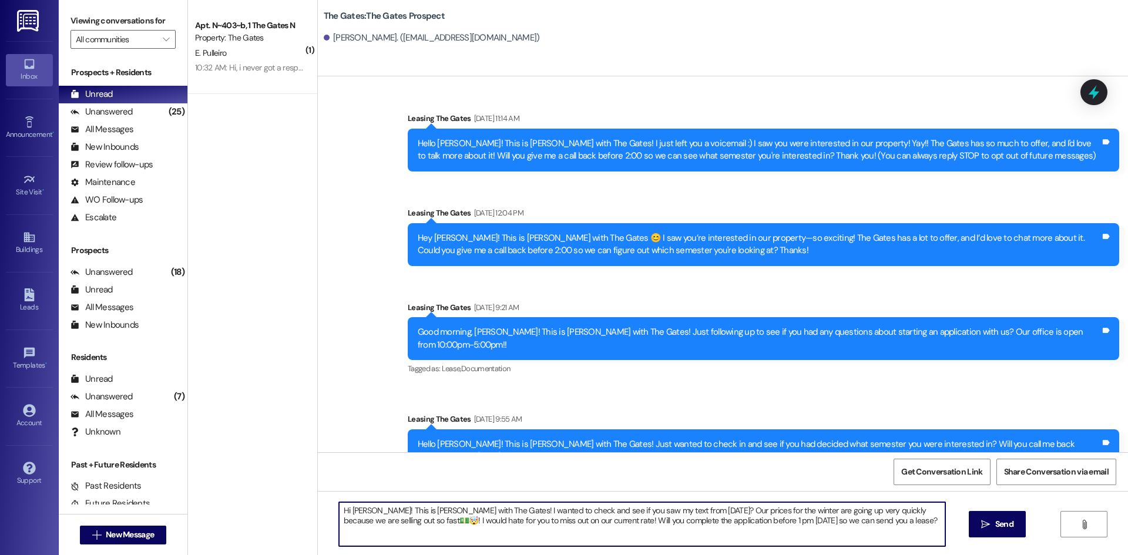
click at [367, 509] on textarea "Hi [PERSON_NAME]! This is [PERSON_NAME] with The Gates! I wanted to check and s…" at bounding box center [642, 524] width 606 height 44
type textarea "Hi [PERSON_NAME]! This is [PERSON_NAME] with The Gates! I wanted to check and s…"
click at [998, 518] on span "Send" at bounding box center [1004, 524] width 18 height 12
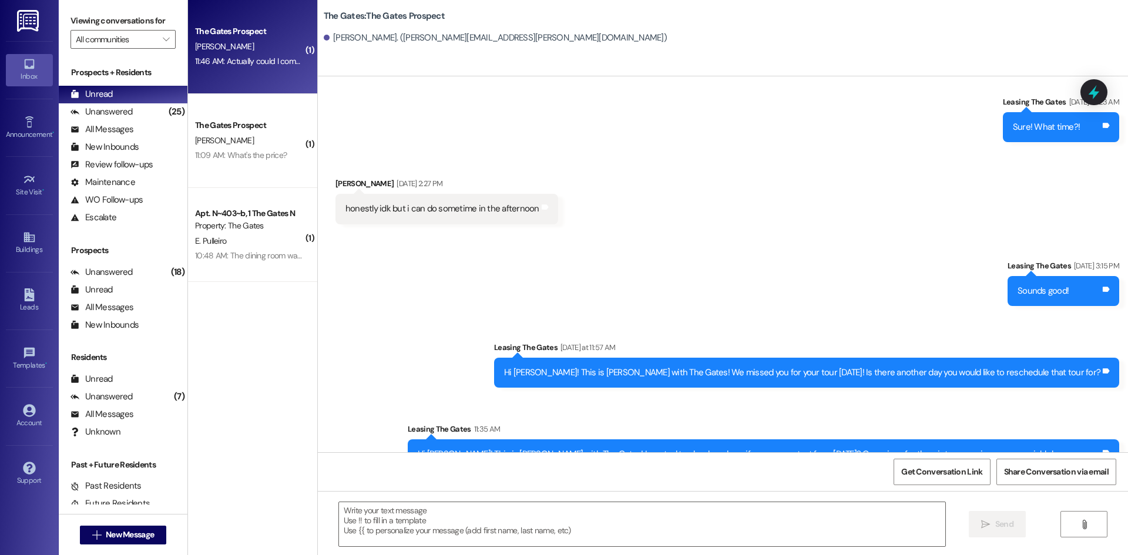
scroll to position [331, 0]
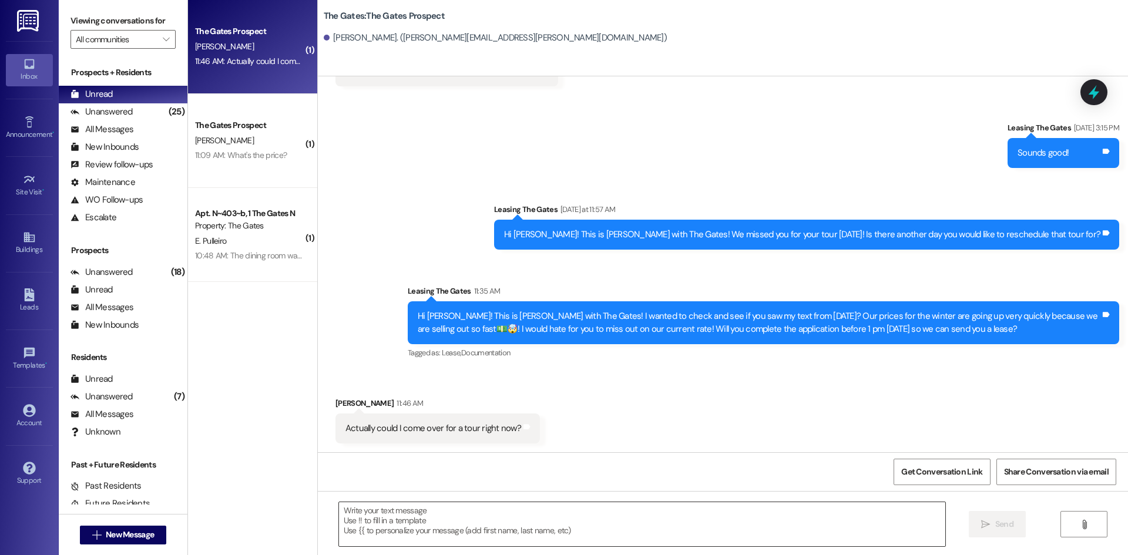
click at [380, 527] on textarea at bounding box center [642, 524] width 606 height 44
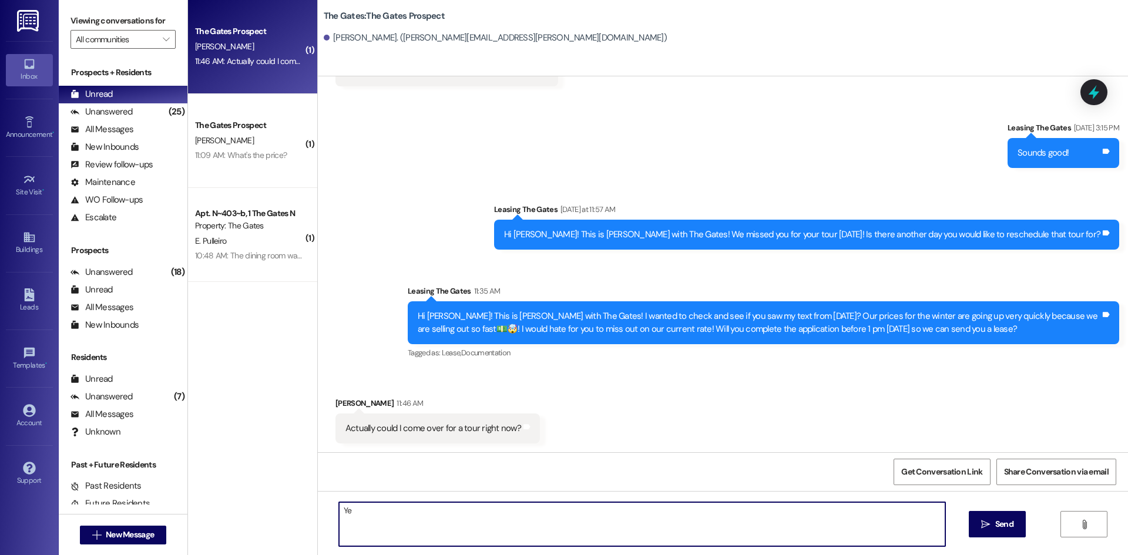
type textarea "Y"
type textarea "Yes, absolutely!"
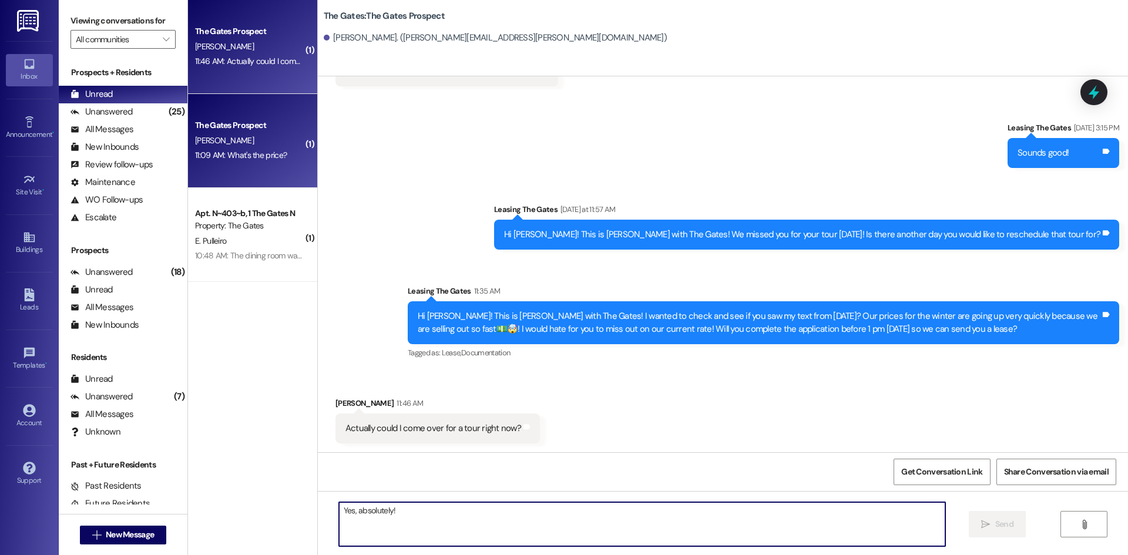
click at [243, 141] on div "[PERSON_NAME]" at bounding box center [249, 140] width 111 height 15
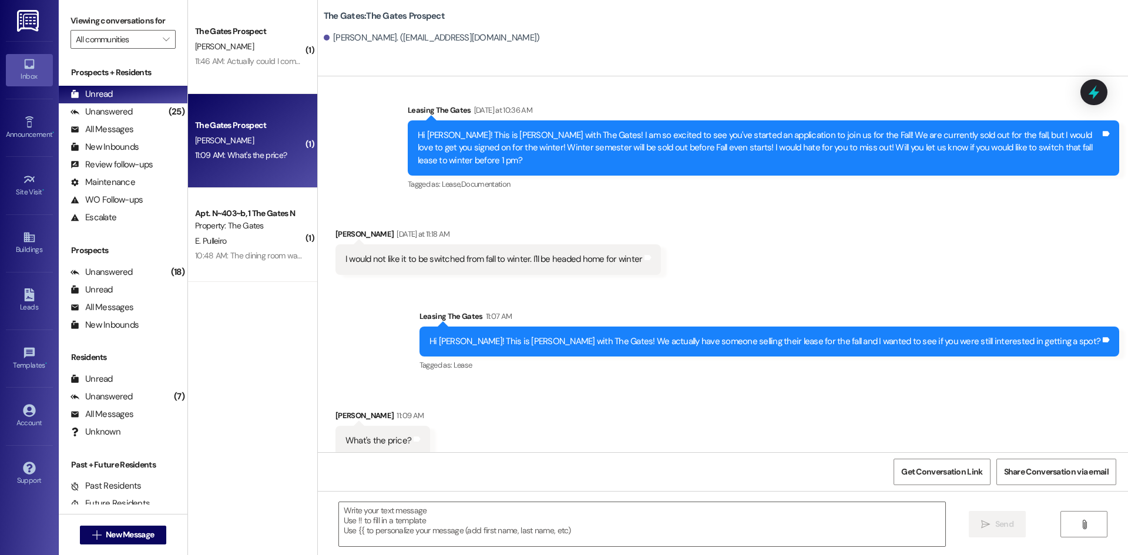
scroll to position [280, 0]
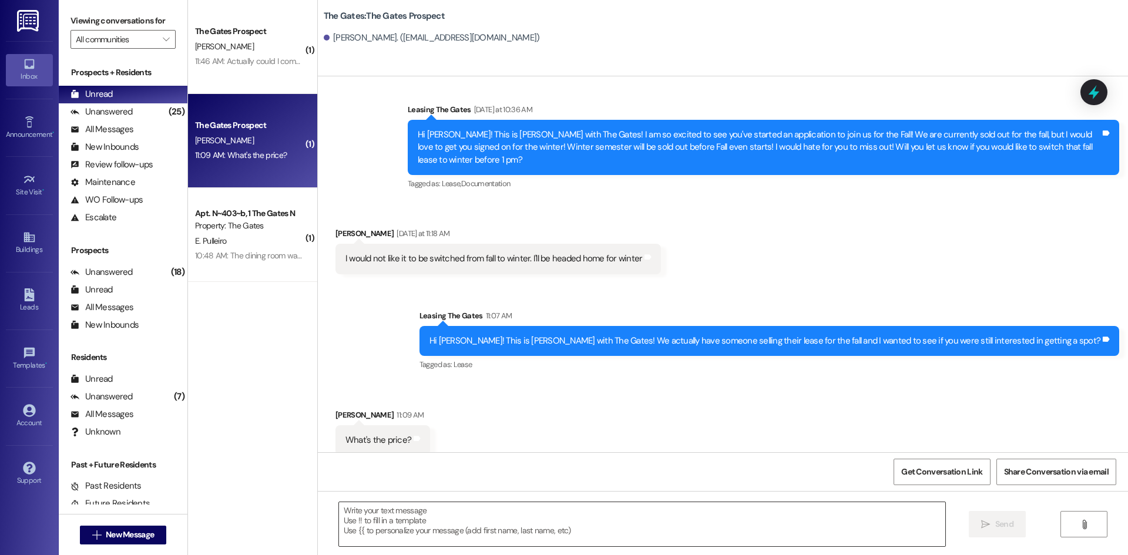
click at [370, 528] on textarea at bounding box center [642, 524] width 606 height 44
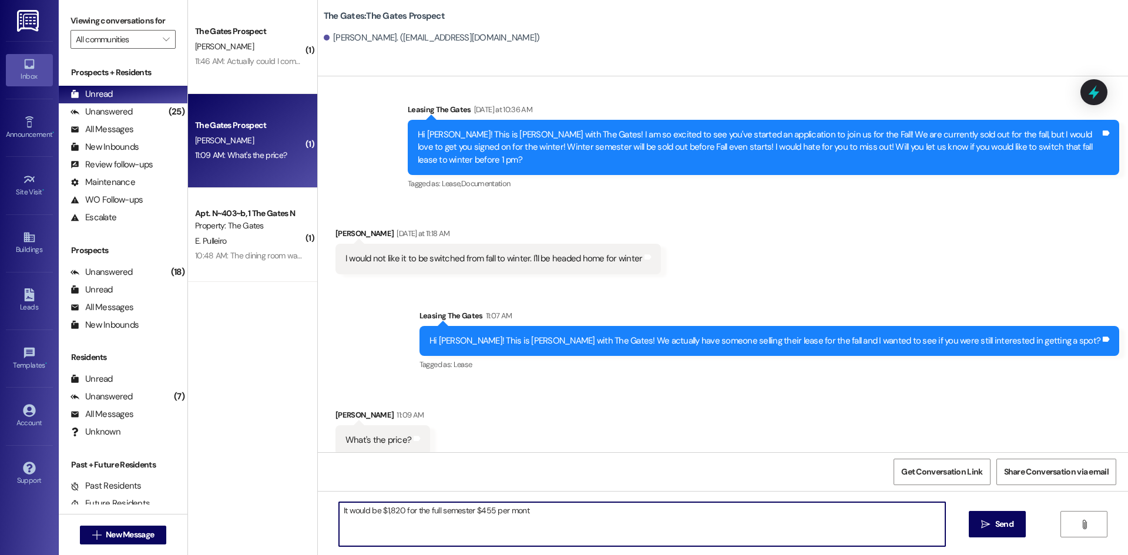
type textarea "It would be $1,820 for the full semester $455 per month"
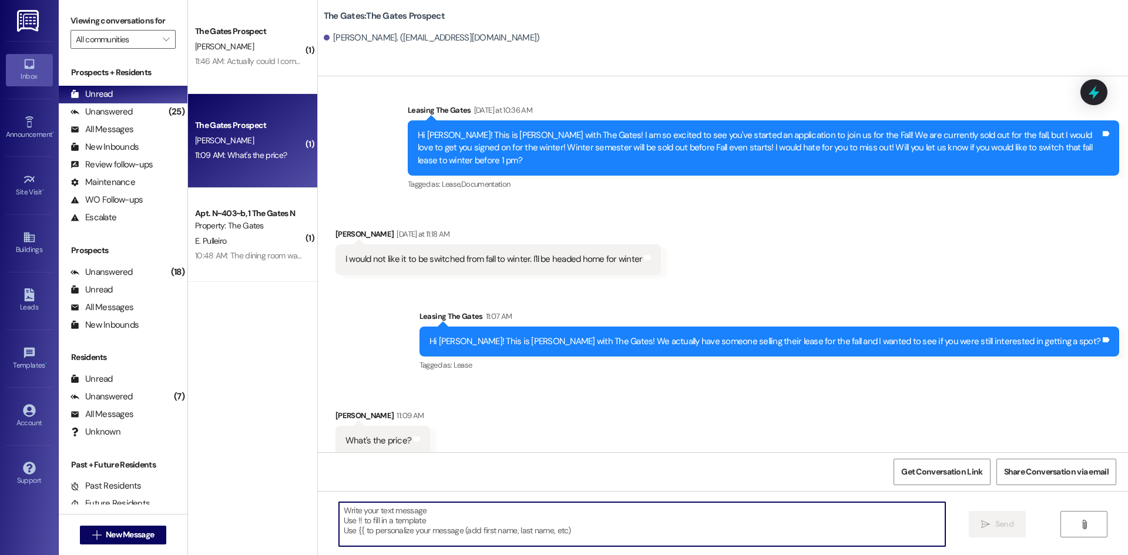
scroll to position [361, 0]
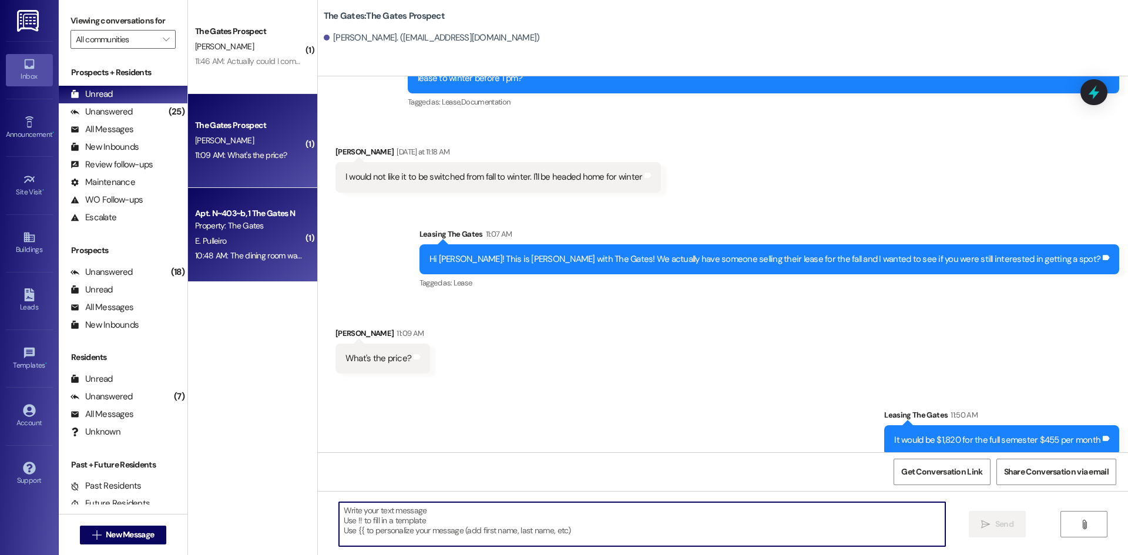
click at [243, 211] on div "Apt. N~403~b, 1 The Gates N" at bounding box center [249, 213] width 109 height 12
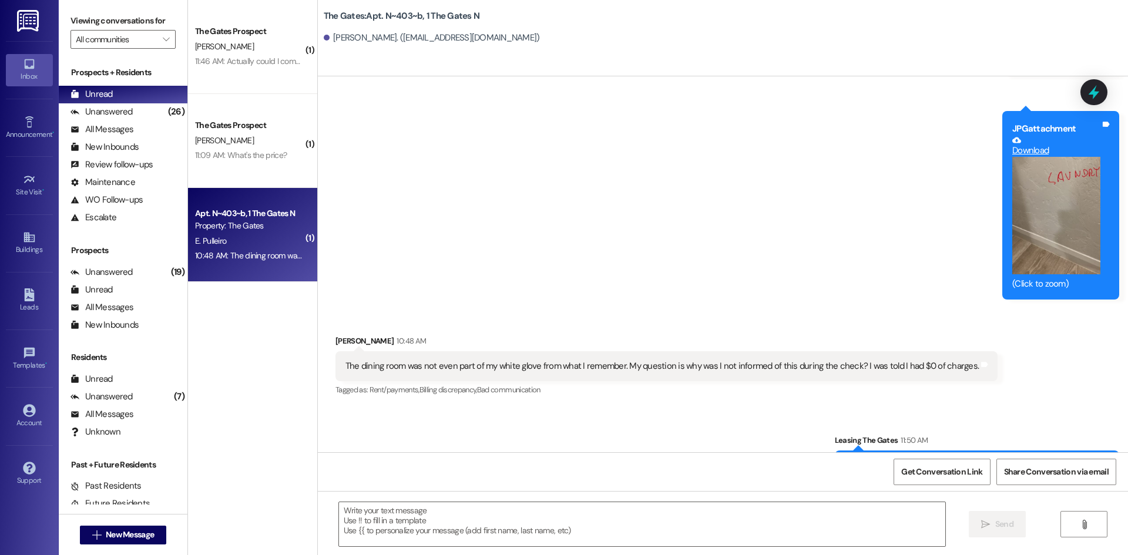
scroll to position [29177, 0]
